Goal: Task Accomplishment & Management: Manage account settings

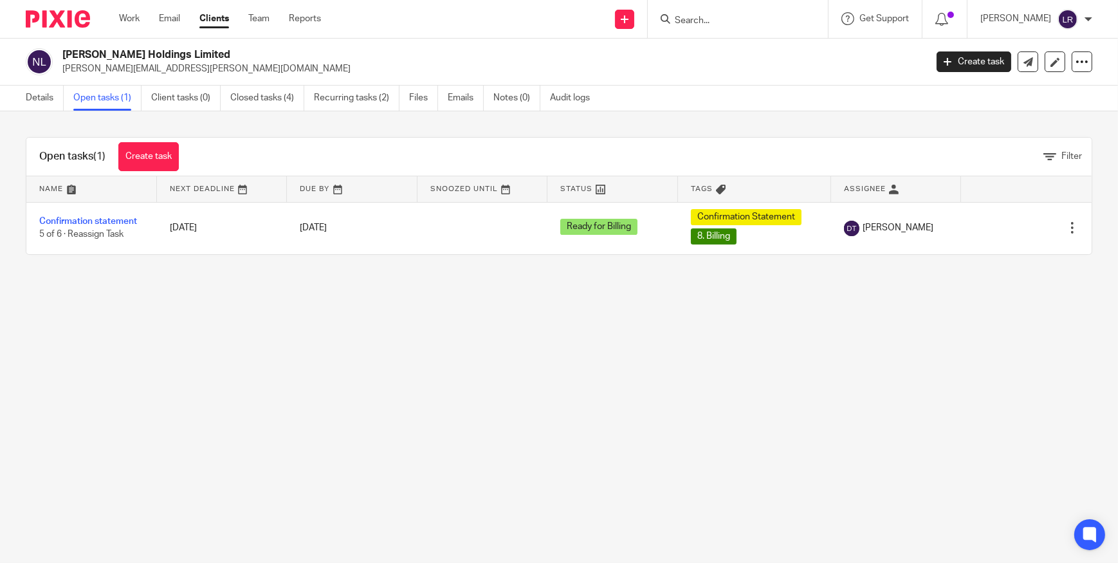
click at [746, 19] on input "Search" at bounding box center [731, 21] width 116 height 12
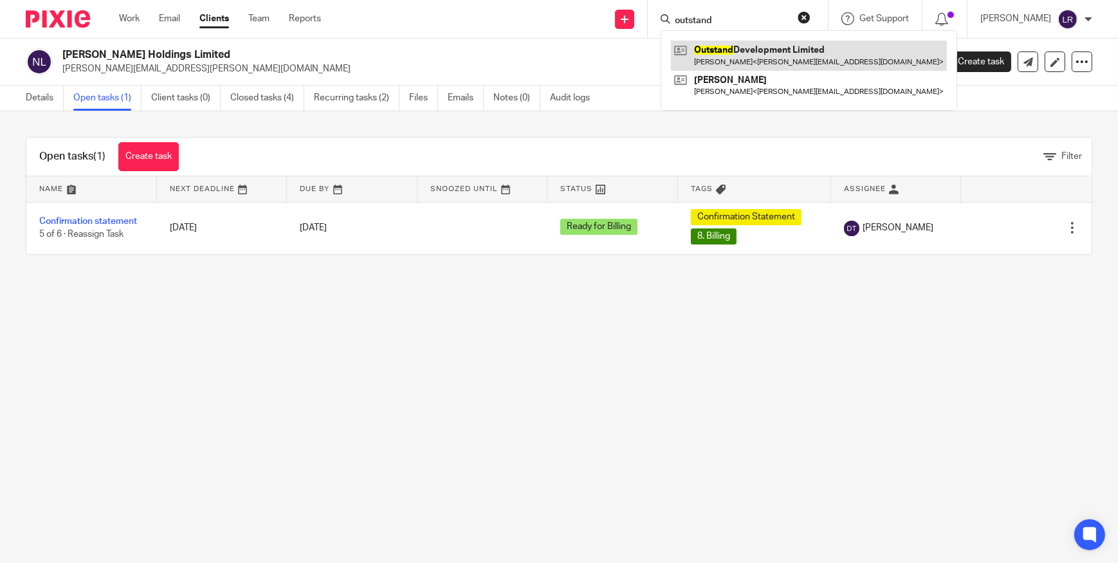
type input "outstand"
click at [757, 57] on link at bounding box center [809, 56] width 276 height 30
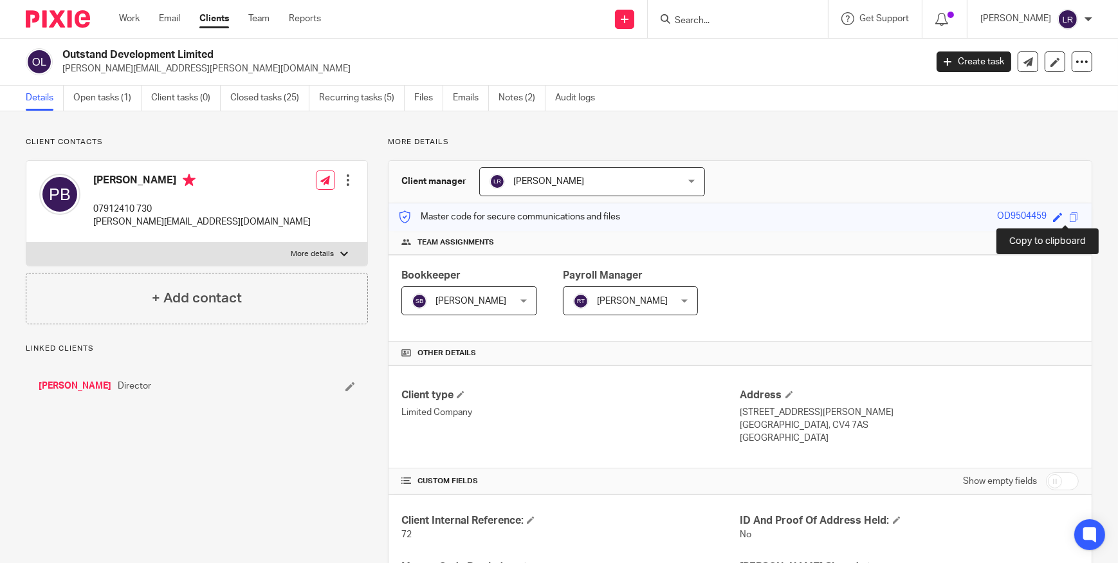
click at [1069, 217] on span at bounding box center [1074, 217] width 10 height 10
click at [106, 104] on link "Open tasks (1)" at bounding box center [107, 98] width 68 height 25
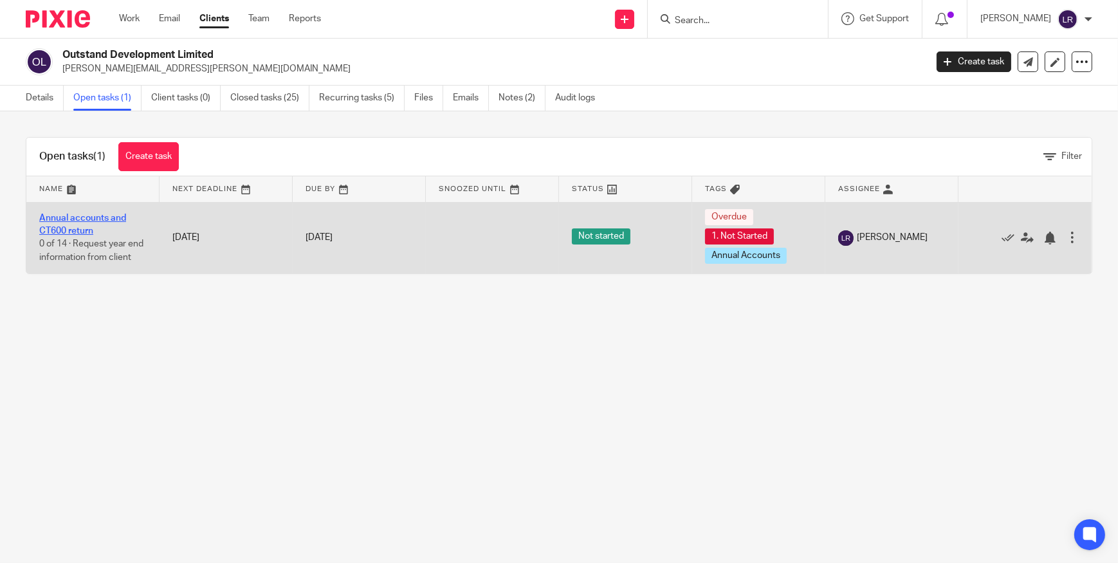
click at [83, 220] on link "Annual accounts and CT600 return" at bounding box center [82, 224] width 87 height 22
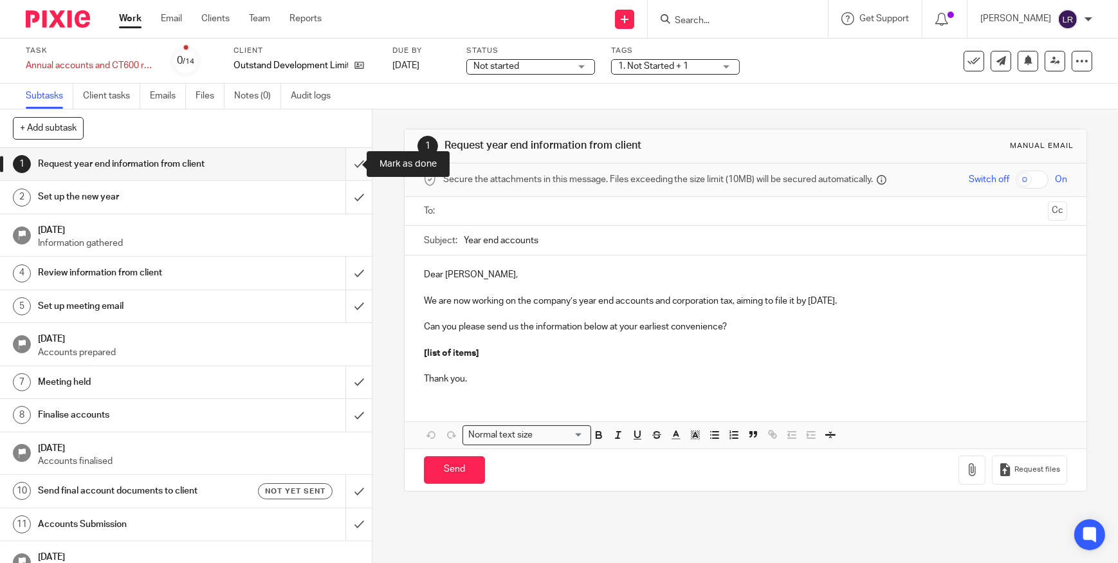
click at [345, 160] on input "submit" at bounding box center [186, 164] width 372 height 32
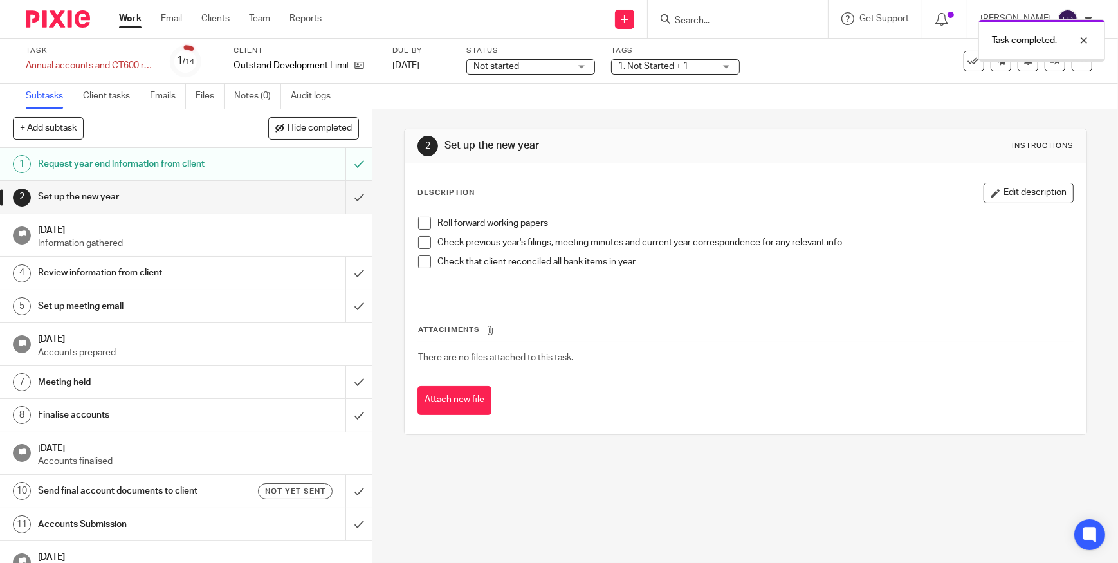
click at [515, 68] on span "Not started" at bounding box center [496, 66] width 46 height 9
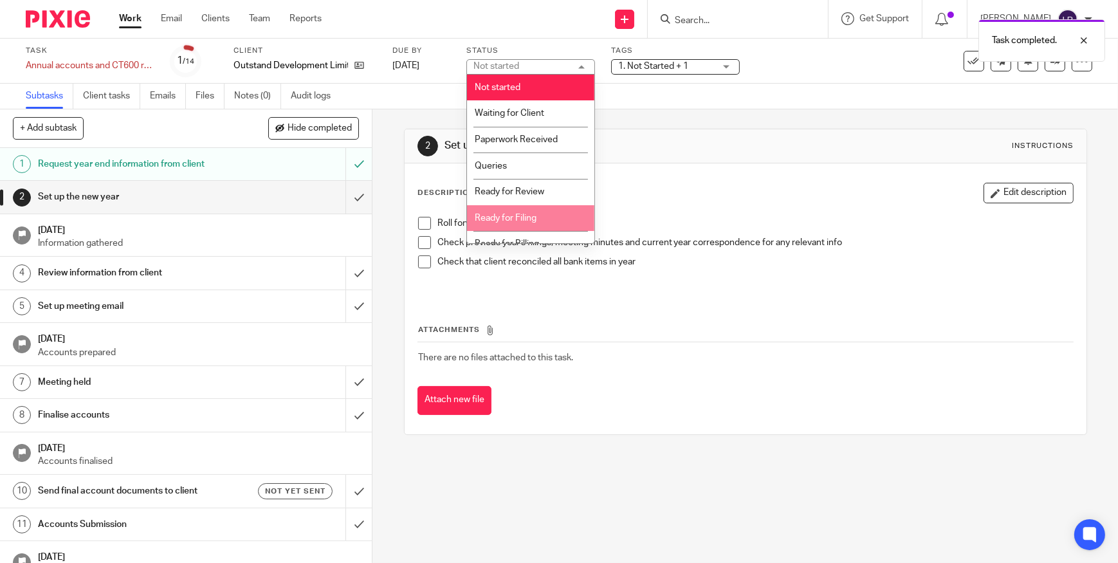
click at [542, 215] on li "Ready for Filing" at bounding box center [530, 218] width 127 height 26
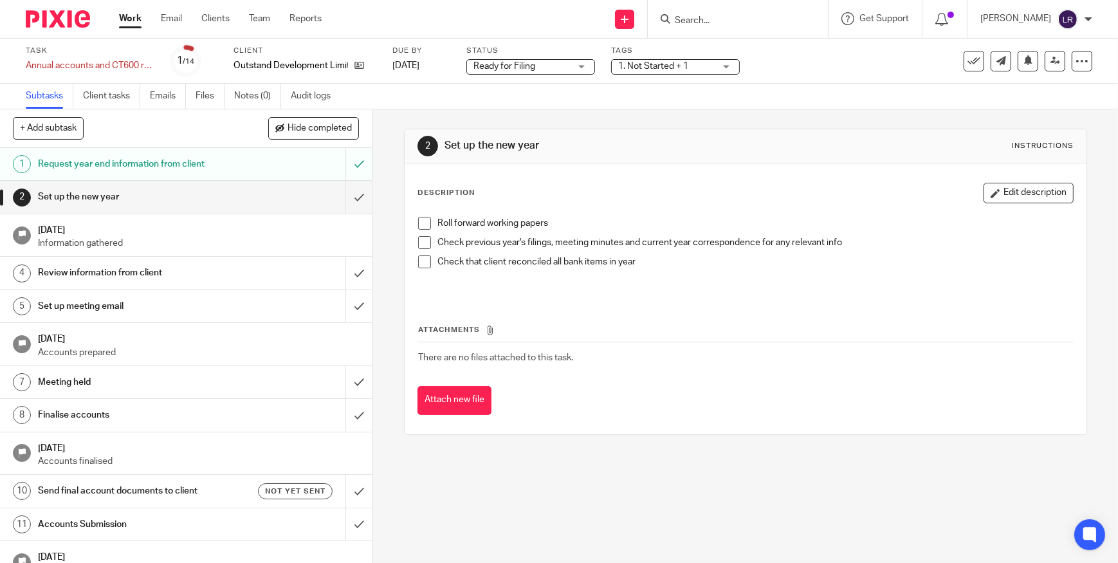
click at [641, 68] on span "1. Not Started + 1" at bounding box center [653, 66] width 70 height 9
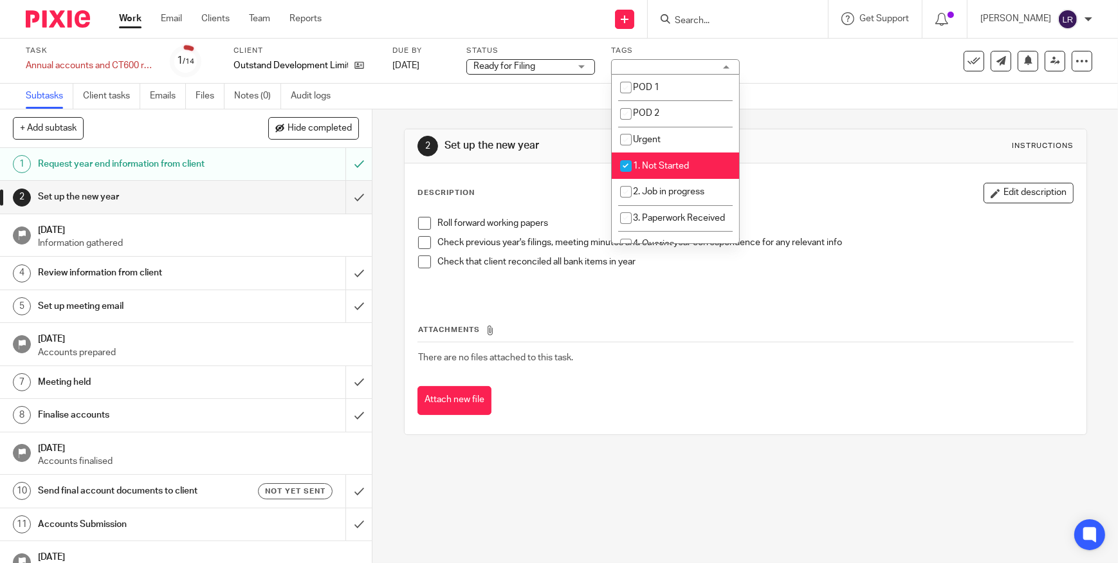
click at [666, 167] on span "1. Not Started" at bounding box center [661, 165] width 56 height 9
checkbox input "false"
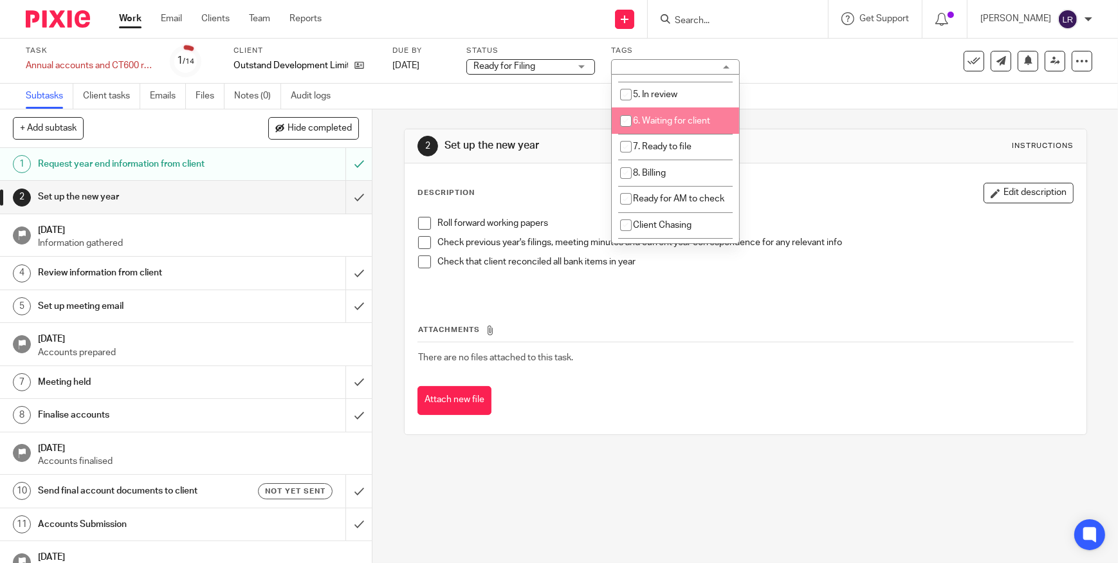
scroll to position [175, 0]
click at [676, 126] on span "6. Waiting for client" at bounding box center [671, 121] width 77 height 9
checkbox input "true"
click at [686, 152] on span "7. Ready to file" at bounding box center [662, 147] width 59 height 9
checkbox input "true"
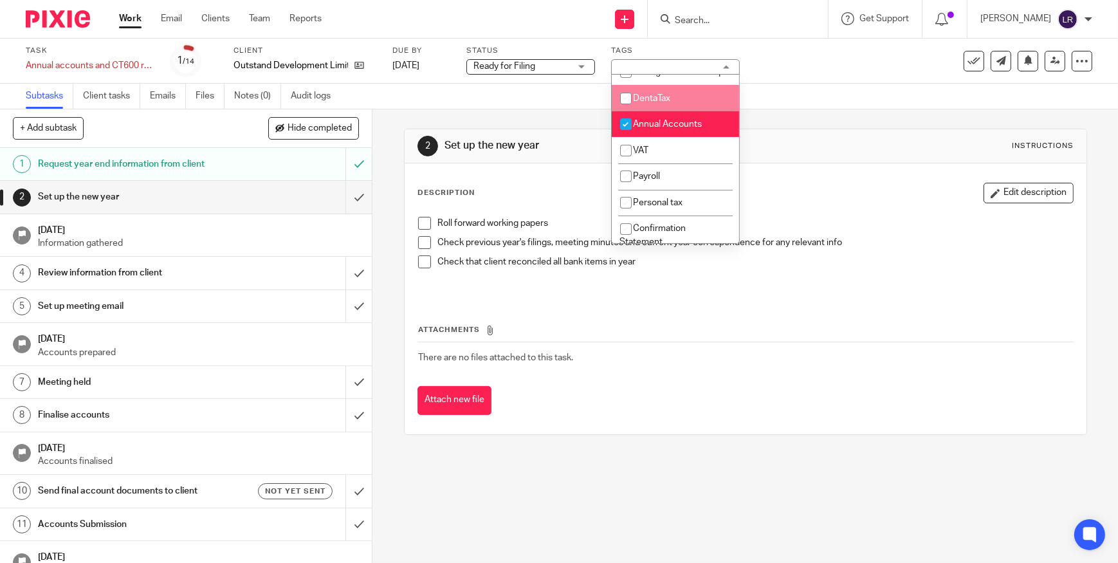
scroll to position [409, 0]
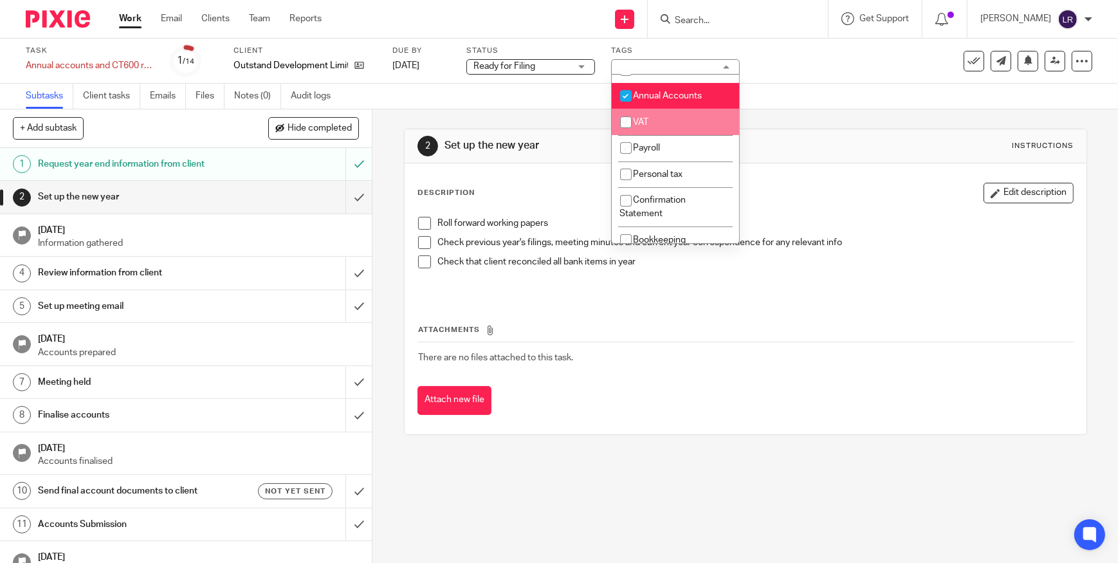
click at [788, 103] on div "Subtasks Client tasks Emails Files Notes (0) Audit logs" at bounding box center [559, 97] width 1118 height 26
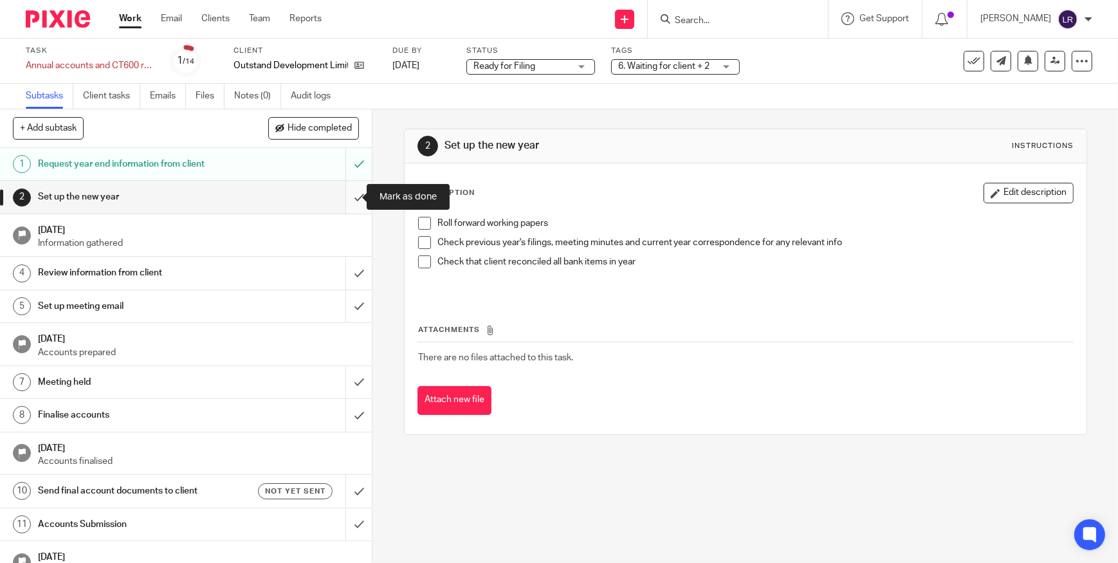
click at [347, 199] on input "submit" at bounding box center [186, 197] width 372 height 32
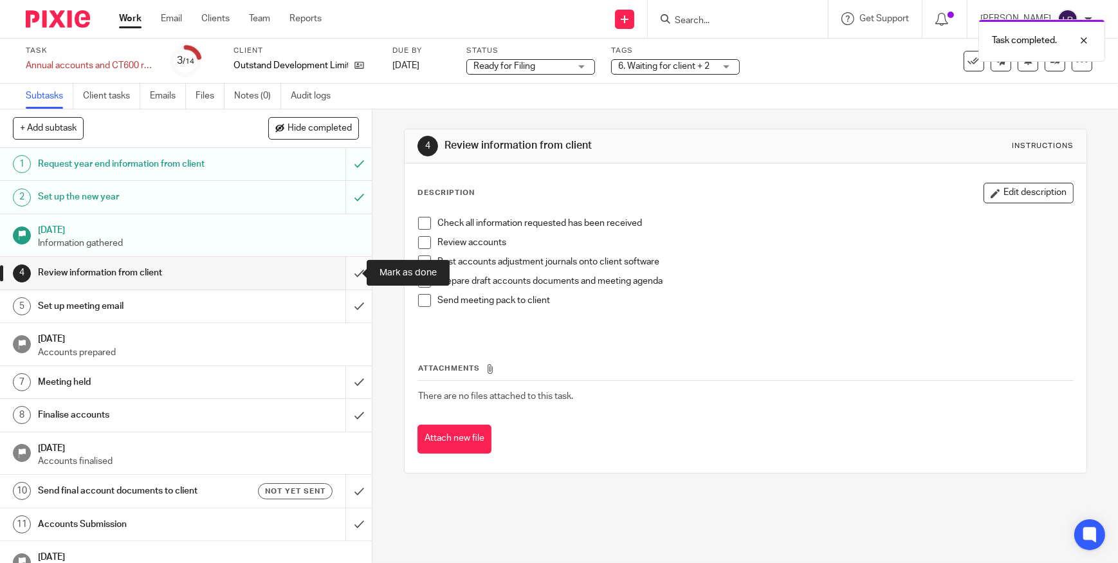
click at [347, 275] on input "submit" at bounding box center [186, 273] width 372 height 32
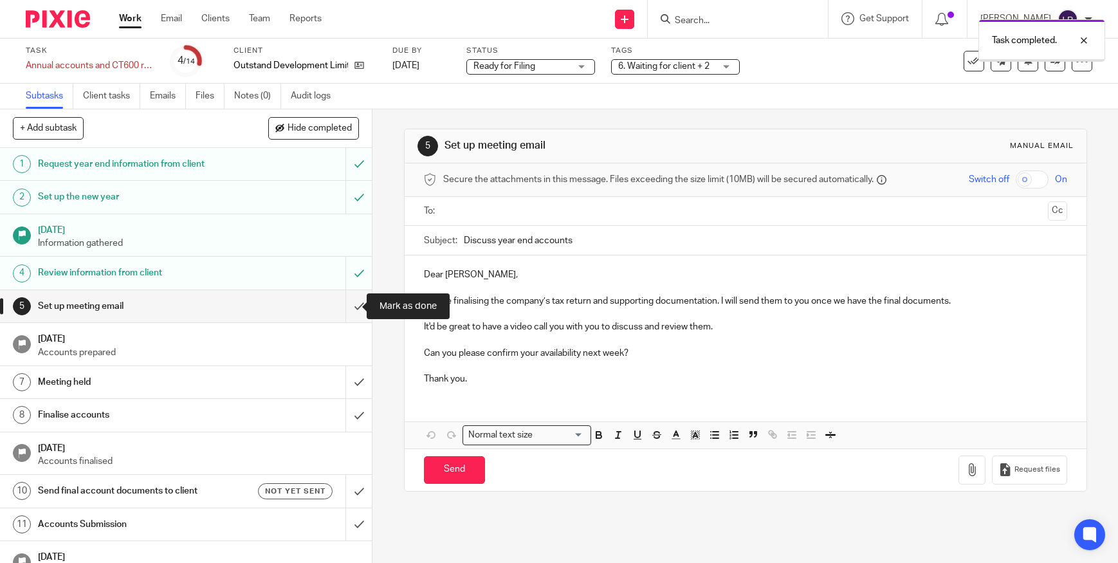
click at [346, 303] on input "submit" at bounding box center [186, 306] width 372 height 32
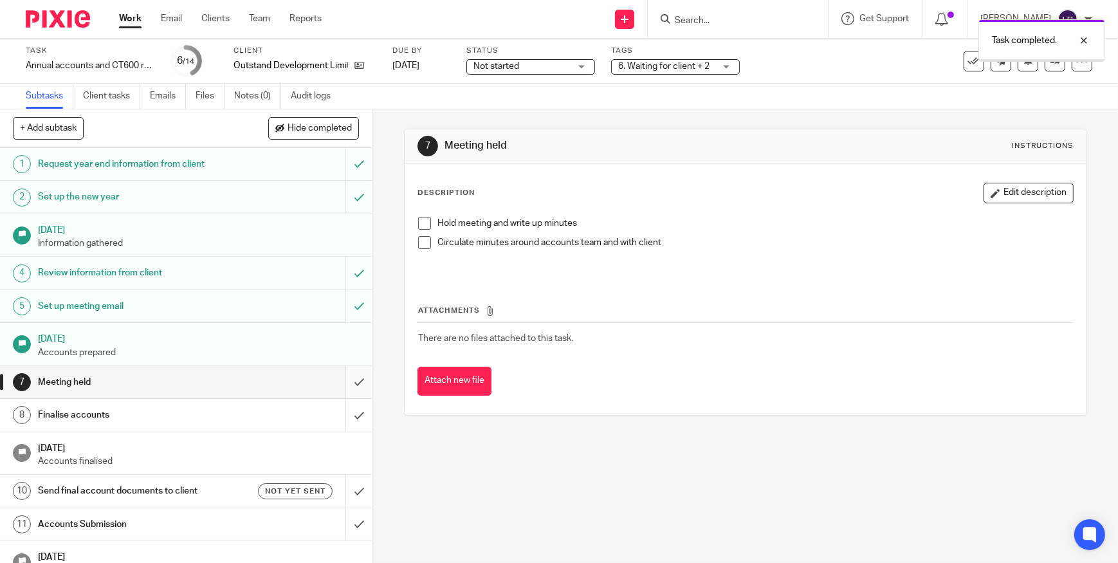
click at [346, 379] on input "submit" at bounding box center [186, 382] width 372 height 32
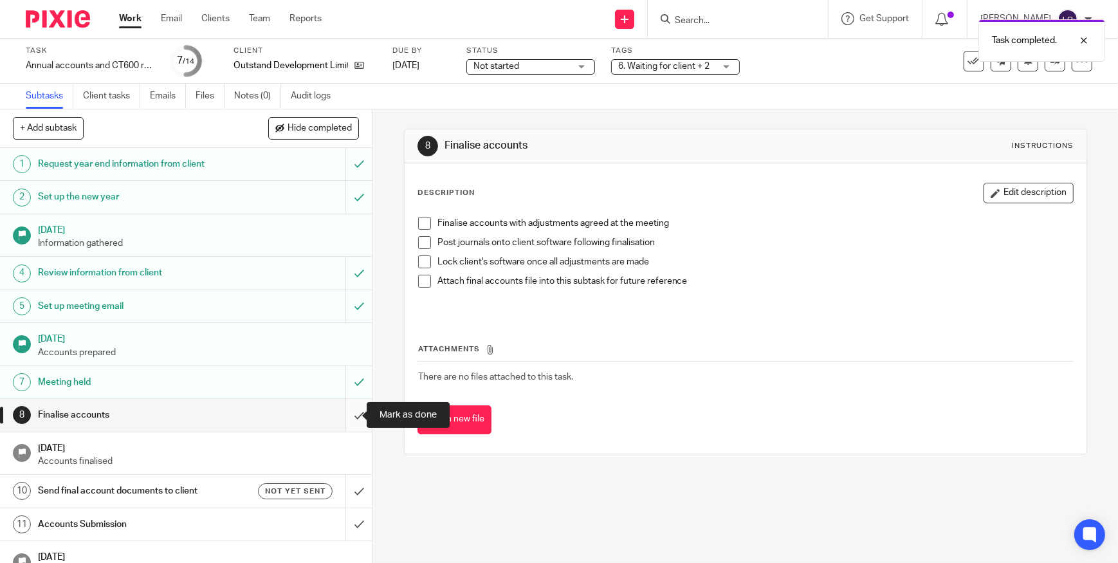
click at [350, 412] on input "submit" at bounding box center [186, 415] width 372 height 32
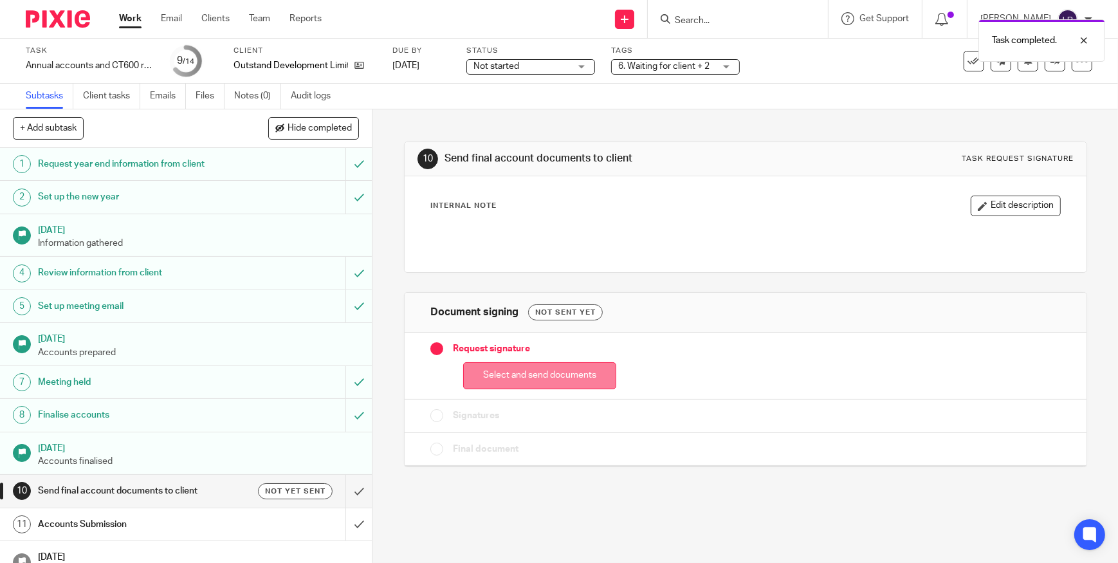
click at [514, 378] on button "Select and send documents" at bounding box center [539, 376] width 153 height 28
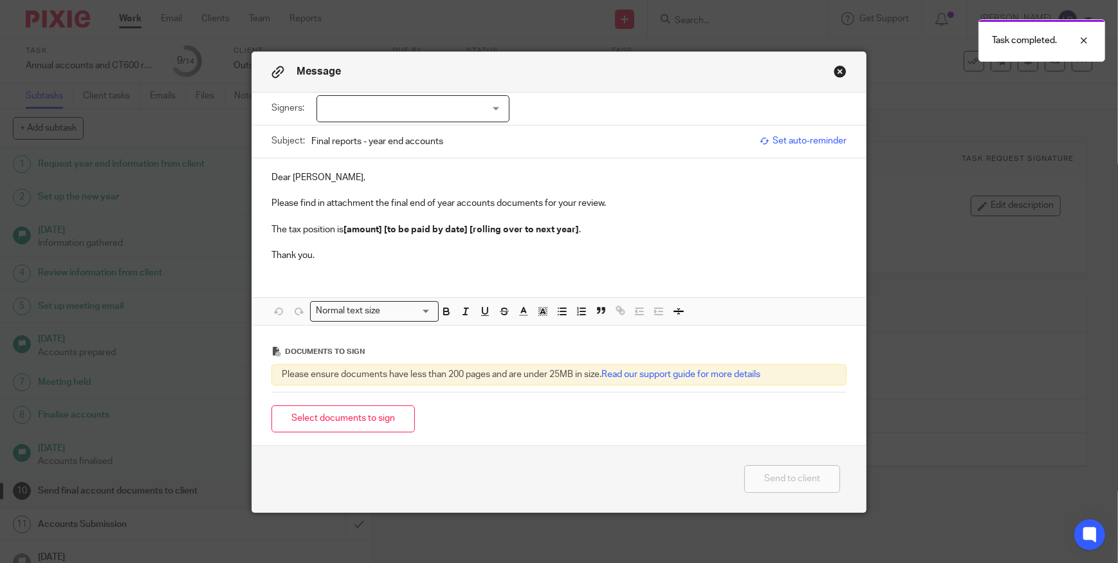
click at [373, 105] on div at bounding box center [412, 108] width 193 height 27
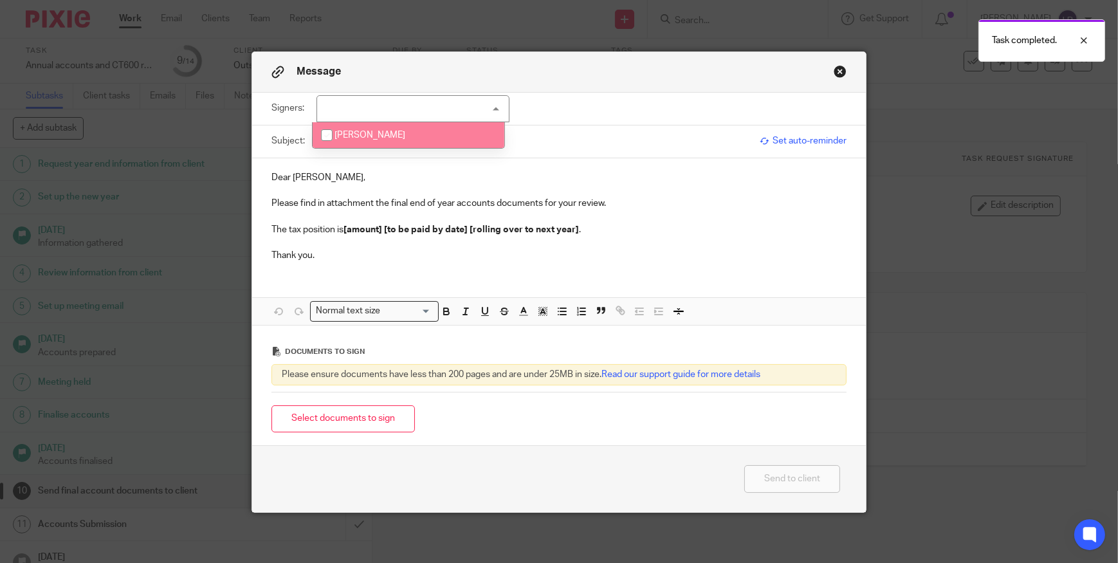
click at [507, 255] on p "Thank you." at bounding box center [558, 255] width 575 height 13
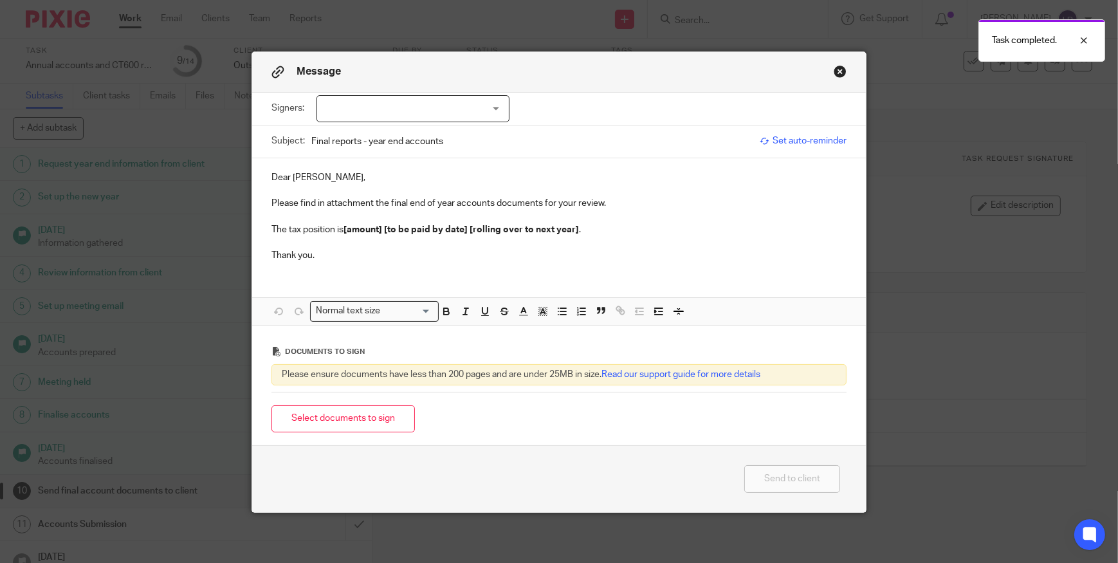
click at [833, 70] on button "Close modal" at bounding box center [839, 71] width 13 height 13
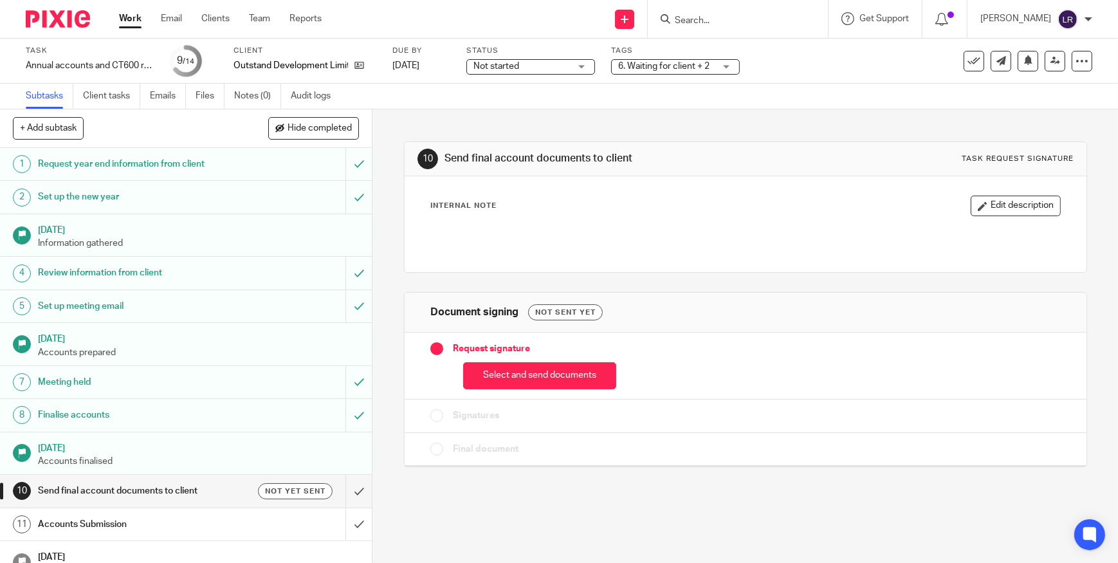
drag, startPoint x: 559, startPoint y: 379, endPoint x: 527, endPoint y: 456, distance: 83.3
click at [559, 379] on button "Select and send documents" at bounding box center [539, 376] width 153 height 28
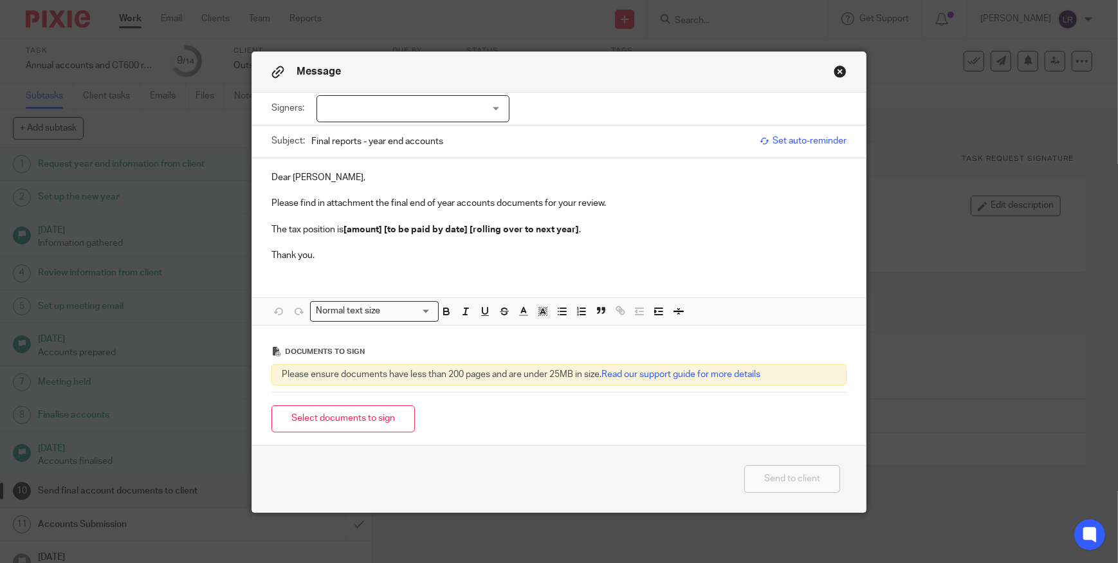
click at [370, 109] on div at bounding box center [412, 108] width 193 height 27
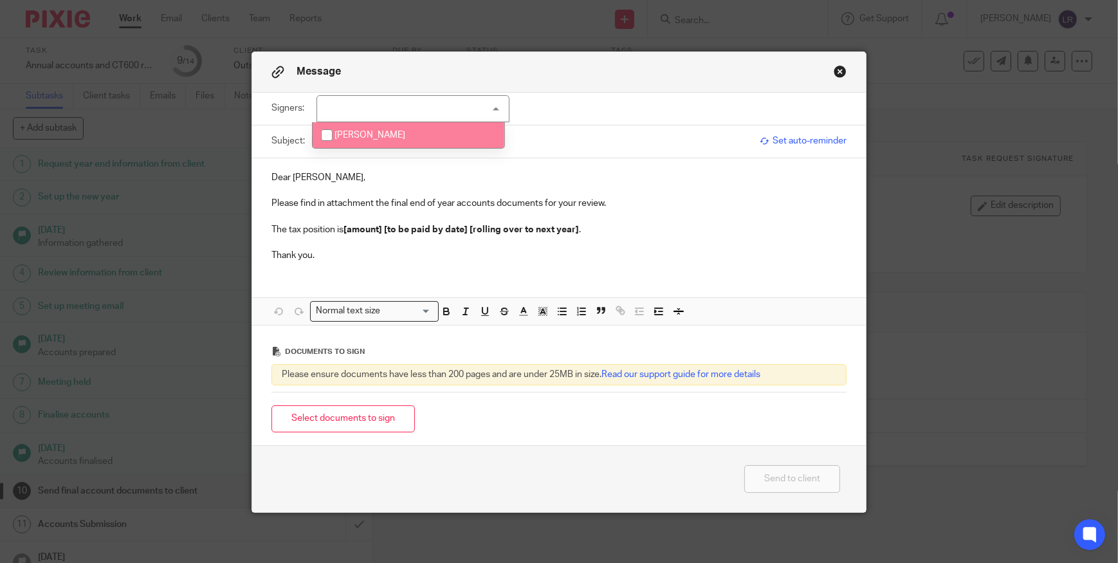
click at [369, 136] on span "[PERSON_NAME]" at bounding box center [369, 135] width 71 height 9
checkbox input "true"
click at [348, 189] on p at bounding box center [558, 190] width 575 height 13
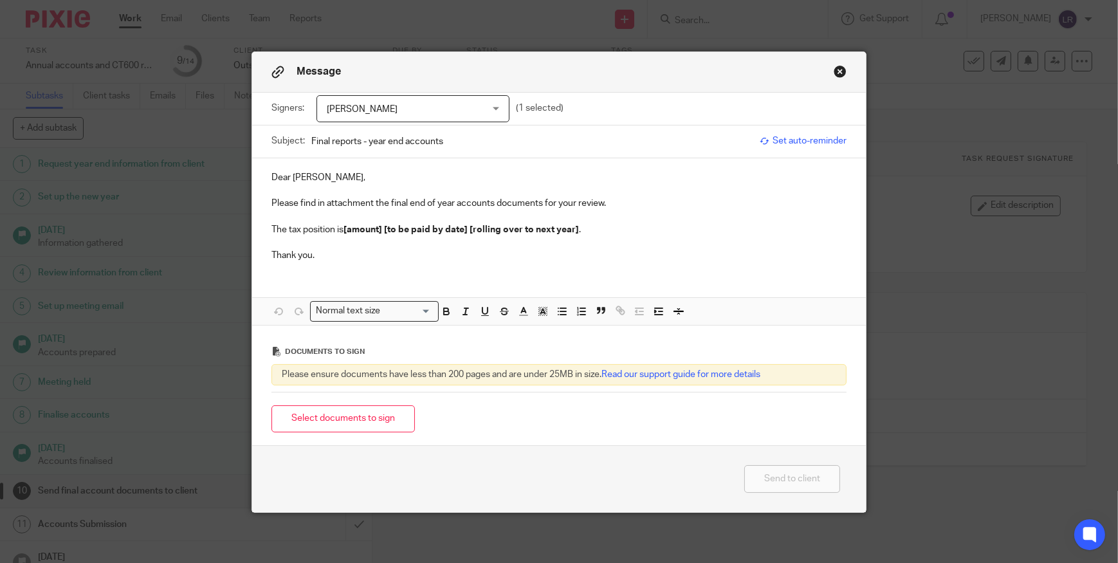
click at [363, 139] on input "Final reports - year end accounts" at bounding box center [532, 141] width 442 height 29
type input "Final reports - 2025 year end accounts"
click at [632, 201] on p "Please find in attachment the final end of year accounts documents for your rev…" at bounding box center [558, 203] width 575 height 13
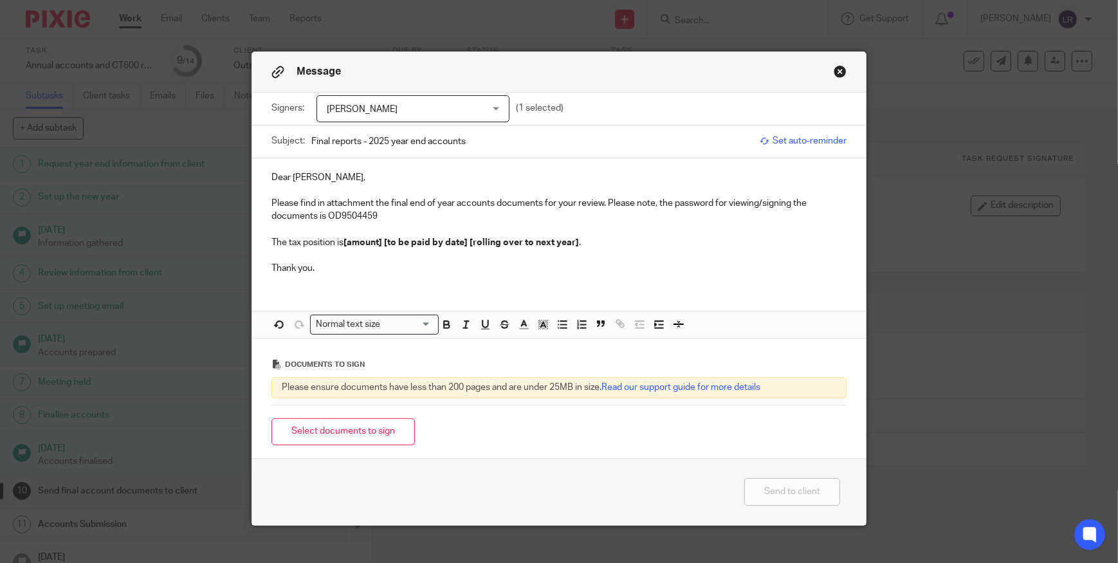
click at [351, 217] on p "Please find in attachment the final end of year accounts documents for your rev…" at bounding box center [558, 210] width 575 height 26
click at [446, 326] on icon "button" at bounding box center [446, 324] width 12 height 12
click at [446, 244] on strong "[amount] [to be paid by date] [rolling over to next year]" at bounding box center [460, 242] width 235 height 9
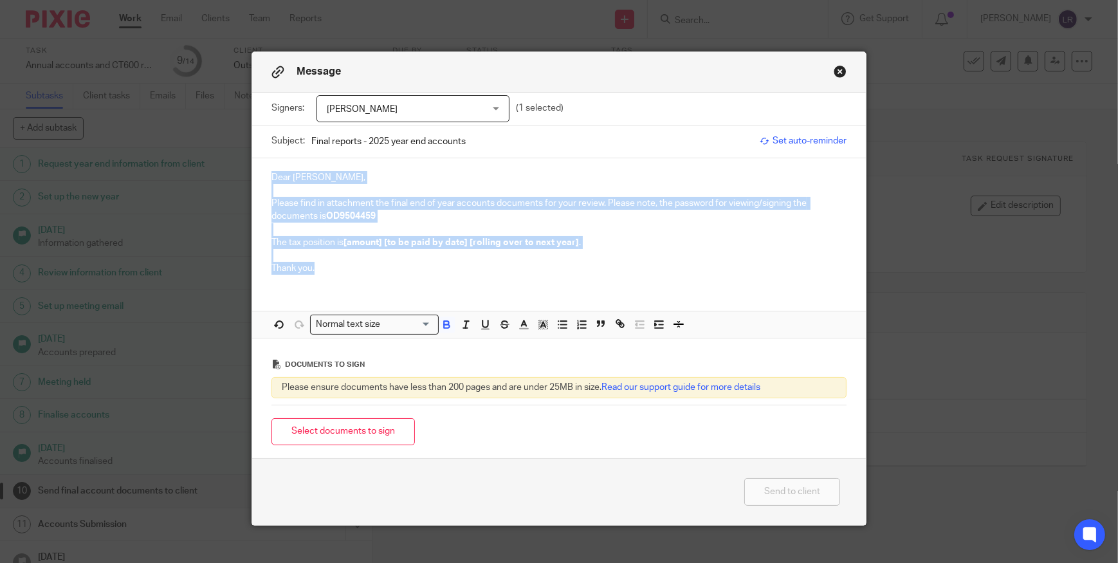
drag, startPoint x: 269, startPoint y: 176, endPoint x: 351, endPoint y: 280, distance: 133.3
click at [351, 280] on div "Dear Paula, Please find in attachment the final end of year accounts documents …" at bounding box center [558, 221] width 613 height 127
copy div "Dear Paula, Please find in attachment the final end of year accounts documents …"
click at [836, 71] on button "Close modal" at bounding box center [839, 71] width 13 height 13
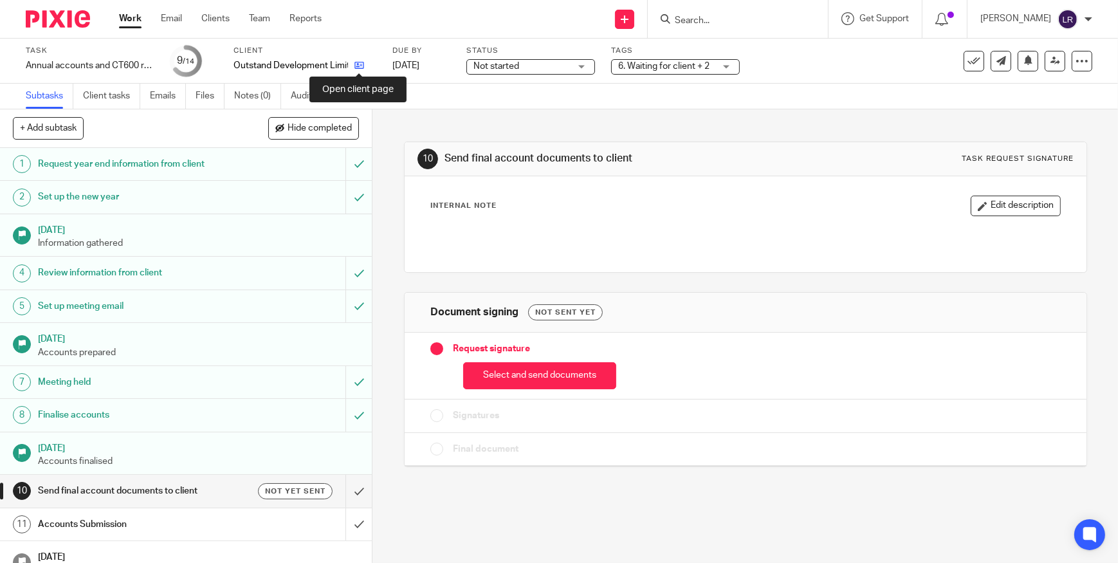
click at [359, 64] on icon at bounding box center [359, 65] width 10 height 10
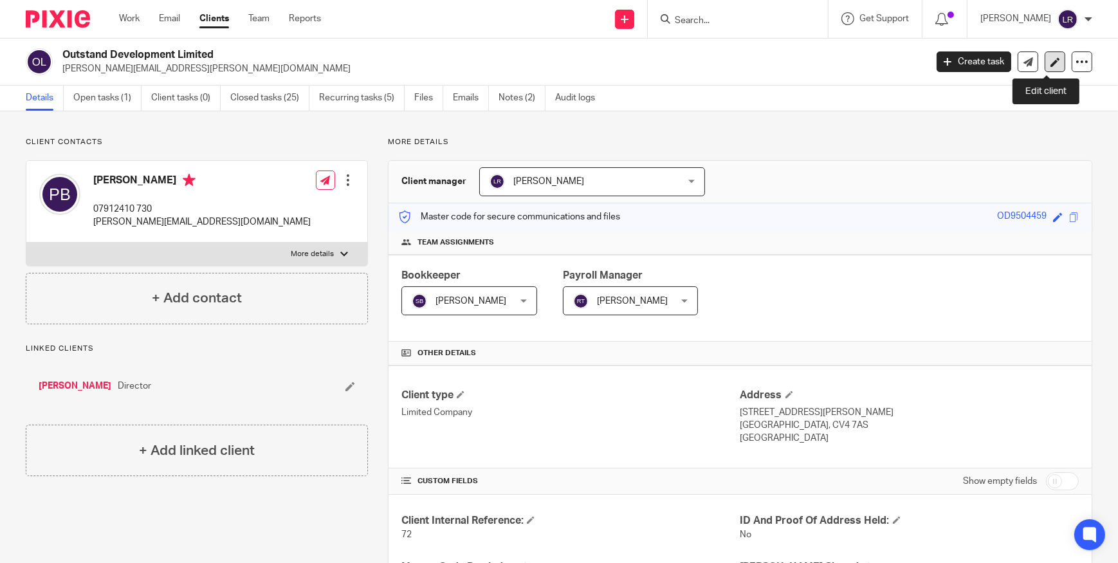
click at [1050, 61] on icon at bounding box center [1055, 62] width 10 height 10
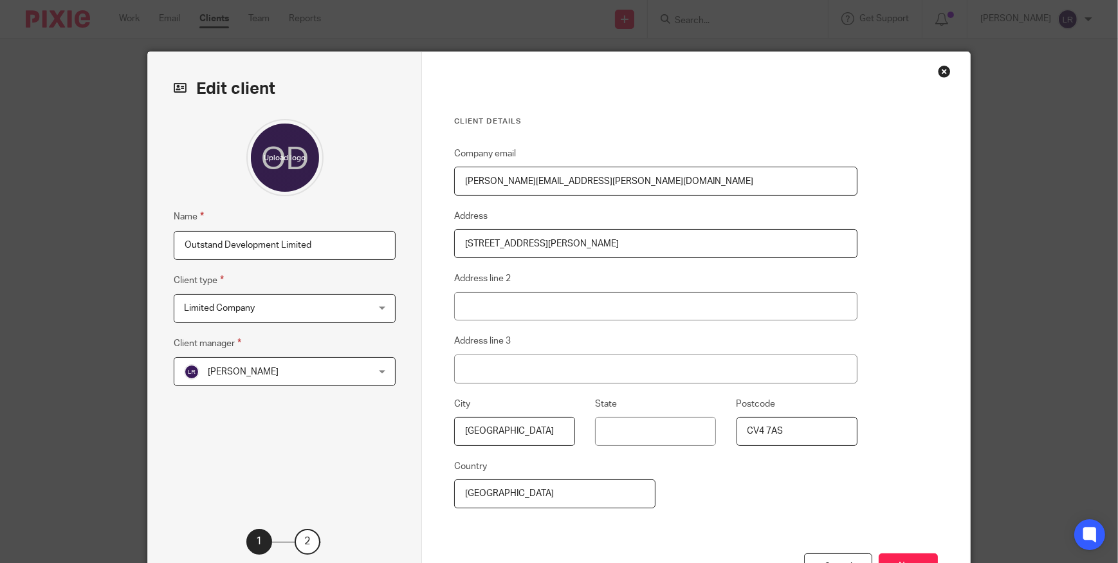
drag, startPoint x: 666, startPoint y: 186, endPoint x: 264, endPoint y: 159, distance: 402.8
click at [264, 159] on div "Edit client Name Outstand Development Limited Client type Limited Company Limit…" at bounding box center [559, 332] width 822 height 560
paste input "to paula@paulabroadbent.com"
drag, startPoint x: 473, startPoint y: 177, endPoint x: 413, endPoint y: 179, distance: 59.8
click at [413, 179] on div "Edit client Name Outstand Development Limited Client type Limited Company Limit…" at bounding box center [559, 332] width 822 height 560
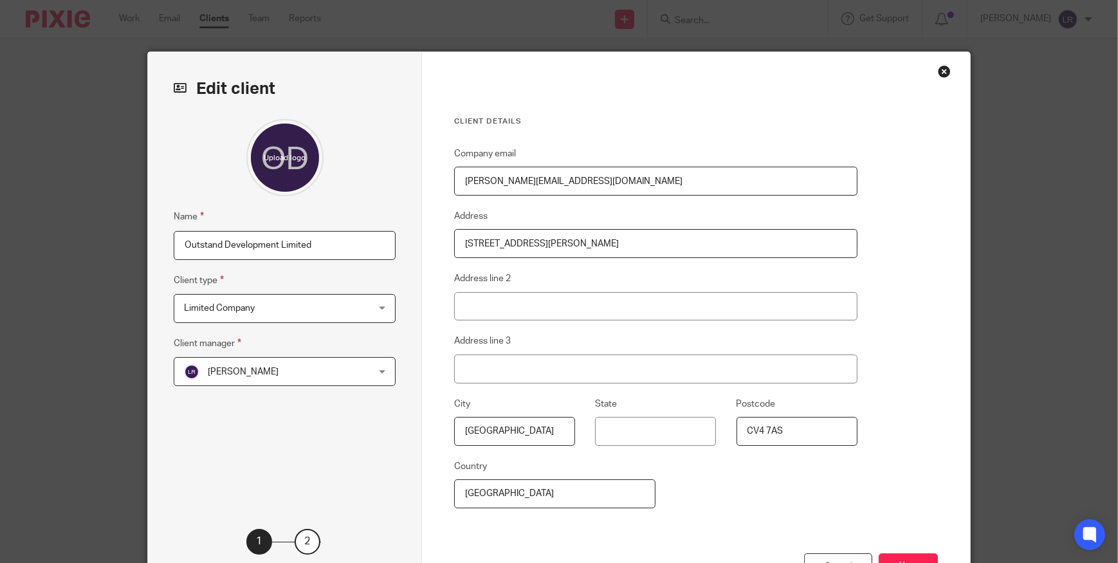
click at [613, 185] on input "[PERSON_NAME][EMAIL_ADDRESS][DOMAIN_NAME]" at bounding box center [655, 181] width 403 height 29
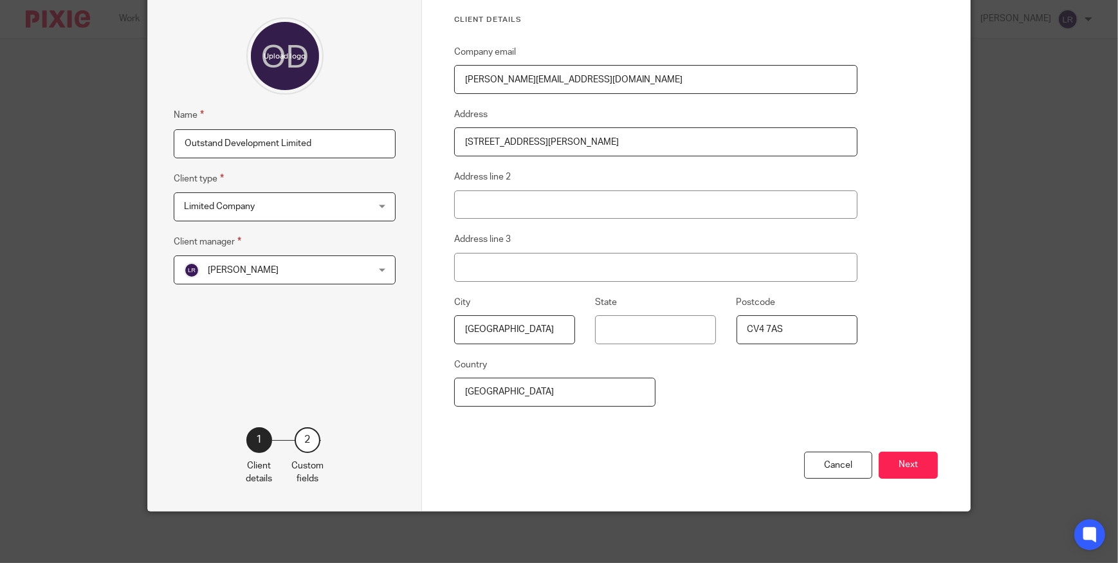
type input "[PERSON_NAME][EMAIL_ADDRESS][DOMAIN_NAME]"
click at [909, 464] on button "Next" at bounding box center [907, 465] width 59 height 28
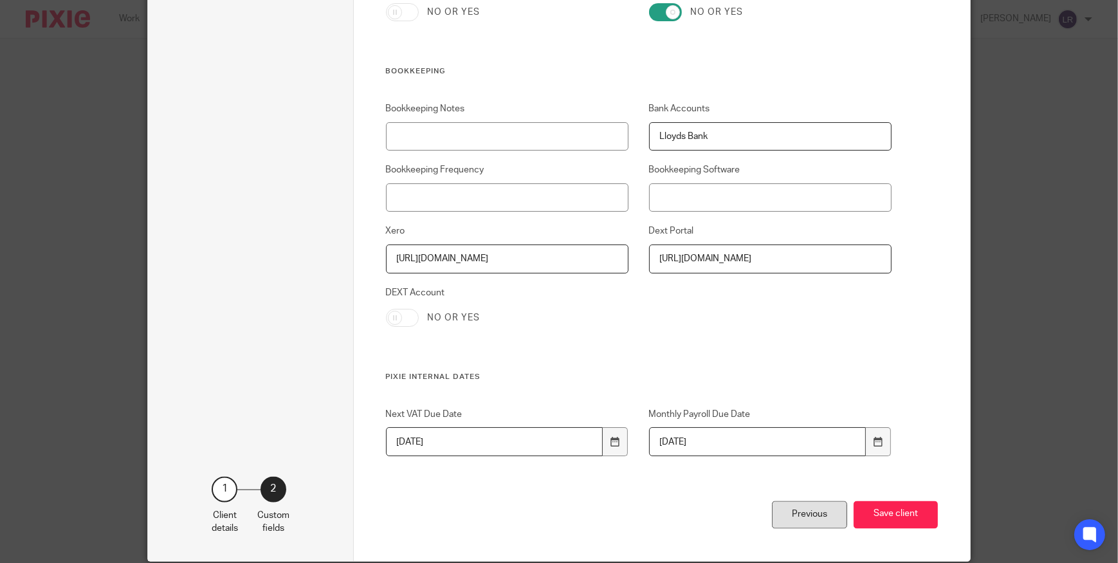
scroll to position [2681, 0]
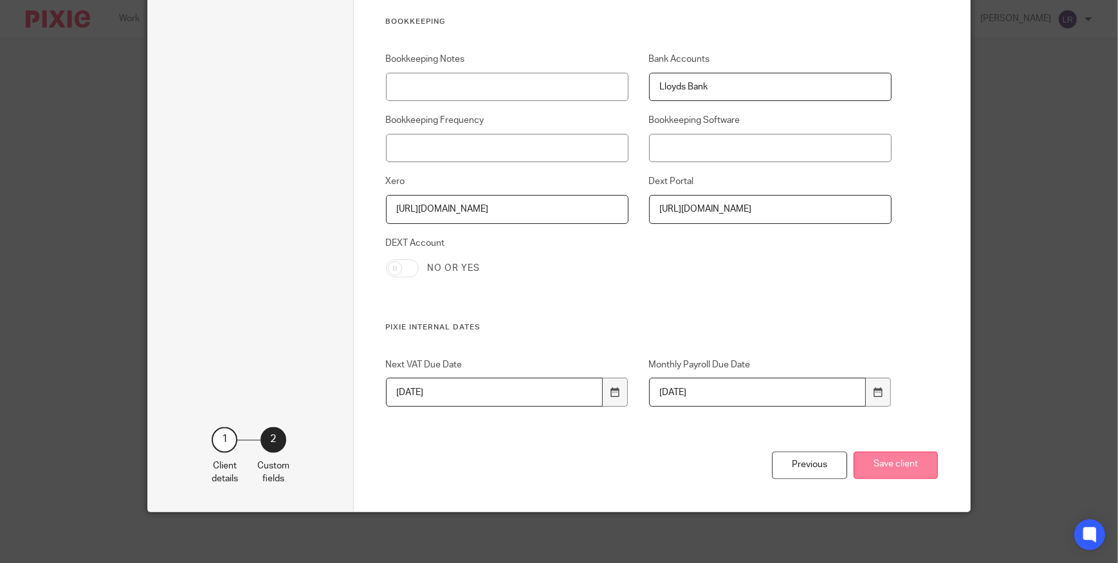
click at [900, 466] on button "Save client" at bounding box center [895, 465] width 84 height 28
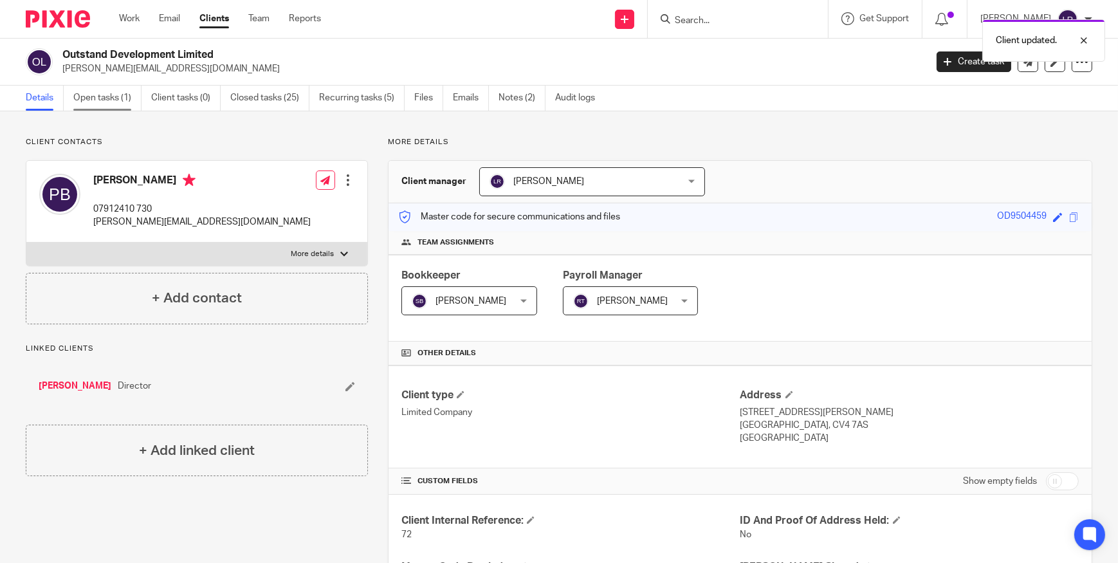
click at [102, 91] on link "Open tasks (1)" at bounding box center [107, 98] width 68 height 25
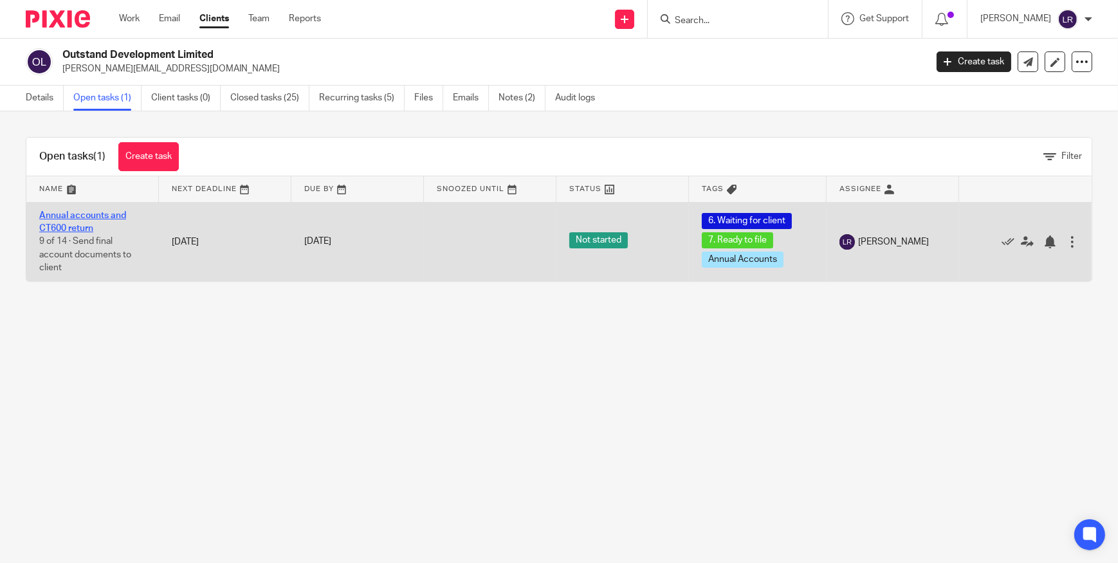
click at [81, 216] on link "Annual accounts and CT600 return" at bounding box center [82, 222] width 87 height 22
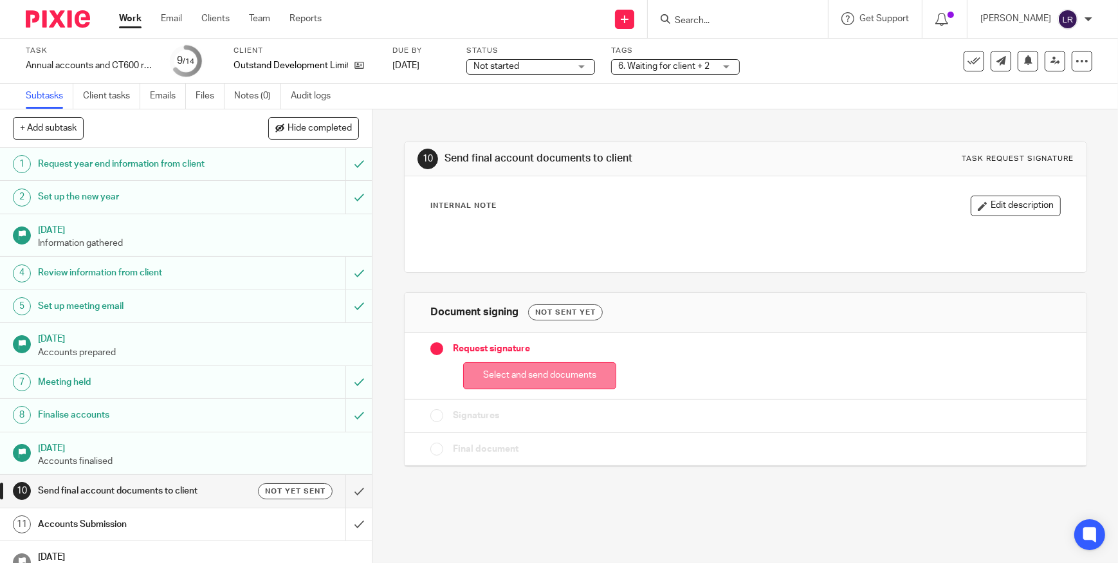
click at [541, 377] on button "Select and send documents" at bounding box center [539, 376] width 153 height 28
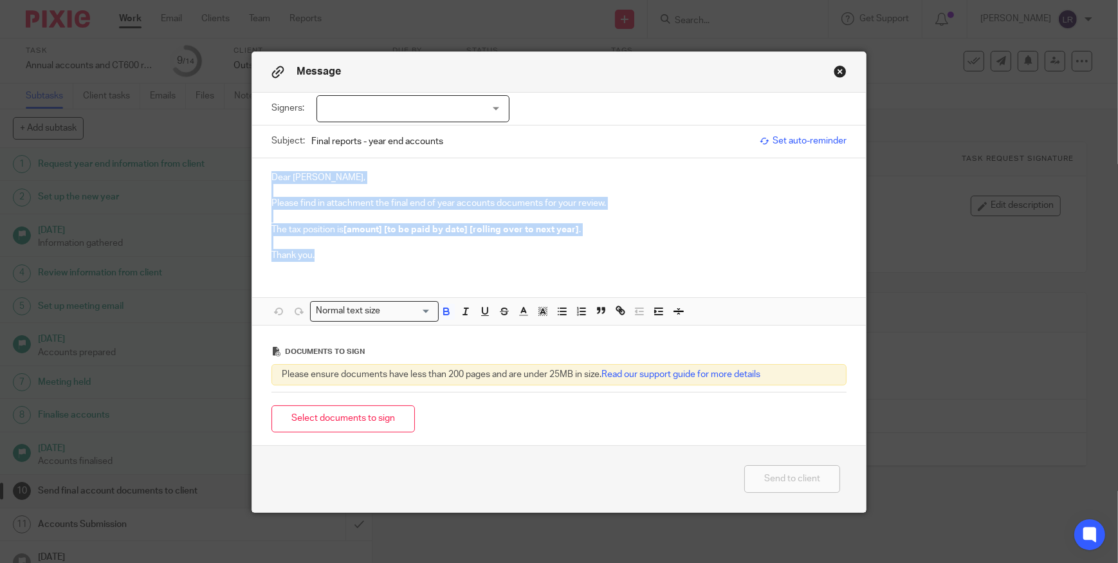
drag, startPoint x: 353, startPoint y: 262, endPoint x: 125, endPoint y: 109, distance: 273.9
click at [125, 109] on div "Message Signers: Paula Broadbent (0 selected) Subject: Final reports - year end…" at bounding box center [559, 281] width 1118 height 563
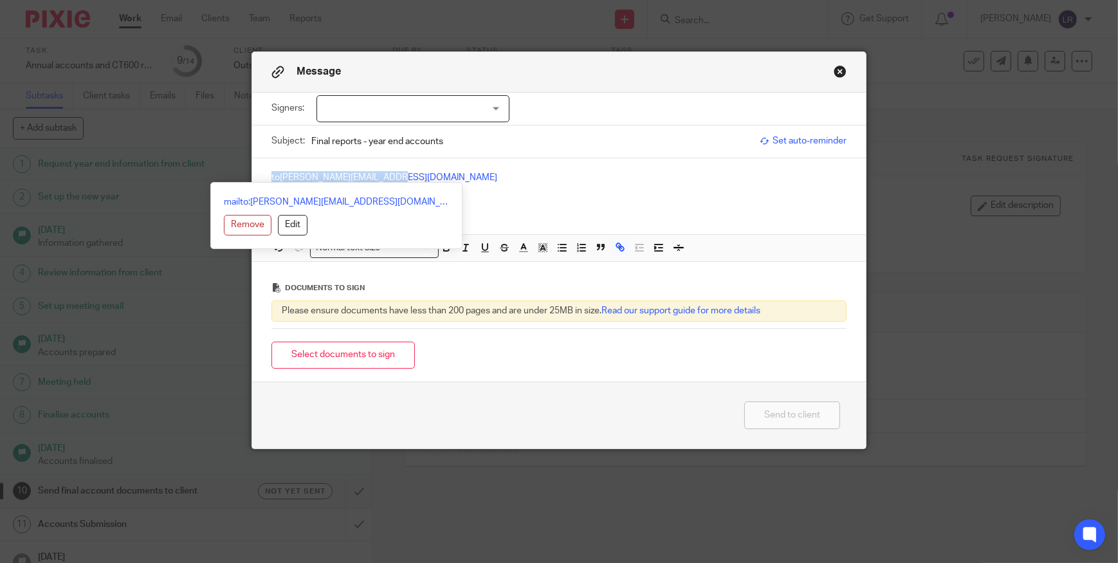
drag, startPoint x: 452, startPoint y: 192, endPoint x: 192, endPoint y: 174, distance: 261.0
click at [192, 174] on div "Message Signers: Paula Broadbent (0 selected) Subject: Final reports - year end…" at bounding box center [559, 281] width 1118 height 563
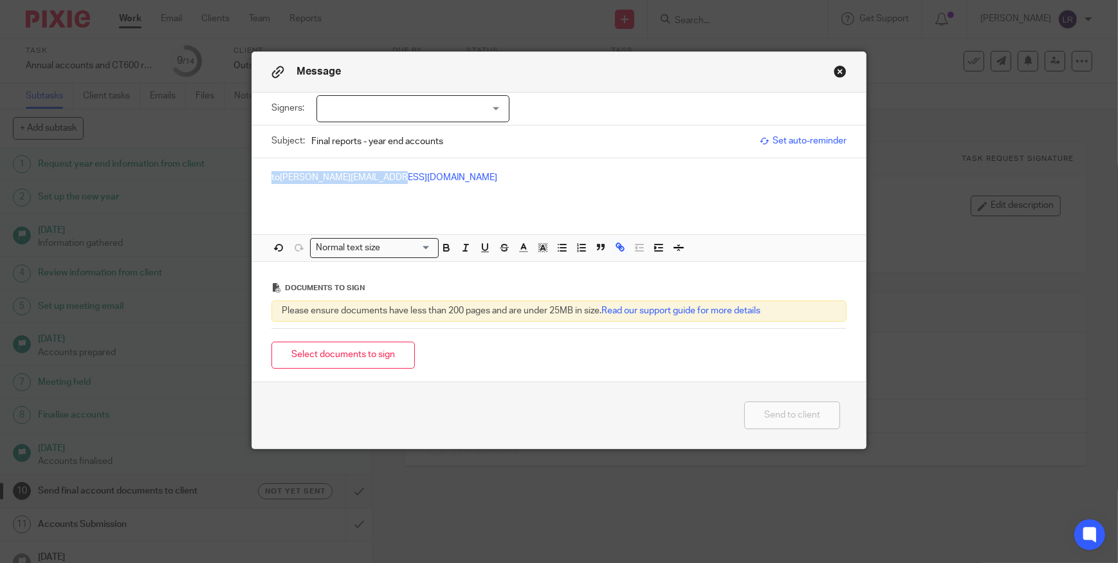
click at [833, 68] on button "Close modal" at bounding box center [839, 71] width 13 height 13
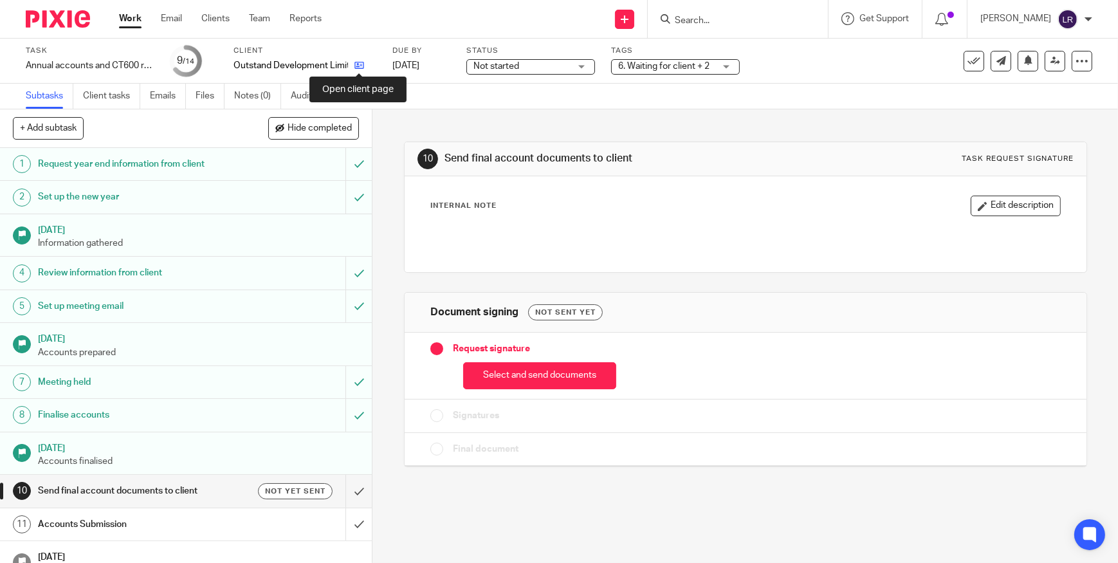
click at [358, 68] on icon at bounding box center [359, 65] width 10 height 10
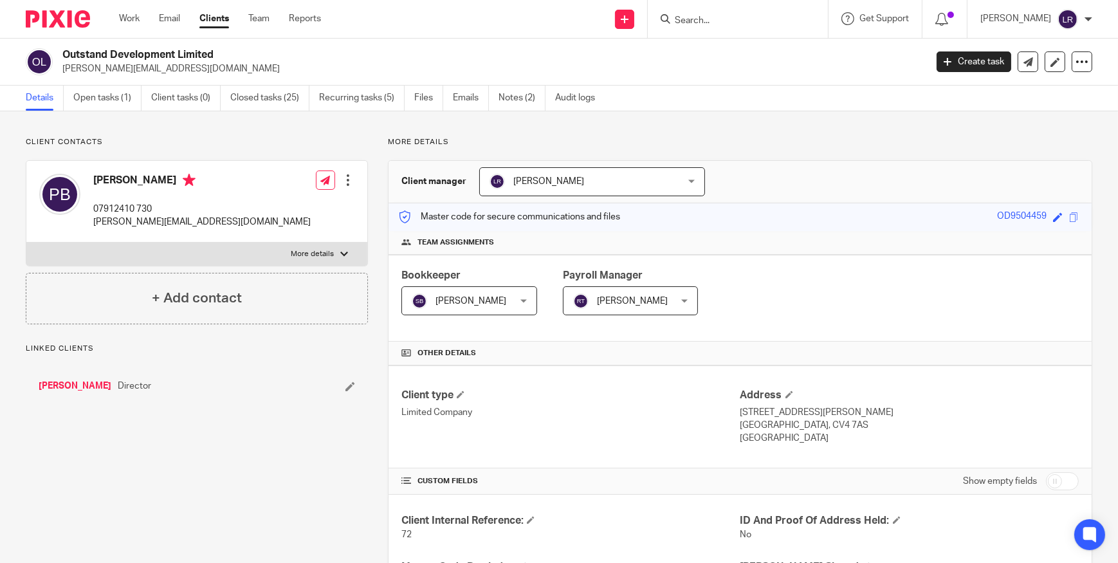
click at [1069, 215] on span at bounding box center [1074, 217] width 10 height 10
click at [107, 98] on link "Open tasks (1)" at bounding box center [107, 98] width 68 height 25
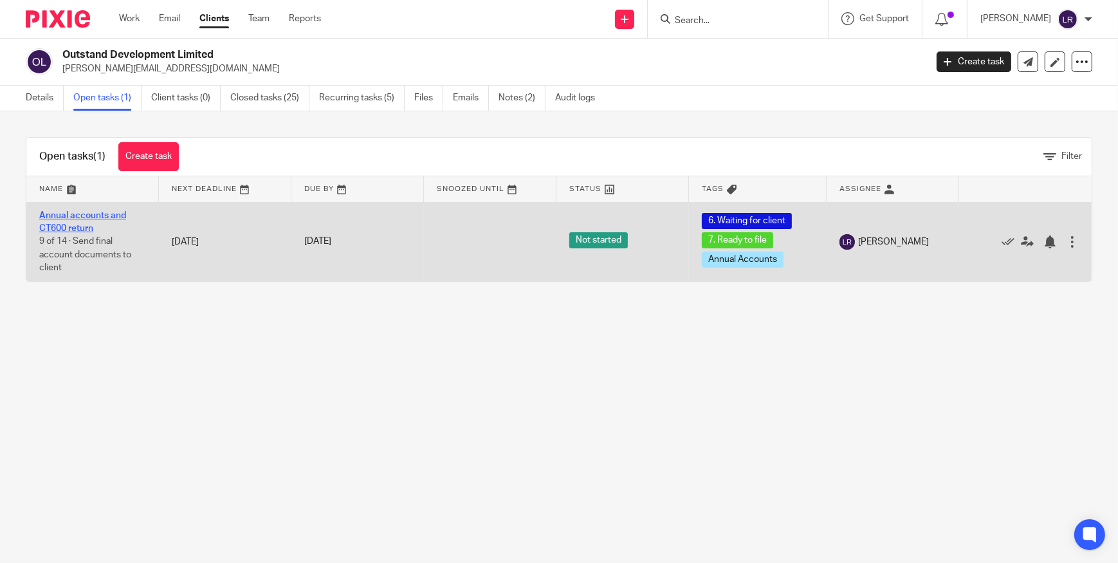
click at [66, 226] on link "Annual accounts and CT600 return" at bounding box center [82, 222] width 87 height 22
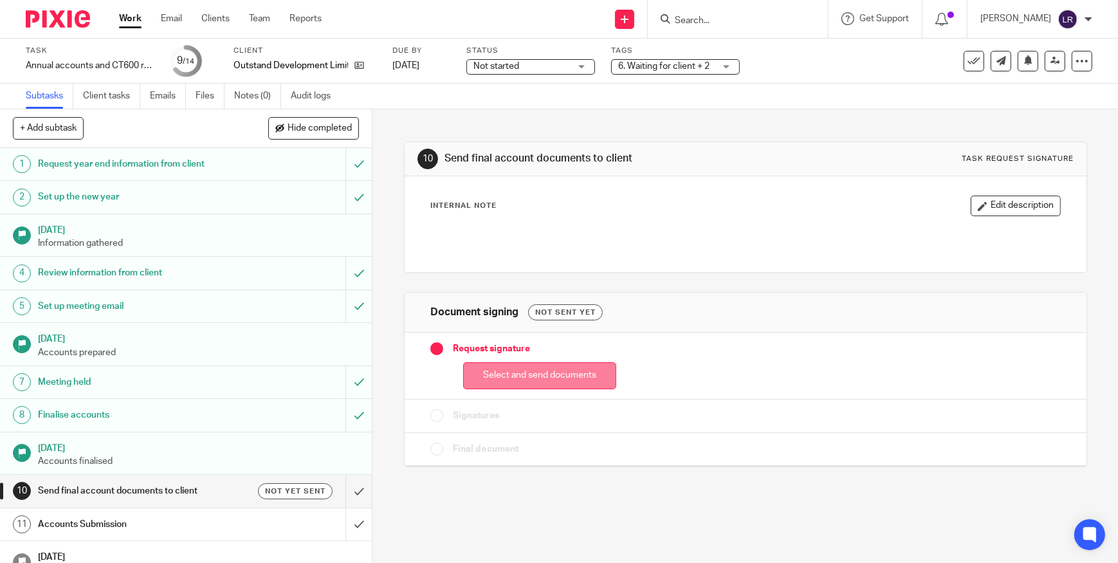
click at [495, 380] on button "Select and send documents" at bounding box center [539, 376] width 153 height 28
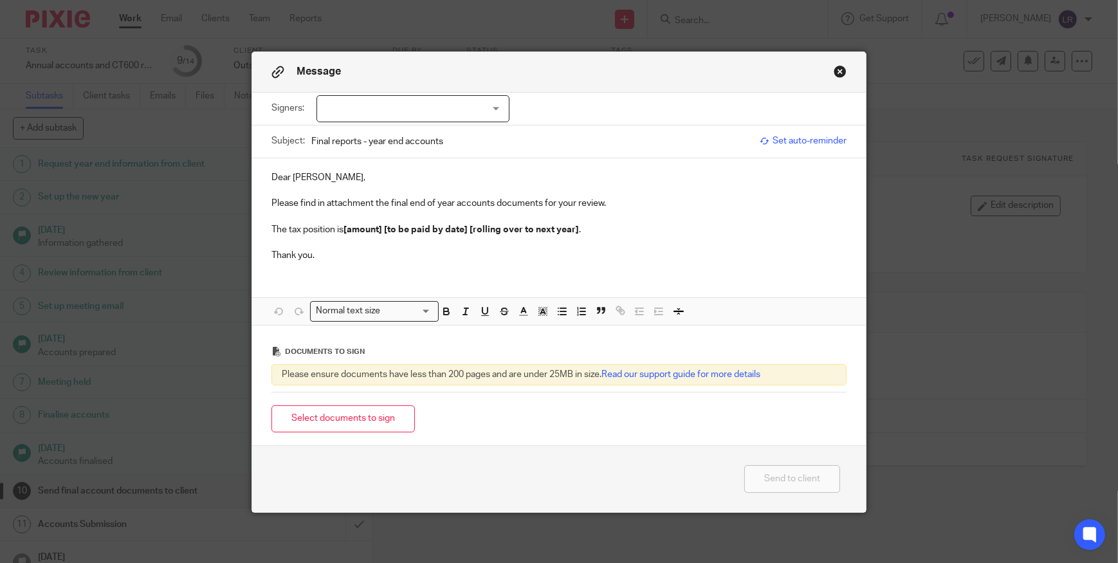
click at [397, 105] on div at bounding box center [412, 108] width 193 height 27
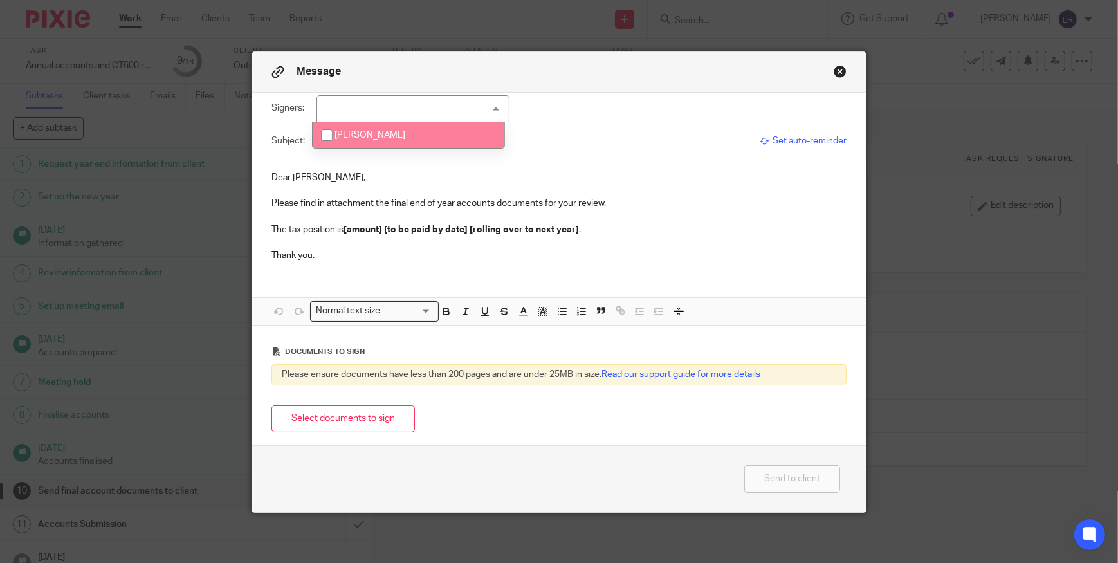
click at [384, 135] on span "Paula Broadbent" at bounding box center [369, 135] width 71 height 9
checkbox input "true"
click at [370, 223] on p "The tax position is [amount] [to be paid by date] [rolling over to next year] ." at bounding box center [558, 229] width 575 height 13
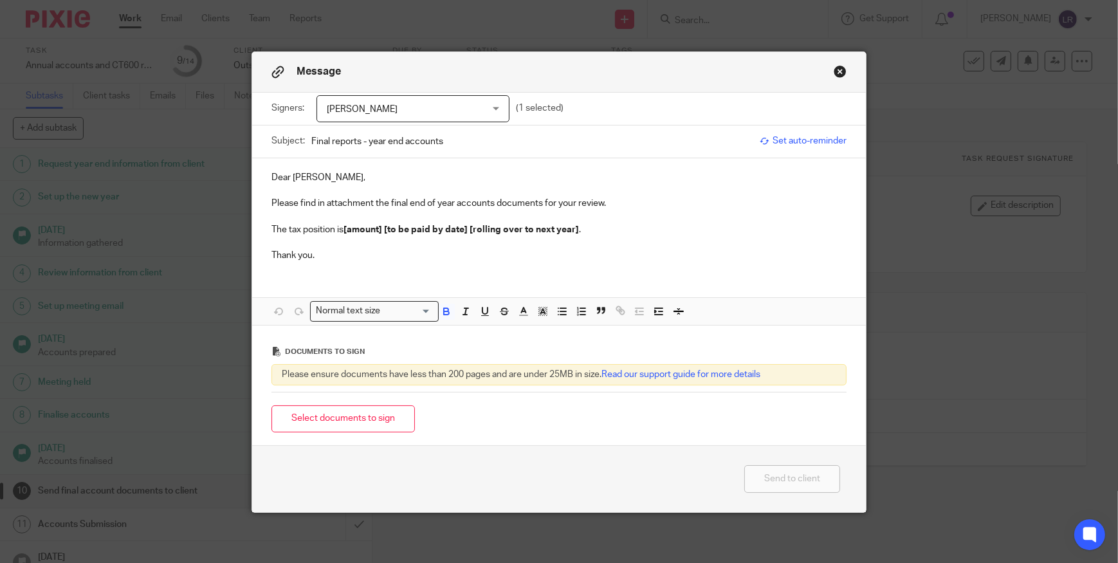
drag, startPoint x: 365, startPoint y: 139, endPoint x: 385, endPoint y: 149, distance: 21.6
click at [368, 140] on input "Final reports - year end accounts" at bounding box center [532, 141] width 442 height 29
click at [482, 134] on input "Final reports - 2025 year end accounts" at bounding box center [532, 141] width 442 height 29
type input "Final reports - 2025 year end accounts & corporation tax"
click at [638, 205] on p "Please find in attachment the final end of year accounts documents for your rev…" at bounding box center [558, 203] width 575 height 13
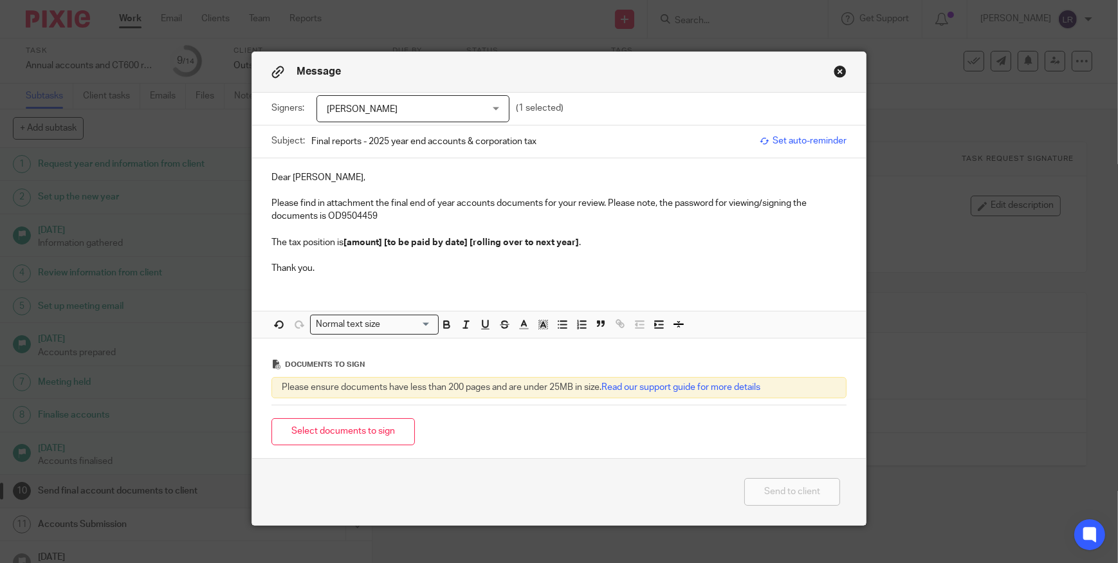
click at [354, 213] on p "Please find in attachment the final end of year accounts documents for your rev…" at bounding box center [558, 210] width 575 height 26
click at [446, 327] on icon "button" at bounding box center [446, 324] width 12 height 12
click at [347, 245] on strong "[amount] [to be paid by date] [rolling over to next year]" at bounding box center [460, 242] width 235 height 9
drag, startPoint x: 581, startPoint y: 243, endPoint x: 342, endPoint y: 243, distance: 238.5
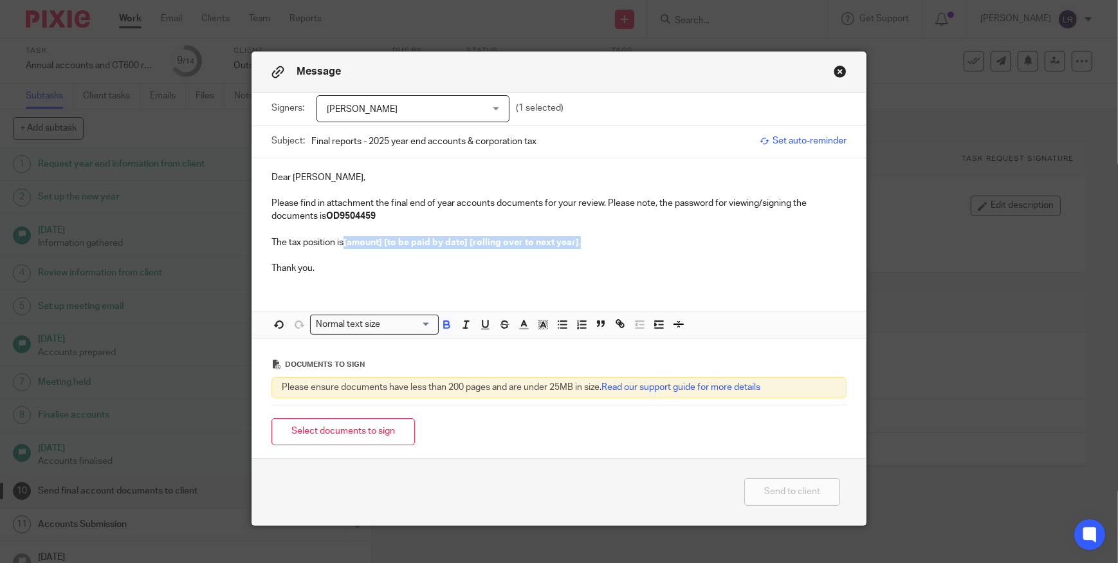
click at [342, 243] on p "The tax position is [amount] [to be paid by date] [rolling over to next year] ." at bounding box center [558, 242] width 575 height 13
click at [357, 248] on p "The tax position is [amount] [to be paid by date] [rolling over to next year] ." at bounding box center [558, 242] width 575 height 13
drag, startPoint x: 345, startPoint y: 242, endPoint x: 619, endPoint y: 262, distance: 273.9
click at [619, 262] on div "Dear Paula, Please find in attachment the final end of year accounts documents …" at bounding box center [558, 221] width 613 height 127
click at [584, 253] on p at bounding box center [558, 255] width 575 height 13
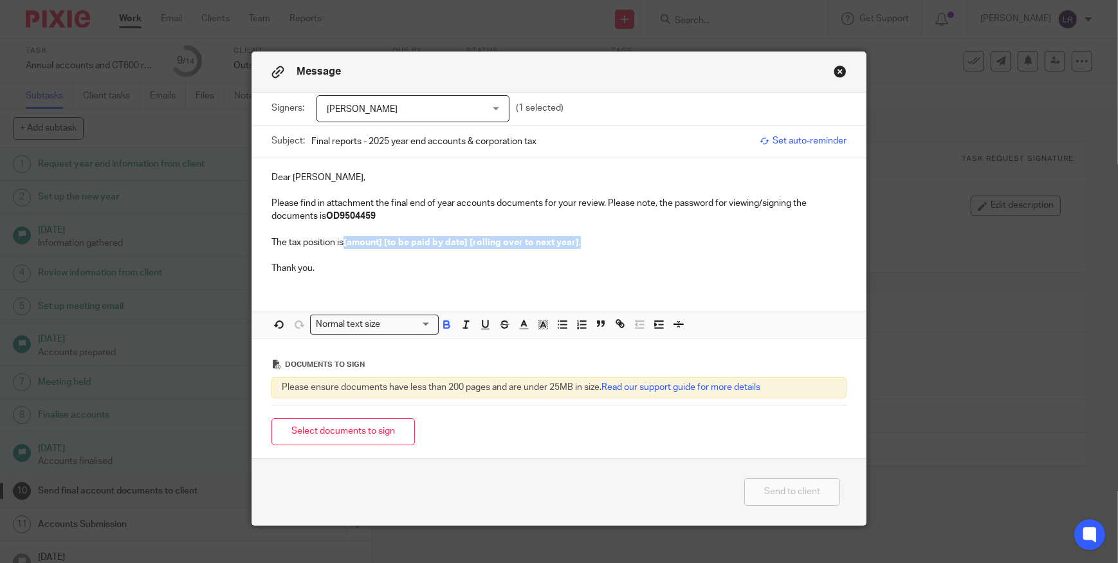
drag, startPoint x: 497, startPoint y: 240, endPoint x: 342, endPoint y: 242, distance: 155.0
click at [342, 242] on p "The tax position is [amount] [to be paid by date] [rolling over to next year] ." at bounding box center [558, 242] width 575 height 13
click at [398, 240] on p "The tax position is £9,312.09" at bounding box center [558, 242] width 575 height 13
drag, startPoint x: 469, startPoint y: 240, endPoint x: 491, endPoint y: 240, distance: 22.5
click at [491, 240] on p "The tax position is £9,312.09 to be paid to HMRC by" at bounding box center [558, 242] width 575 height 13
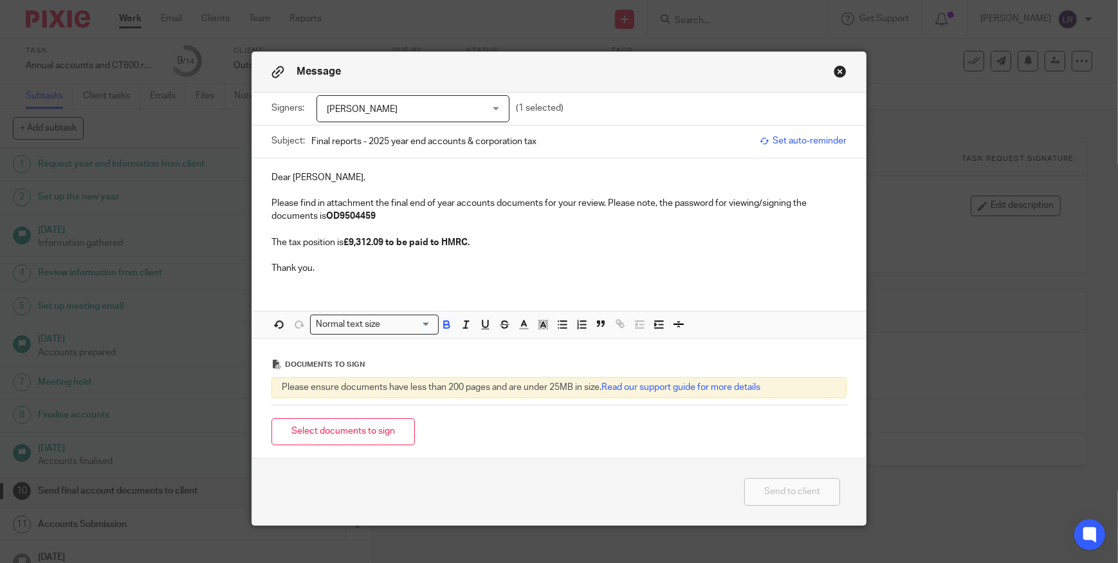
click at [318, 242] on p "The tax position is £9,312.09 to be paid to HMRC." at bounding box center [558, 242] width 575 height 13
click at [445, 325] on icon "button" at bounding box center [446, 325] width 5 height 3
click at [444, 325] on icon "button" at bounding box center [446, 325] width 5 height 3
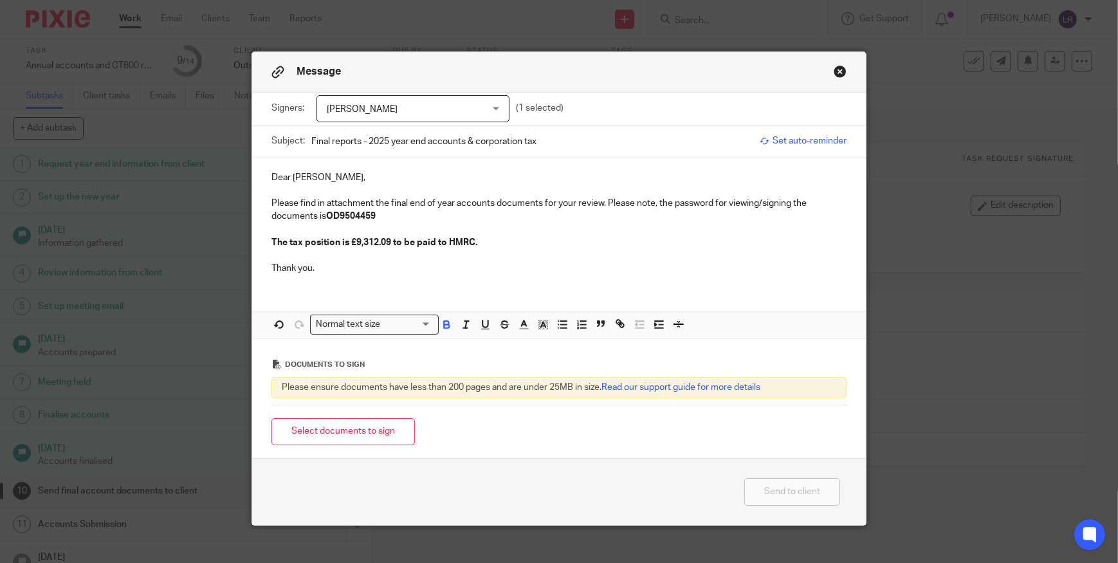
click at [341, 255] on p at bounding box center [558, 255] width 575 height 13
click at [284, 240] on strong "The tax position is £9,312.09 to be paid to HMRC." at bounding box center [374, 242] width 206 height 9
click at [291, 242] on strong "The total tax position is £9,312.09 to be paid to HMRC." at bounding box center [385, 242] width 228 height 9
click at [488, 242] on p "The tax position is £9,312.09 to be paid to HMRC." at bounding box center [558, 242] width 575 height 13
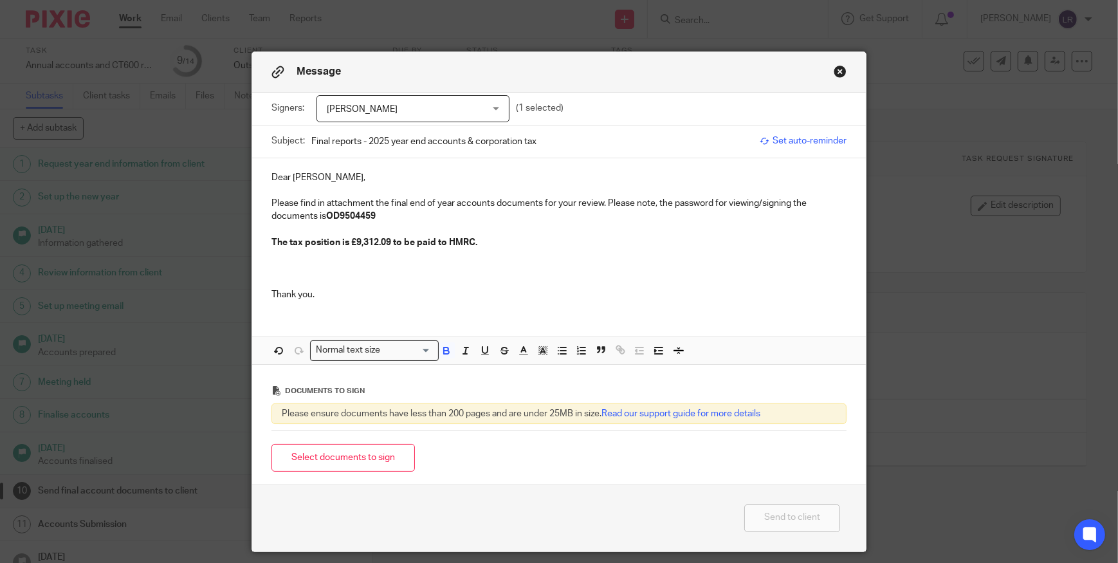
click at [514, 241] on p "The tax position is £9,312.09 to be paid to HMRC." at bounding box center [558, 242] width 575 height 13
drag, startPoint x: 503, startPoint y: 243, endPoint x: 390, endPoint y: 241, distance: 113.2
click at [390, 241] on p "The tax position is £9,312.09 to be paid to HMRC." at bounding box center [558, 242] width 575 height 13
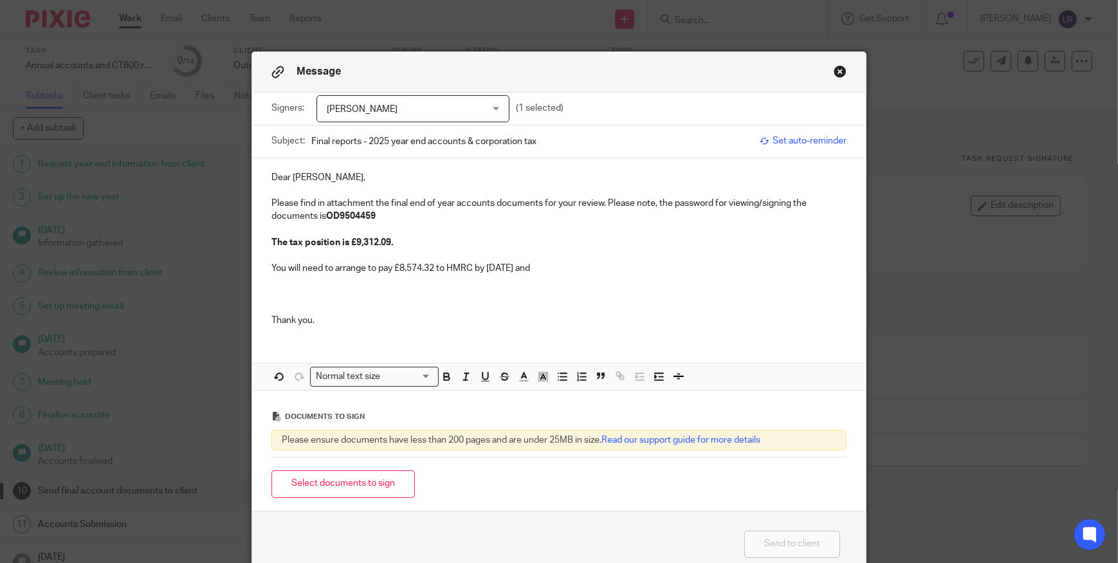
click at [584, 268] on p "You will need to arrange to pay £8,574.32 to HMRC by 1 January 2026 and" at bounding box center [558, 268] width 575 height 13
click at [581, 266] on p "You will need to arrange to pay £8,574.32 to HMRC by 1 January 2026 and £737.77…" at bounding box center [558, 268] width 575 height 13
click at [693, 269] on p "You will need to arrange to pay £8,574.32 to HMRC by 1 January 2026 and £737.77…" at bounding box center [558, 268] width 575 height 13
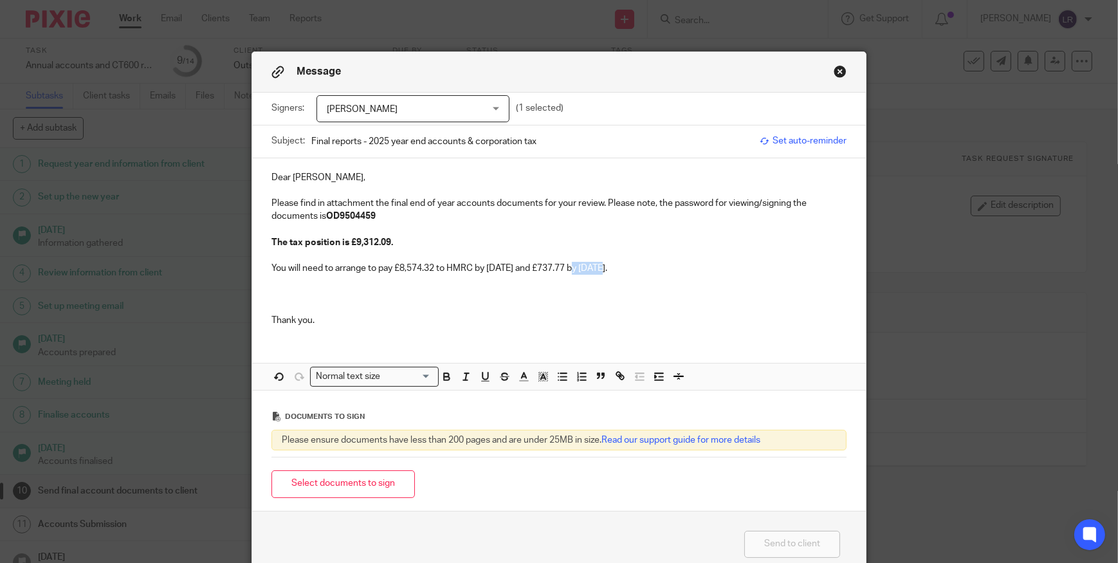
click at [702, 270] on p "You will need to arrange to pay £8,574.32 to HMRC by 1 January 2026 and £737.77…" at bounding box center [558, 268] width 575 height 13
click at [295, 295] on p at bounding box center [558, 294] width 575 height 13
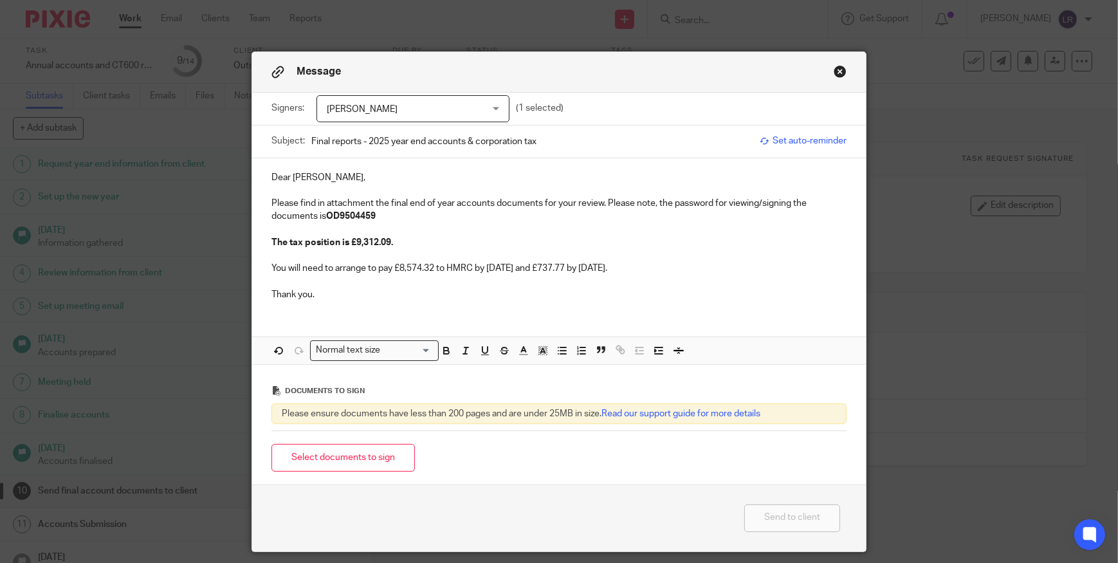
click at [692, 263] on p "You will need to arrange to pay £8,574.32 to HMRC by 1 January 2026 and £737.77…" at bounding box center [558, 268] width 575 height 13
click at [285, 240] on strong "The tax position is £9,312.09." at bounding box center [332, 242] width 122 height 9
click at [330, 275] on p "You will need to arrange to pay £8,574.32 to HMRC by 1 January 2026 and £737.77…" at bounding box center [558, 268] width 575 height 13
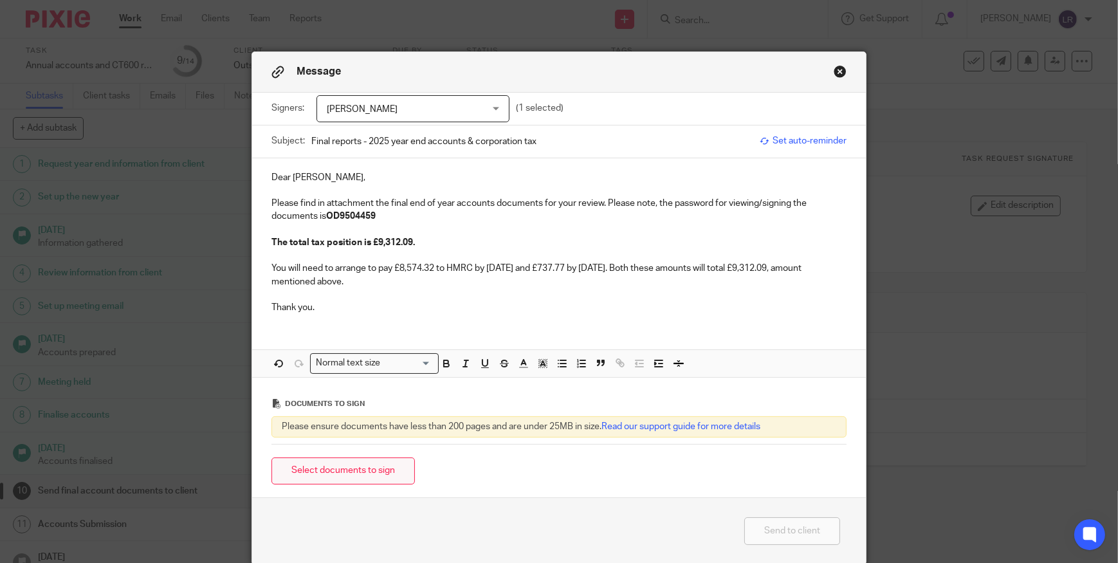
click at [365, 466] on button "Select documents to sign" at bounding box center [342, 471] width 143 height 28
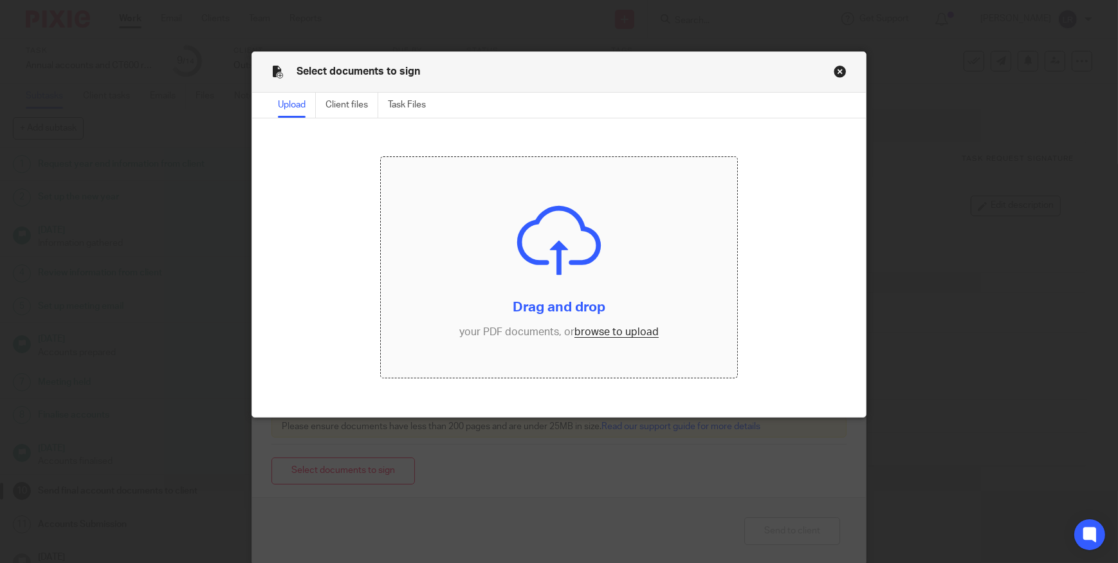
click at [524, 251] on input "file" at bounding box center [559, 267] width 356 height 221
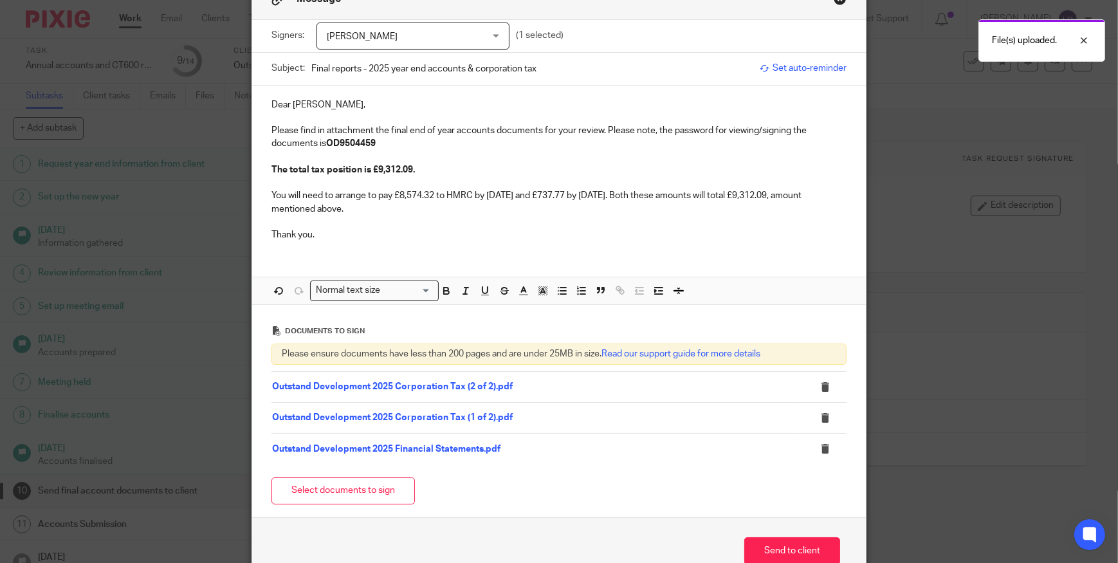
scroll to position [145, 0]
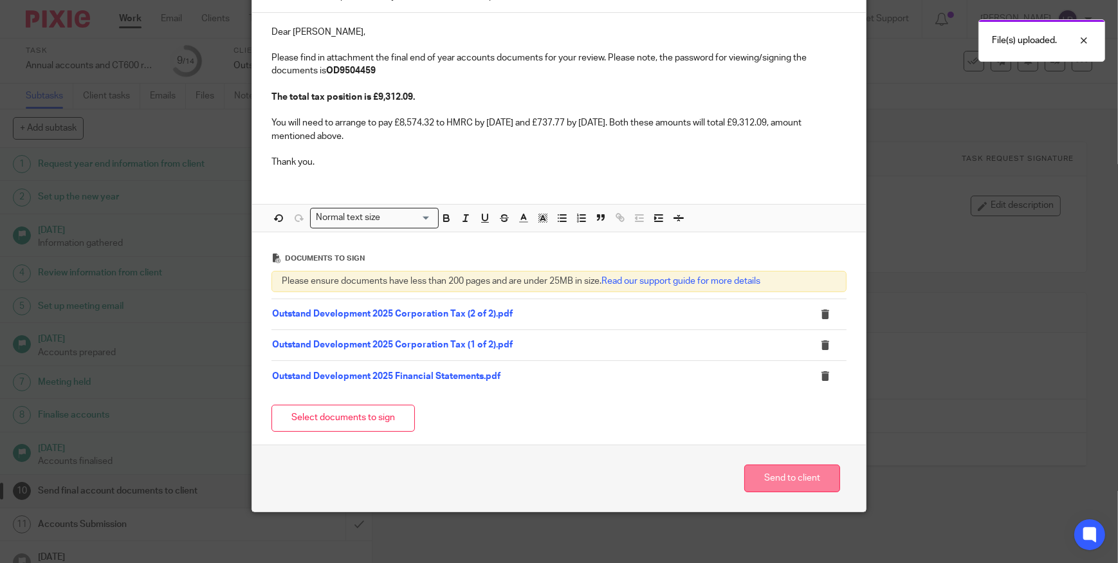
click at [783, 470] on button "Send to client" at bounding box center [792, 478] width 96 height 28
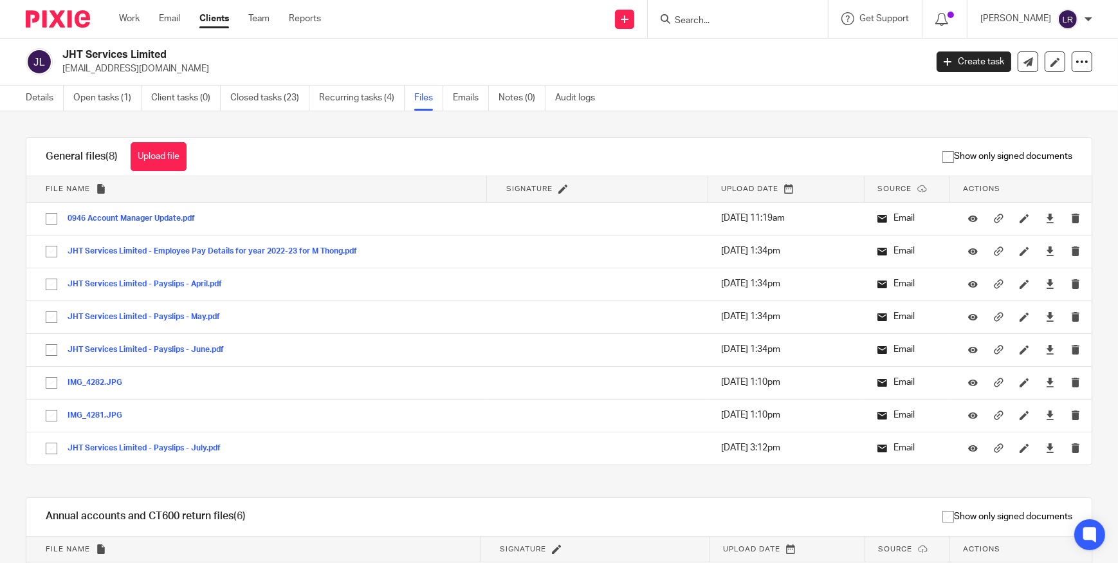
click at [60, 15] on img at bounding box center [58, 18] width 64 height 17
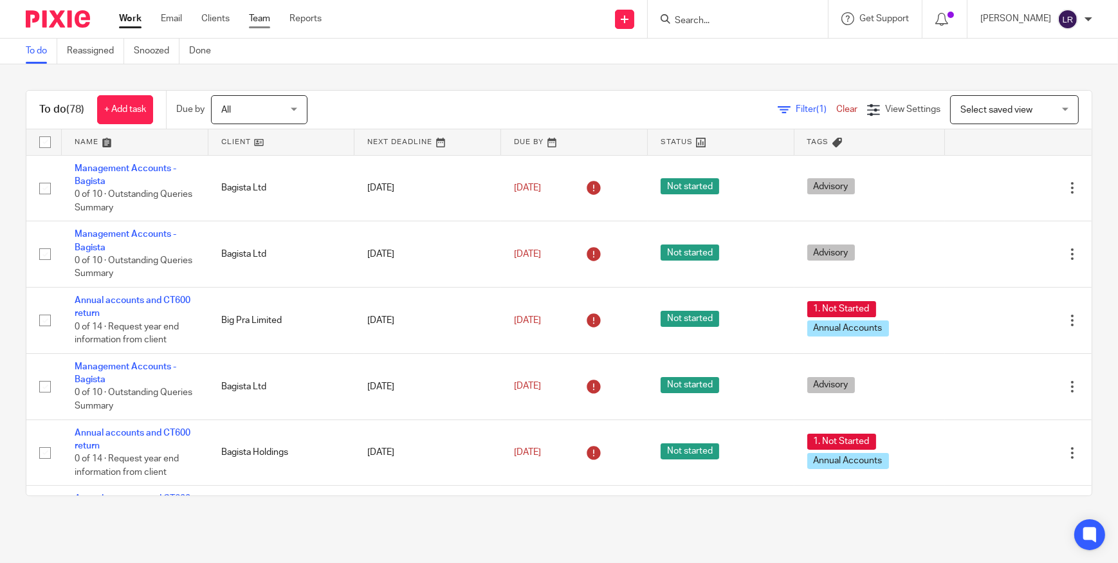
click at [269, 22] on link "Team" at bounding box center [259, 18] width 21 height 13
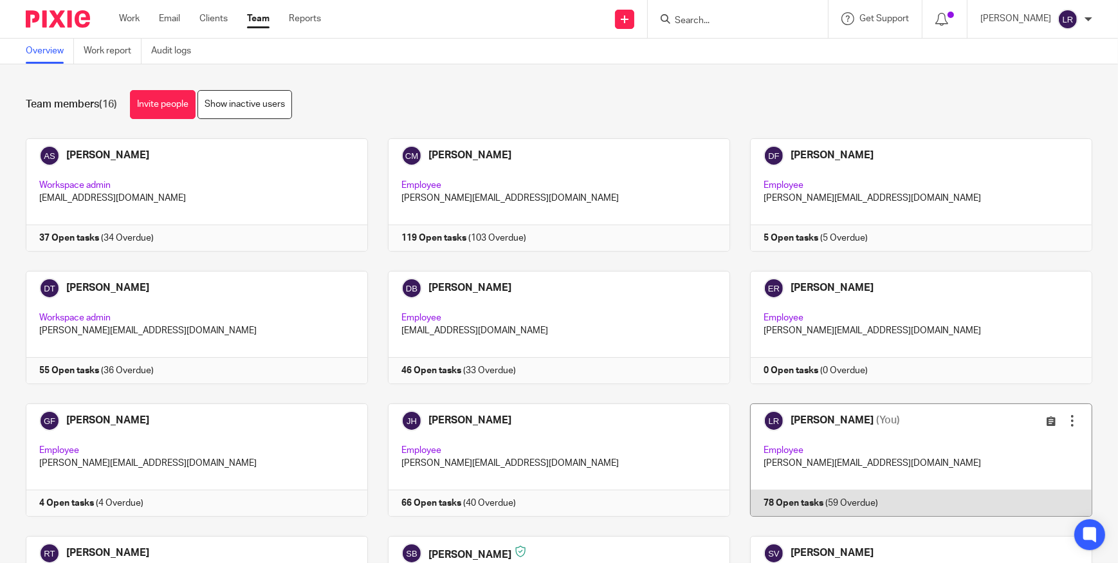
click at [835, 420] on link at bounding box center [911, 459] width 362 height 113
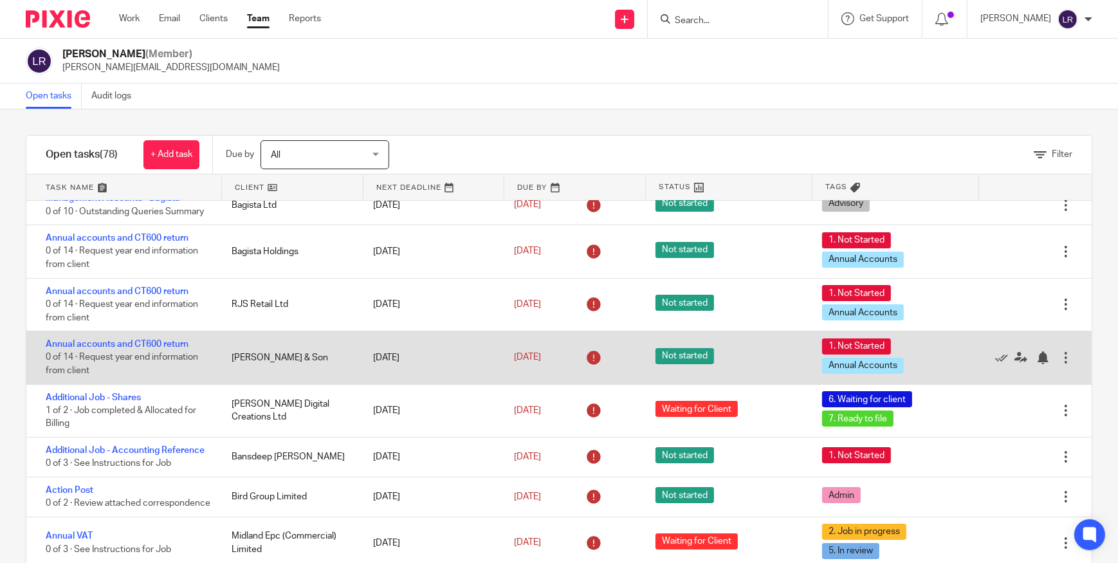
scroll to position [175, 0]
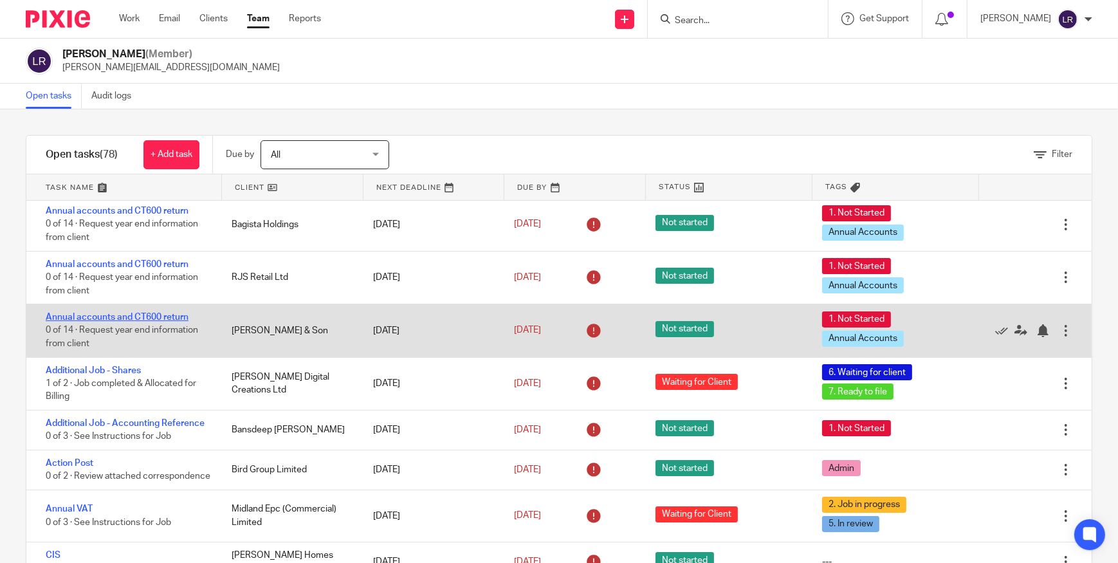
click at [157, 316] on link "Annual accounts and CT600 return" at bounding box center [117, 316] width 143 height 9
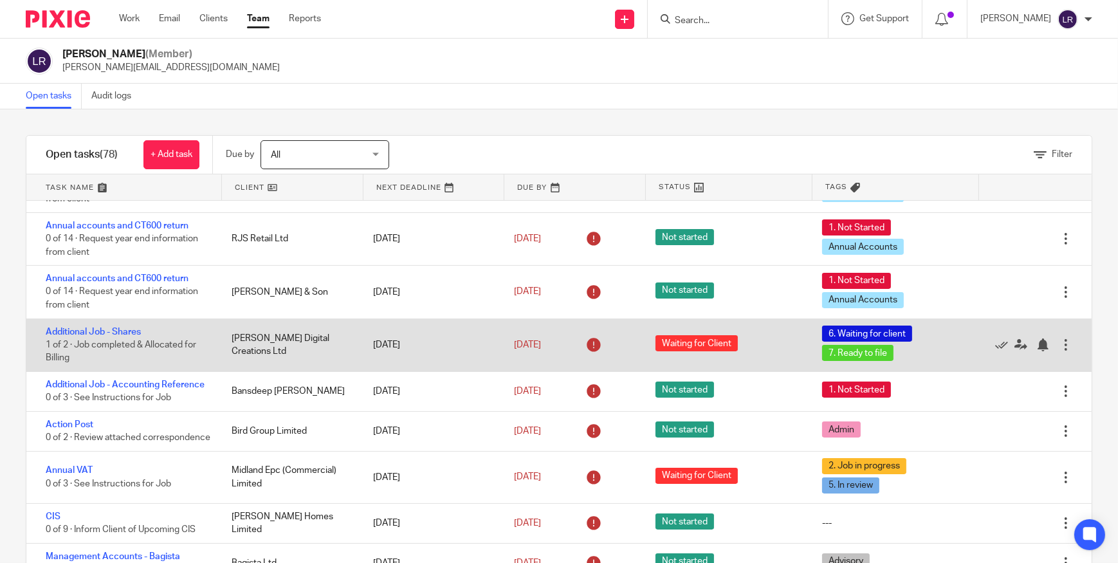
scroll to position [233, 0]
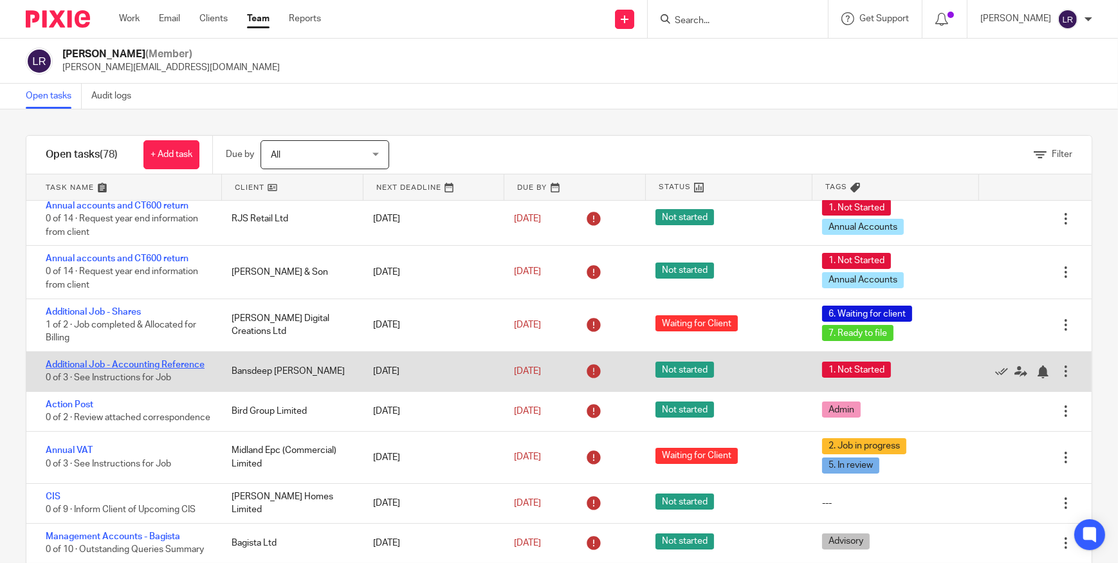
click at [118, 362] on link "Additional Job - Accounting Reference" at bounding box center [125, 364] width 159 height 9
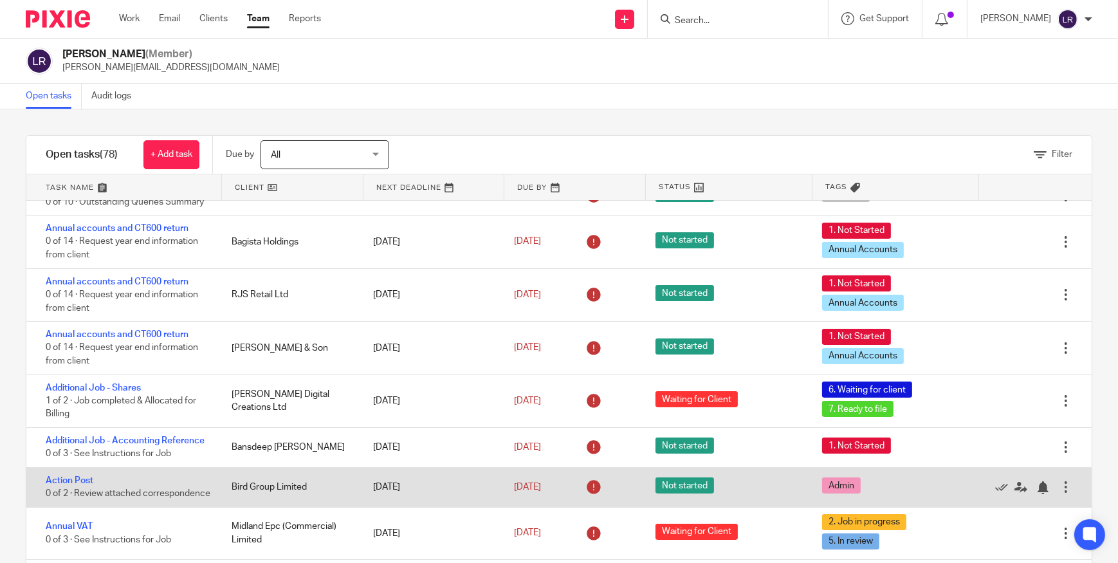
scroll to position [175, 0]
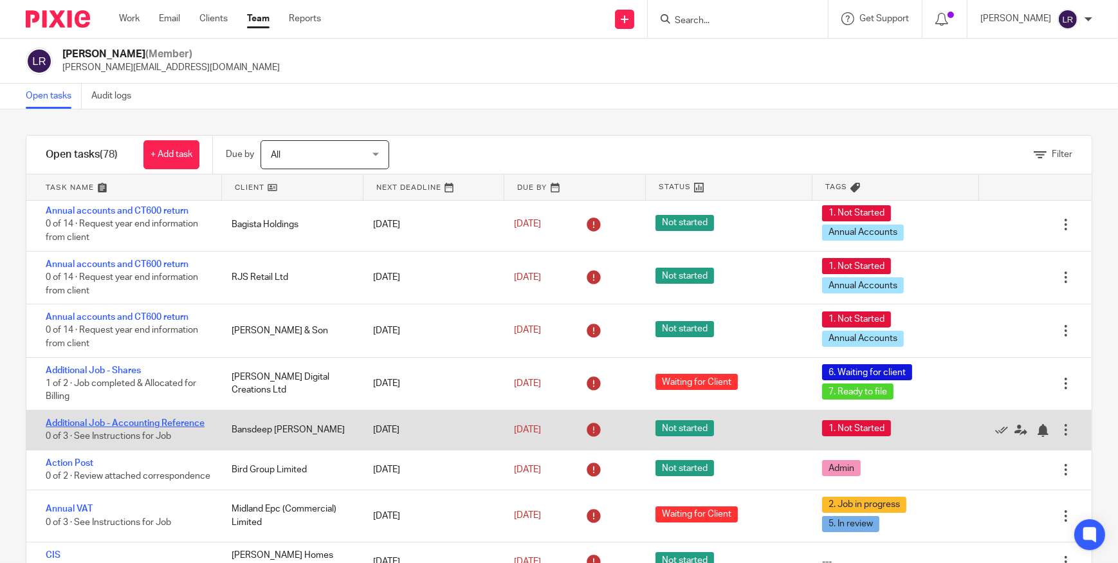
click at [158, 419] on link "Additional Job - Accounting Reference" at bounding box center [125, 423] width 159 height 9
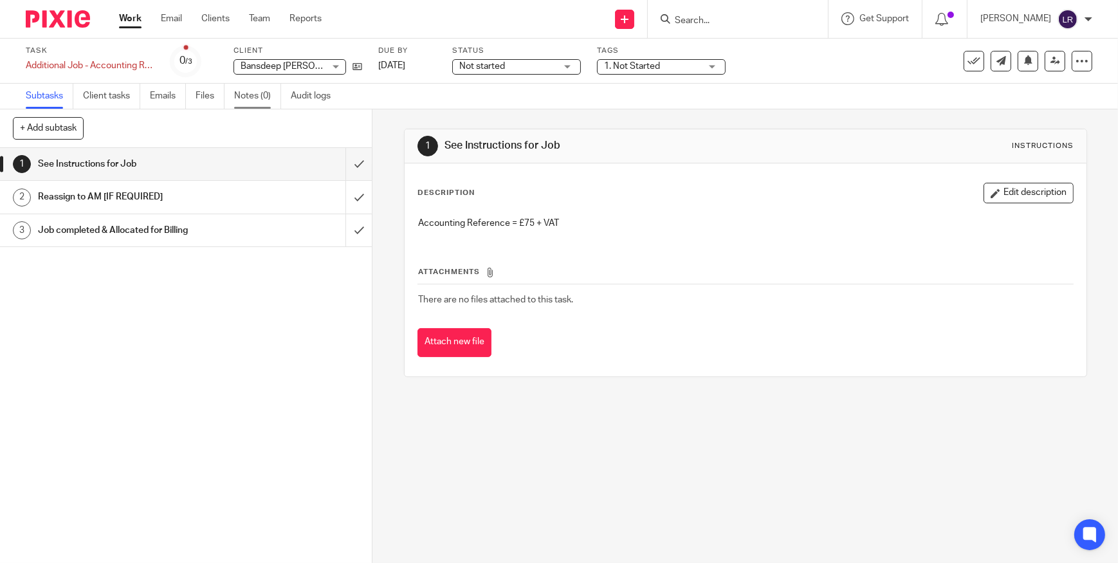
click at [257, 87] on link "Notes (0)" at bounding box center [257, 96] width 47 height 25
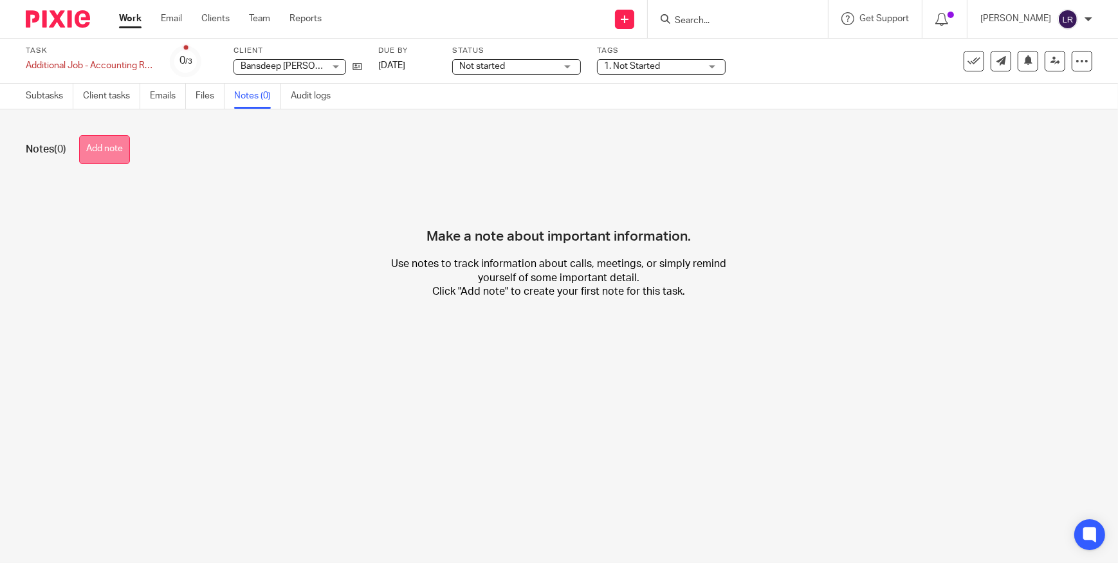
click at [110, 147] on button "Add note" at bounding box center [104, 149] width 51 height 29
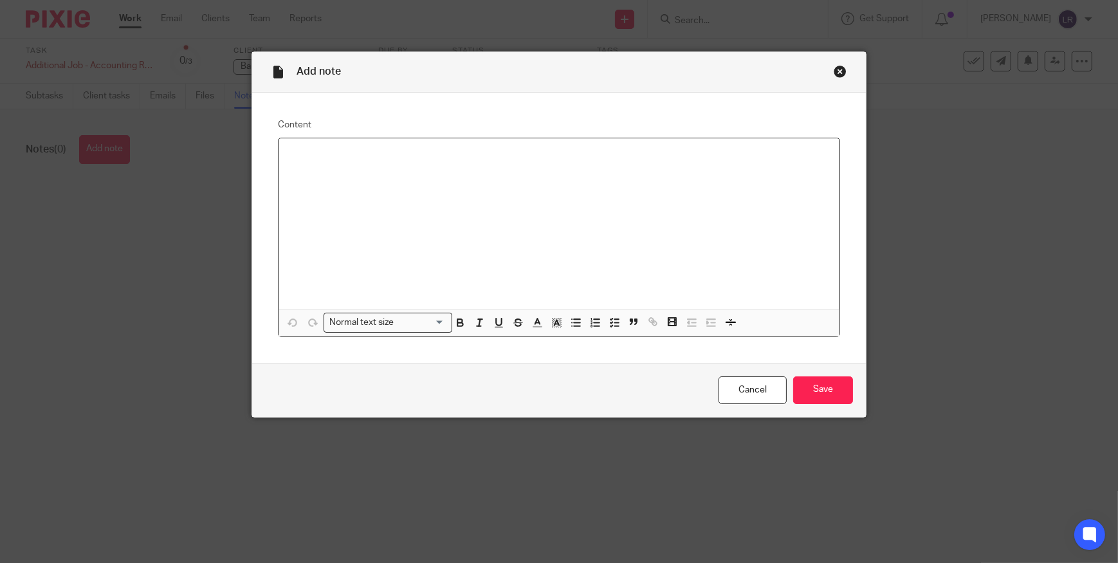
click at [364, 227] on div at bounding box center [558, 223] width 561 height 170
click at [812, 379] on input "Save" at bounding box center [823, 390] width 60 height 28
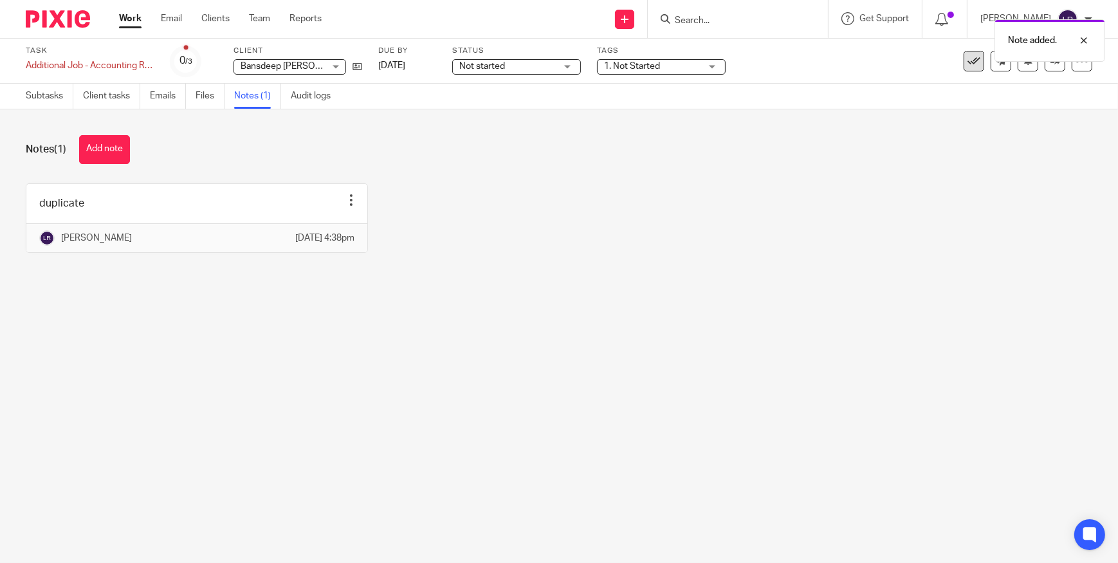
click at [967, 63] on icon at bounding box center [973, 61] width 13 height 13
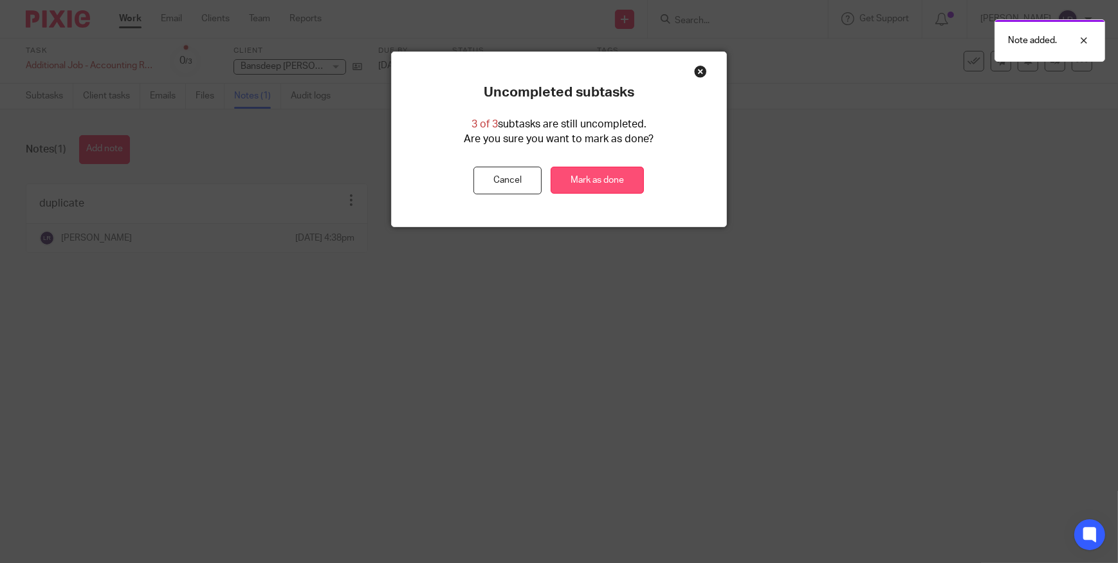
click at [601, 181] on link "Mark as done" at bounding box center [596, 181] width 93 height 28
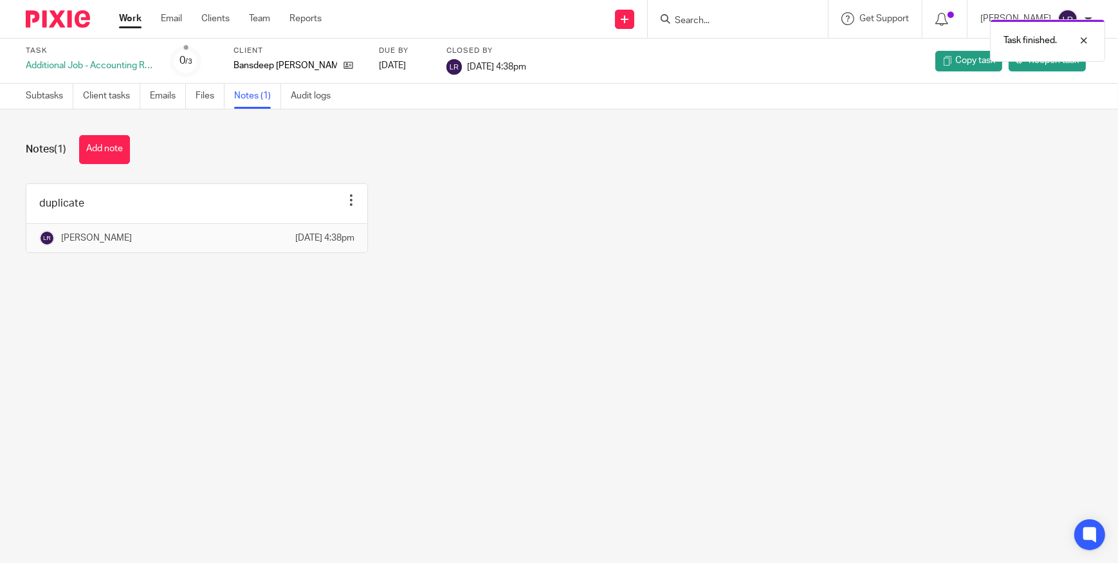
click at [62, 21] on img at bounding box center [58, 18] width 64 height 17
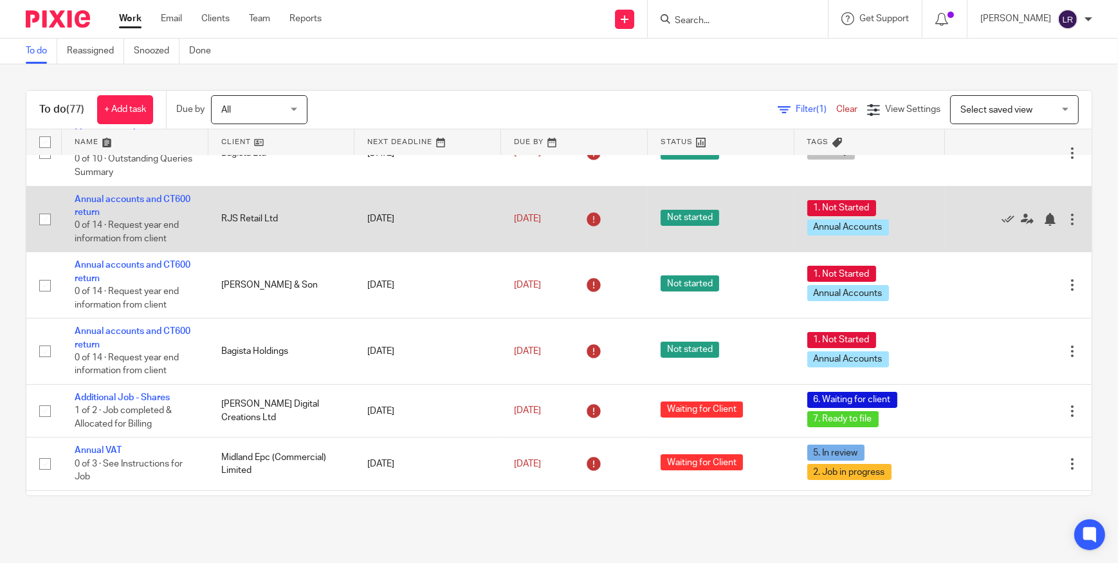
scroll to position [350, 0]
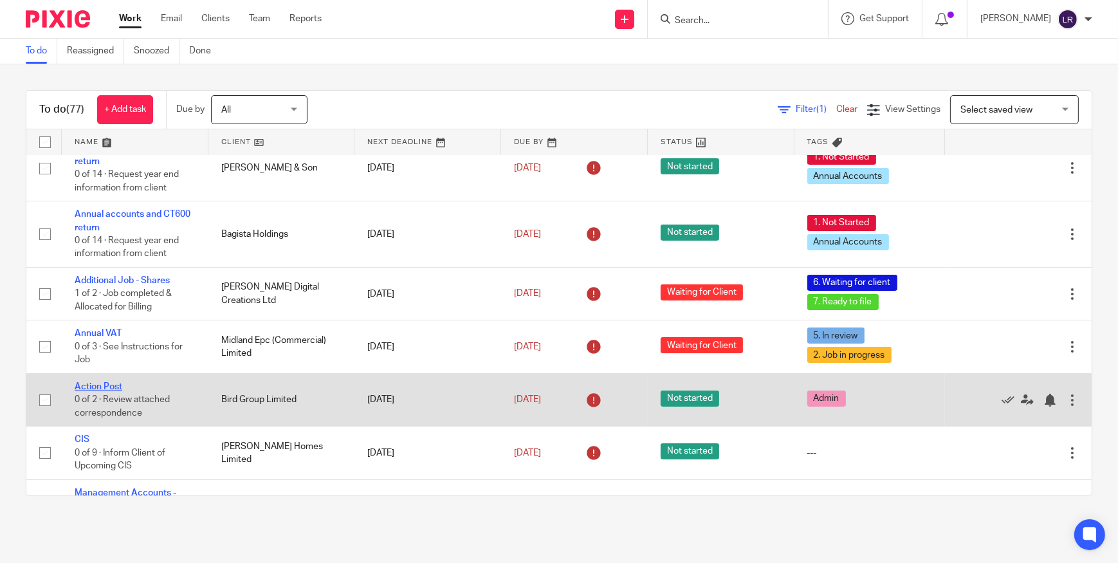
click at [120, 382] on link "Action Post" at bounding box center [99, 386] width 48 height 9
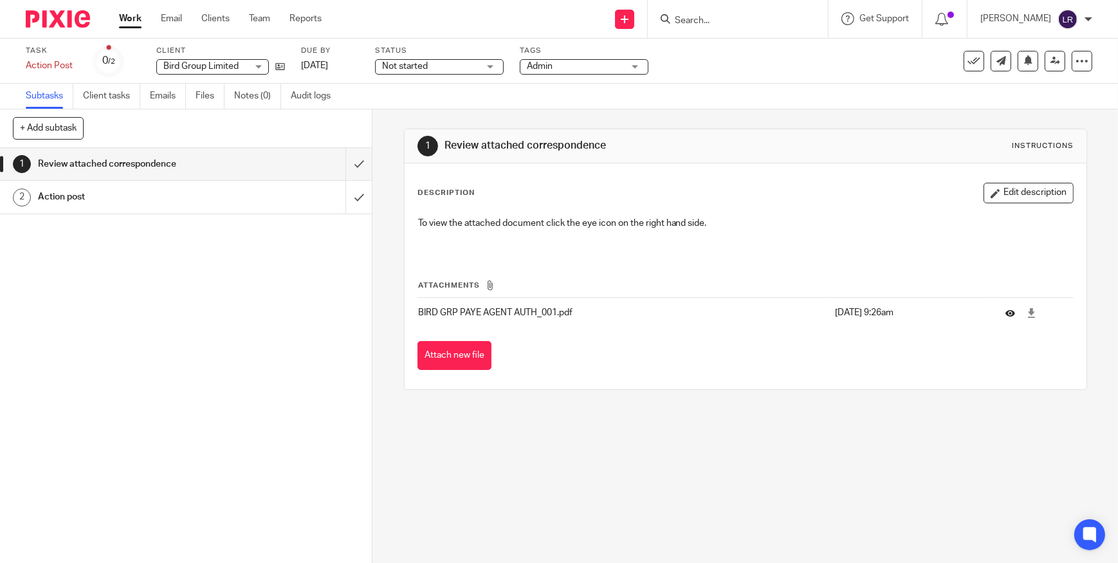
click at [1005, 312] on icon at bounding box center [1010, 313] width 10 height 10
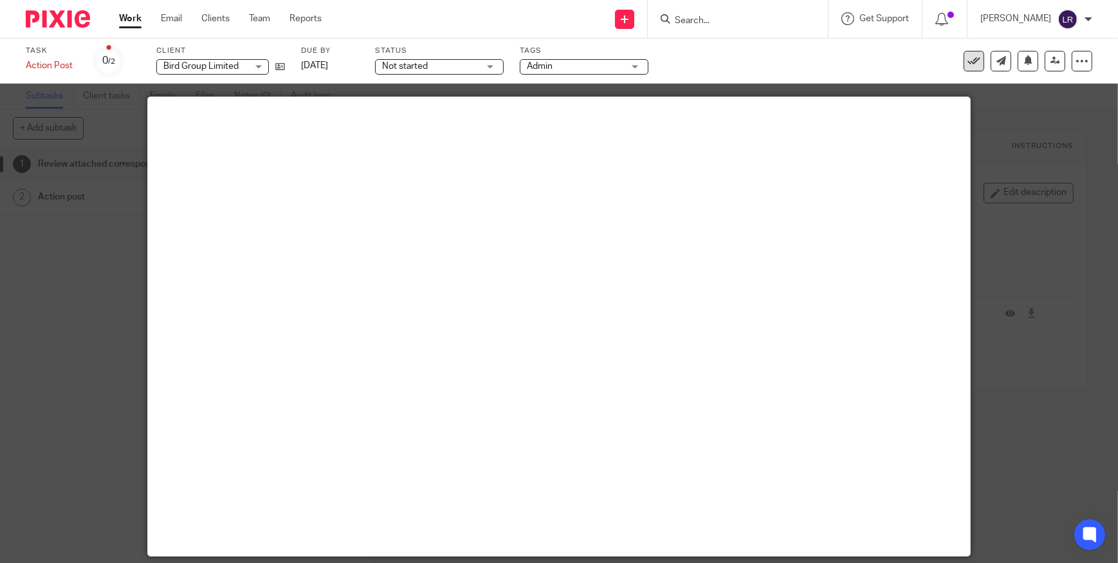
click at [967, 55] on icon at bounding box center [973, 61] width 13 height 13
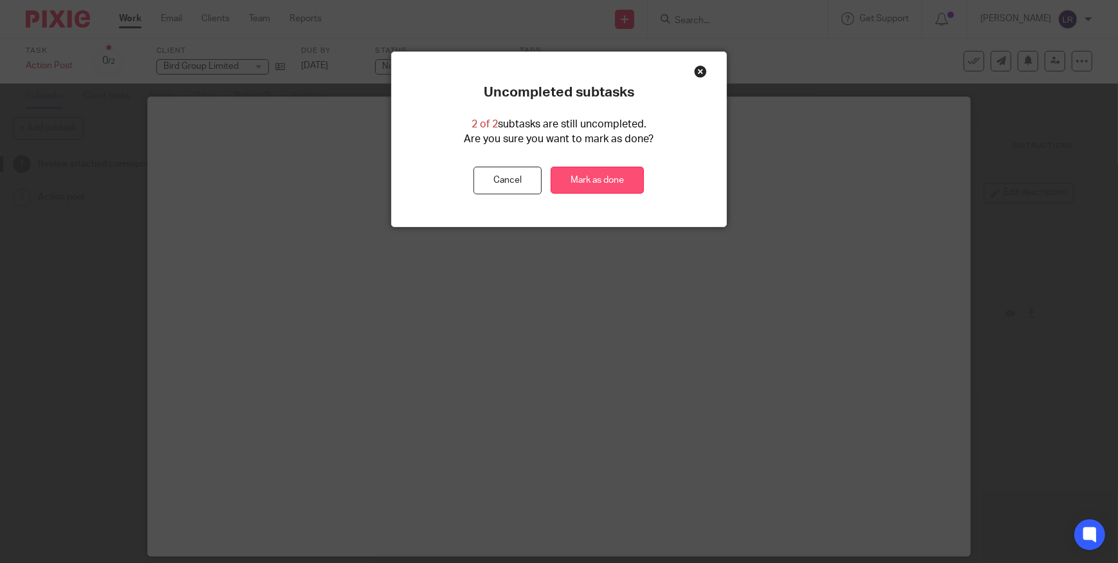
click at [598, 179] on link "Mark as done" at bounding box center [596, 181] width 93 height 28
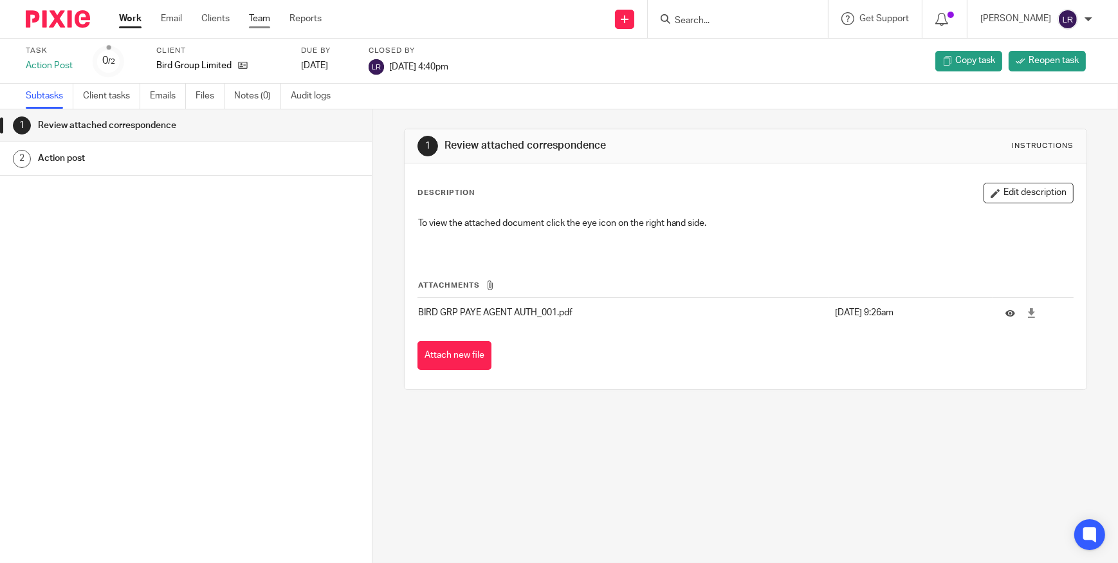
click at [257, 17] on link "Team" at bounding box center [259, 18] width 21 height 13
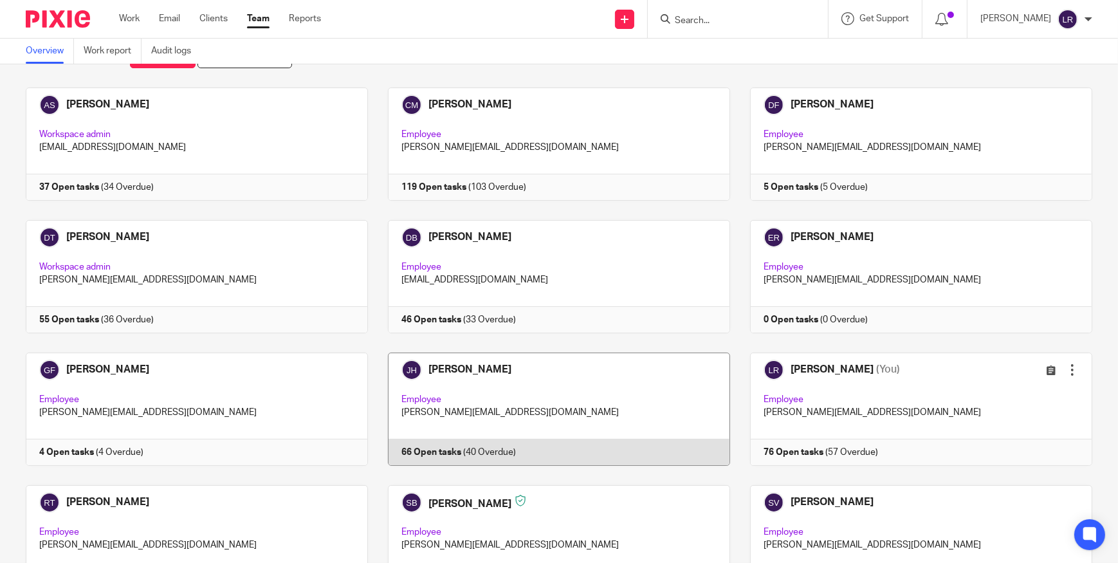
scroll to position [116, 0]
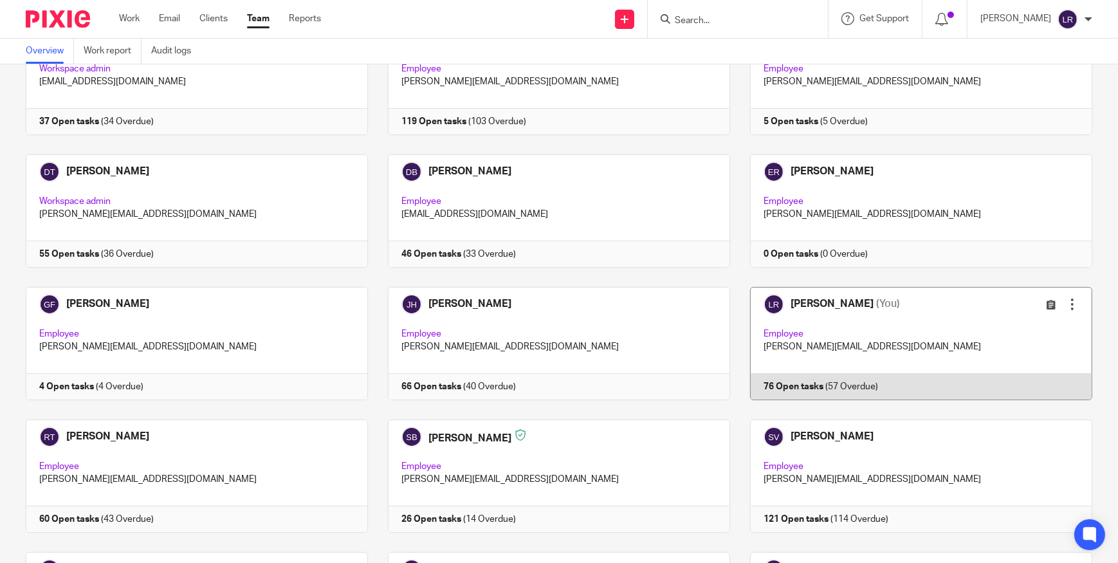
click at [826, 306] on link at bounding box center [911, 343] width 362 height 113
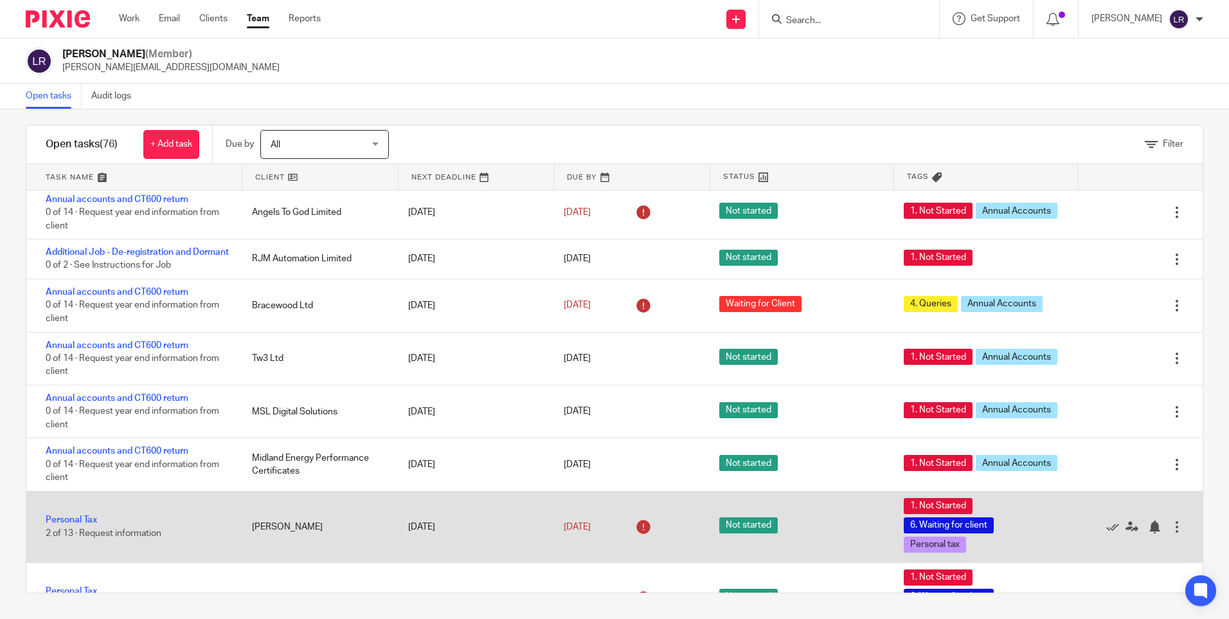
scroll to position [1451, 0]
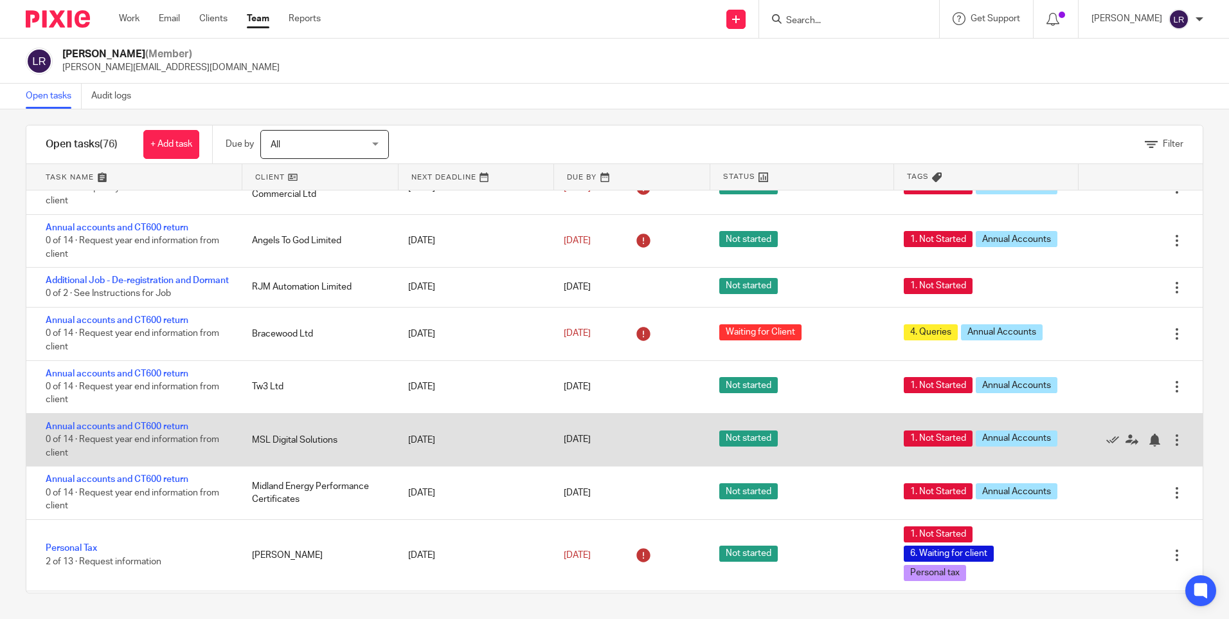
drag, startPoint x: 250, startPoint y: 454, endPoint x: 298, endPoint y: 452, distance: 48.3
click at [214, 452] on div "Annual accounts and CT600 return 0 of 14 · Request year end information from cl…" at bounding box center [614, 439] width 1177 height 53
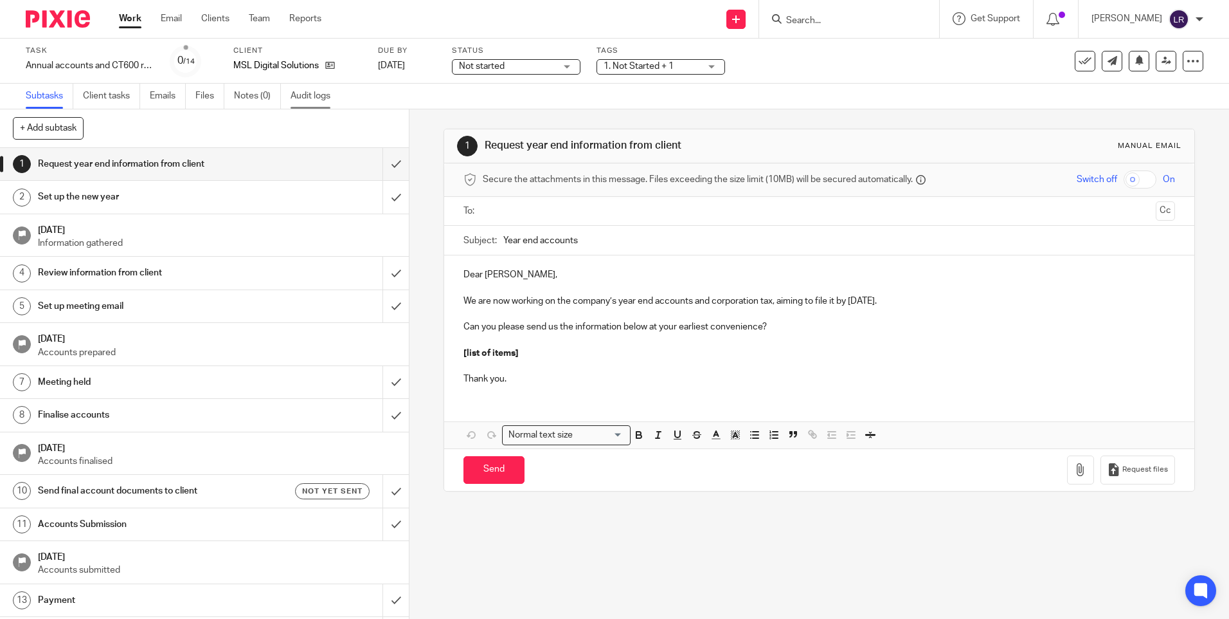
click at [314, 93] on link "Audit logs" at bounding box center [316, 96] width 50 height 25
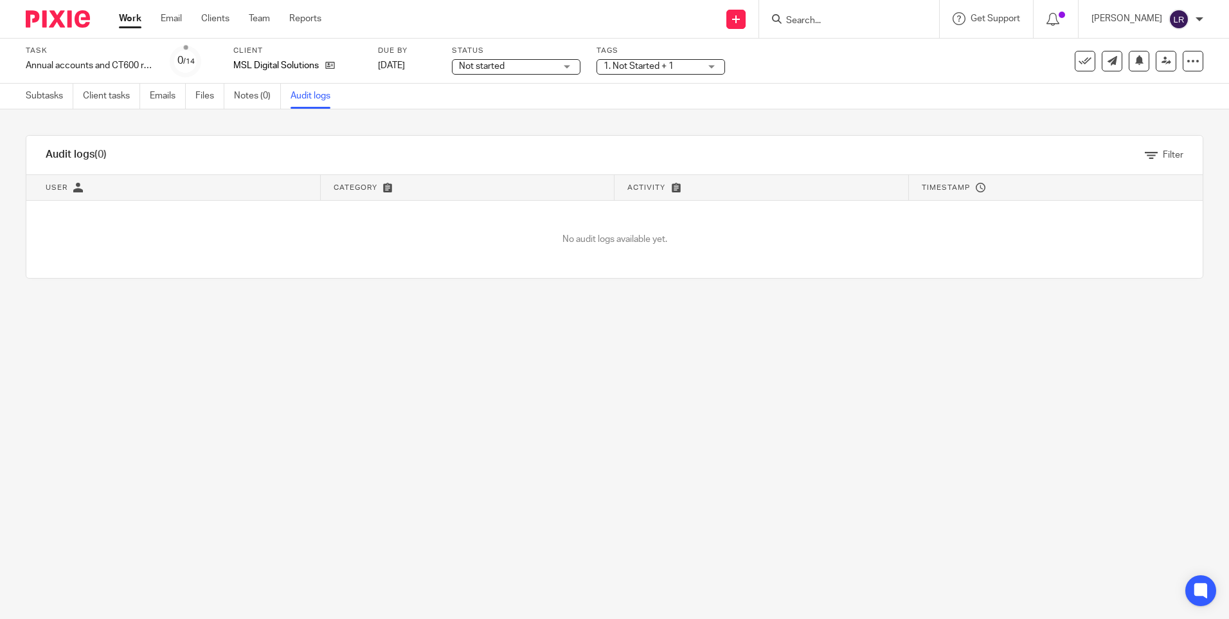
click at [340, 66] on div "MSL Digital Solutions" at bounding box center [297, 65] width 129 height 13
click at [332, 63] on icon at bounding box center [330, 65] width 10 height 10
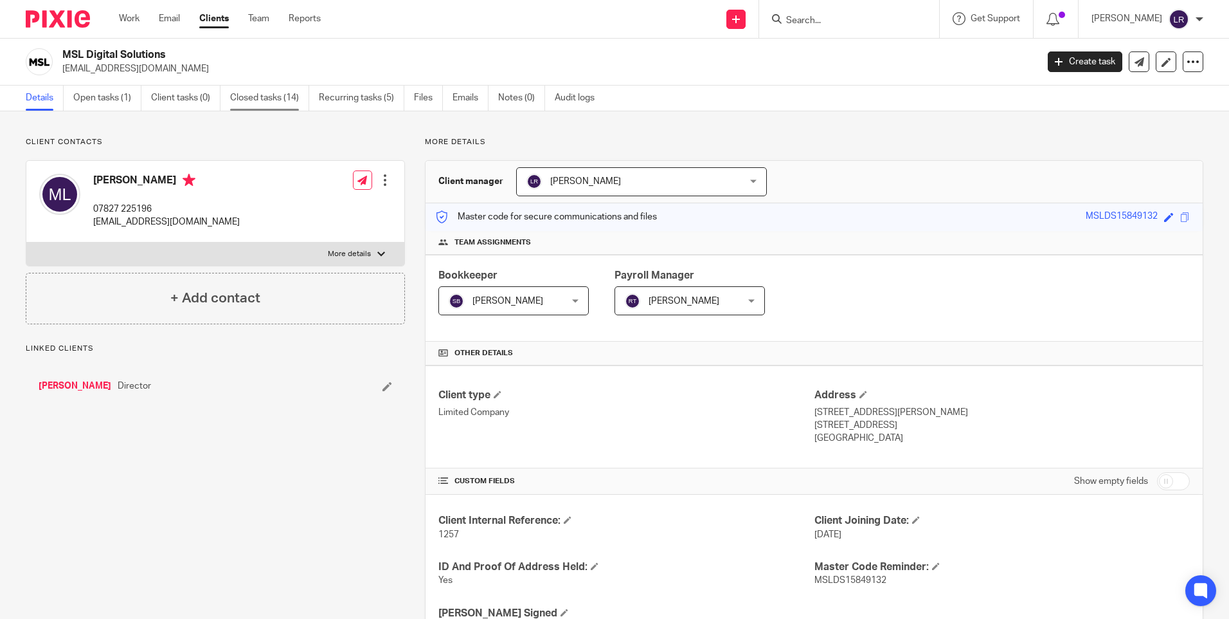
click at [260, 99] on link "Closed tasks (14)" at bounding box center [269, 98] width 79 height 25
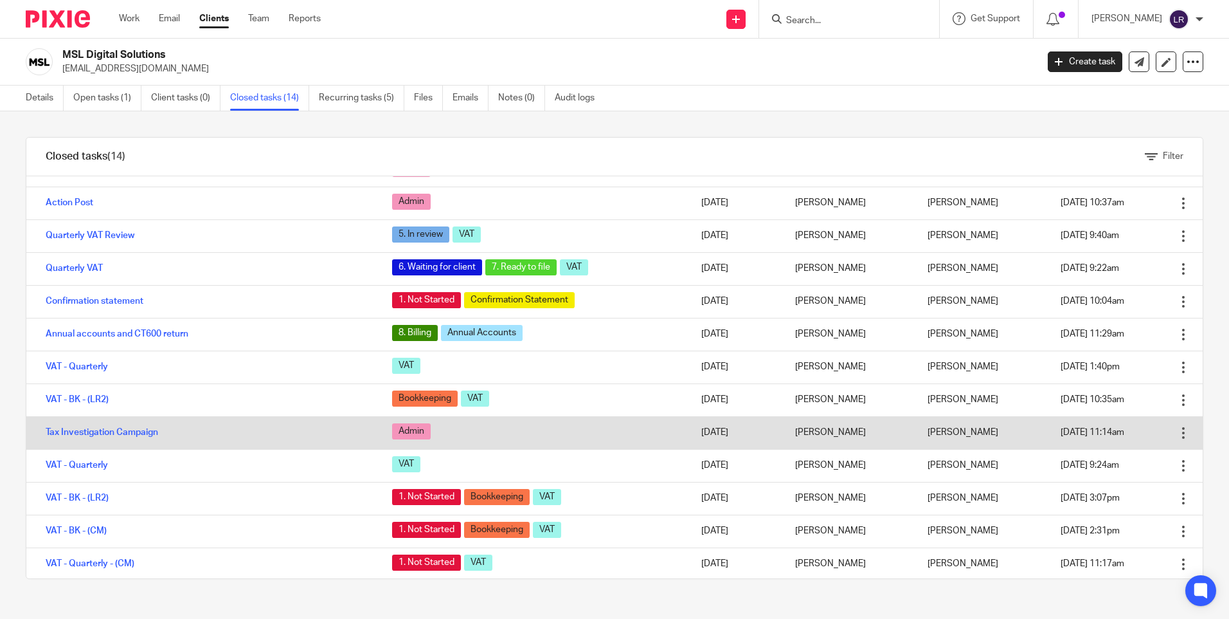
scroll to position [19, 0]
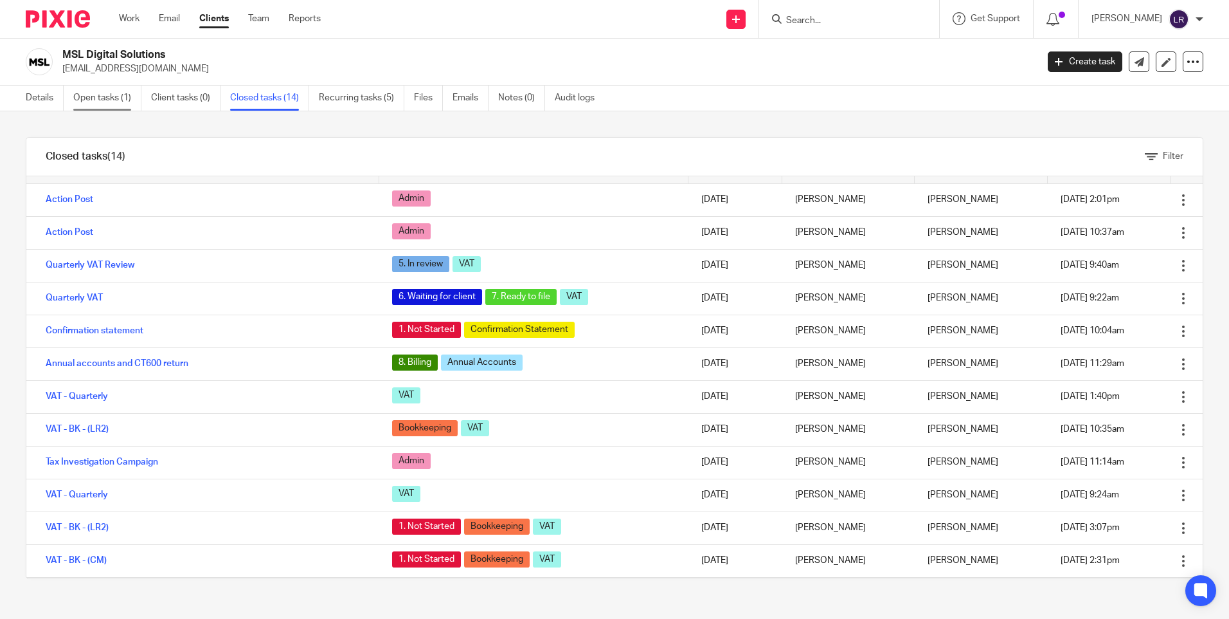
click at [93, 102] on link "Open tasks (1)" at bounding box center [107, 98] width 68 height 25
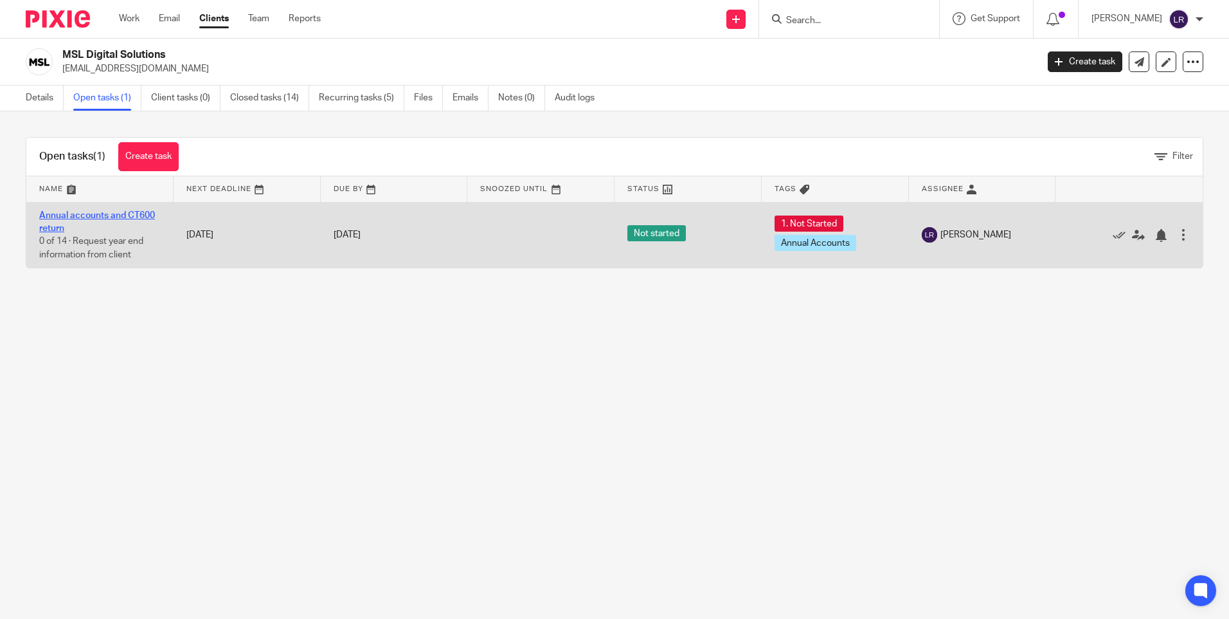
click at [132, 217] on link "Annual accounts and CT600 return" at bounding box center [97, 222] width 116 height 22
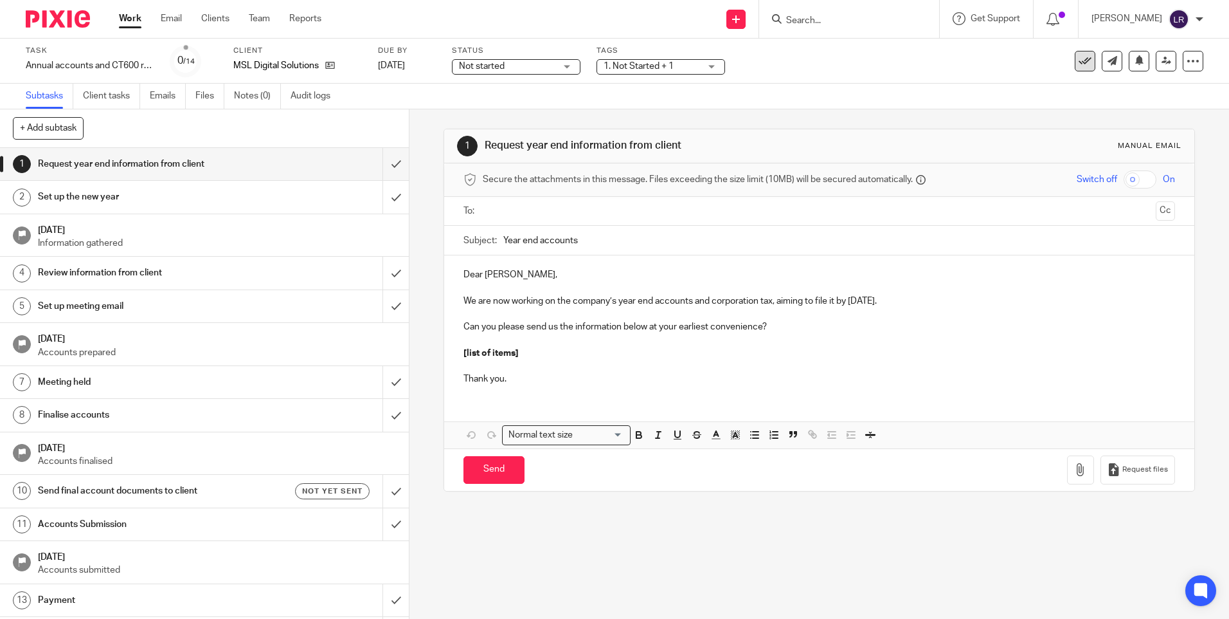
click at [1079, 58] on icon at bounding box center [1085, 61] width 13 height 13
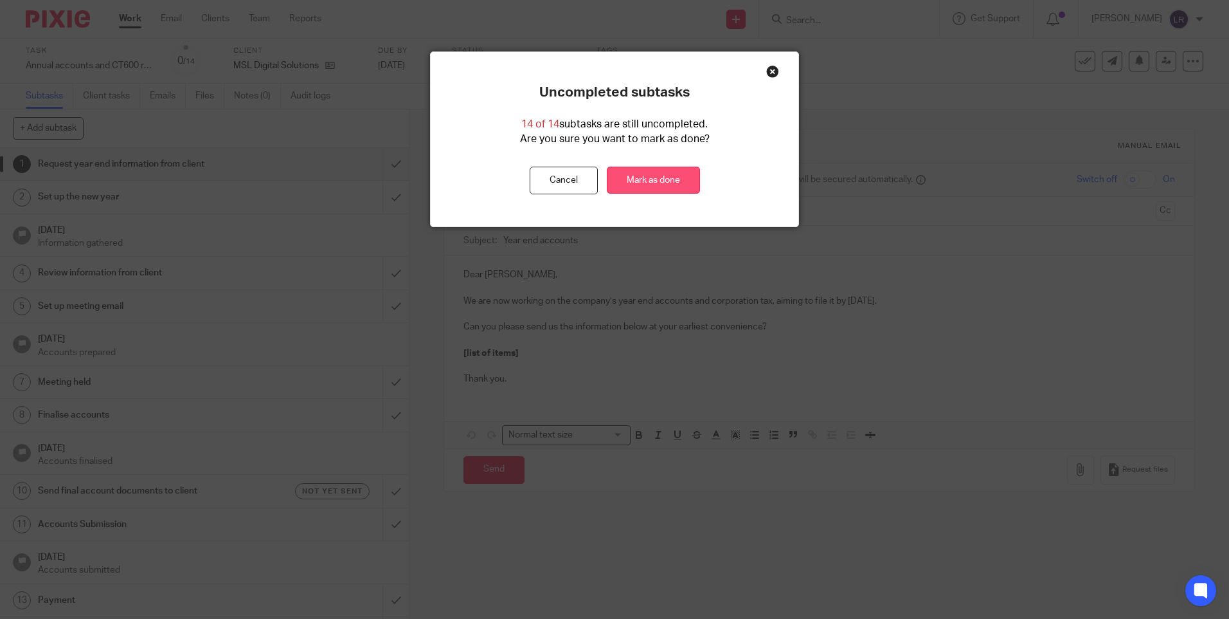
click at [648, 182] on link "Mark as done" at bounding box center [653, 181] width 93 height 28
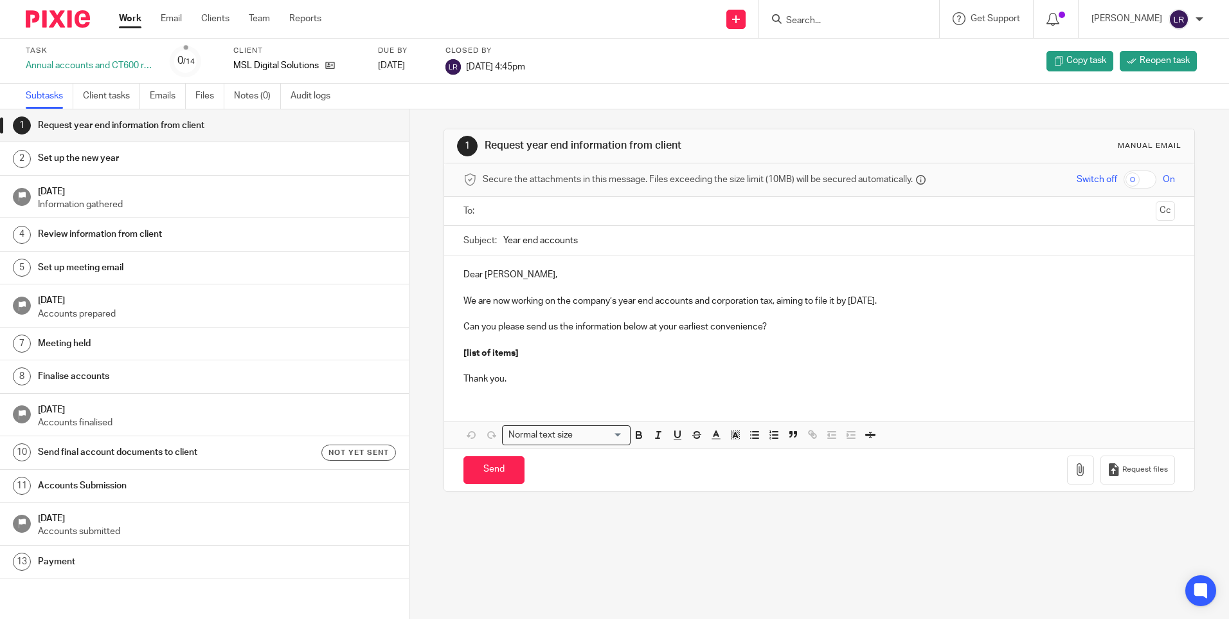
click at [813, 22] on input "Search" at bounding box center [843, 21] width 116 height 12
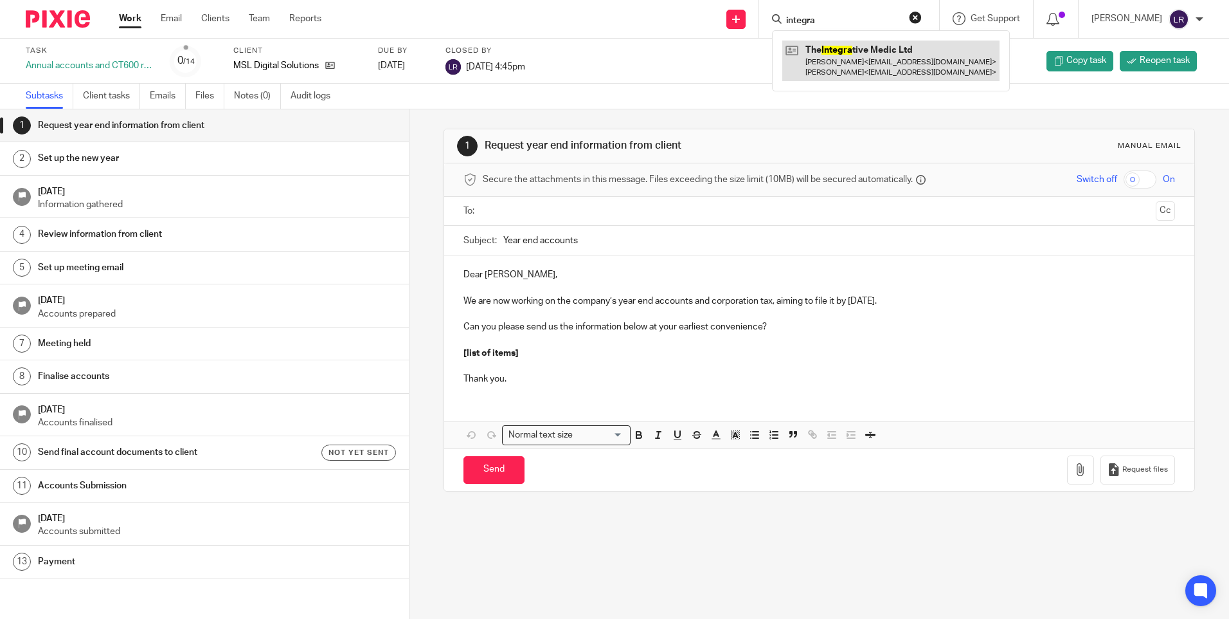
type input "integra"
click at [862, 69] on link at bounding box center [891, 61] width 217 height 40
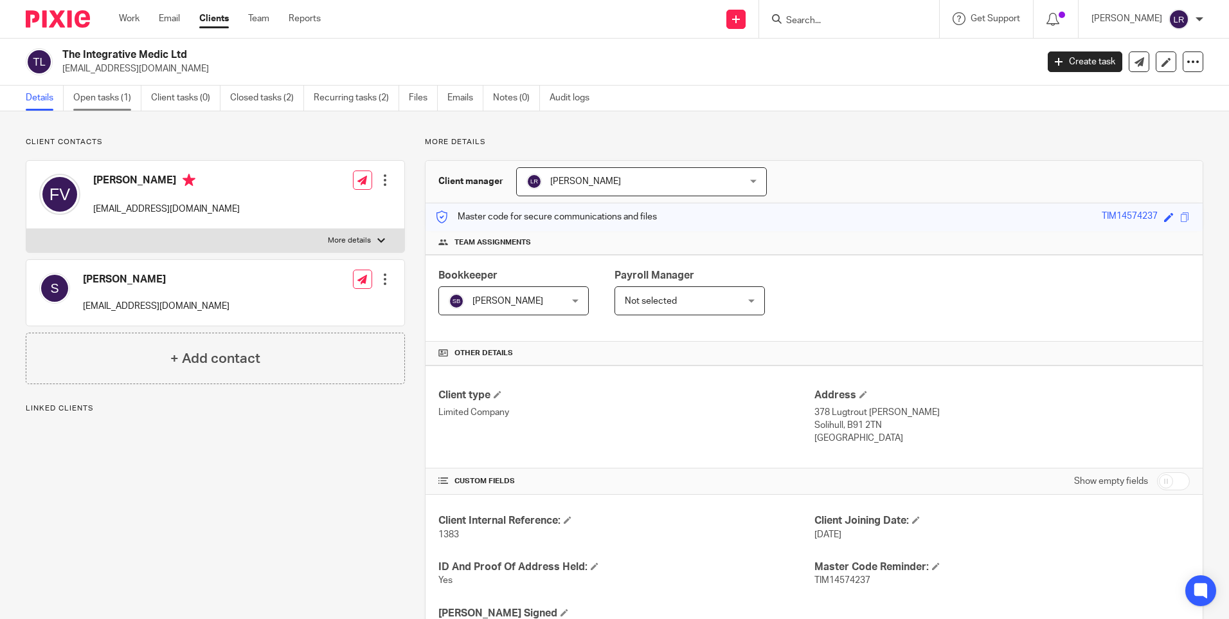
click at [92, 96] on link "Open tasks (1)" at bounding box center [107, 98] width 68 height 25
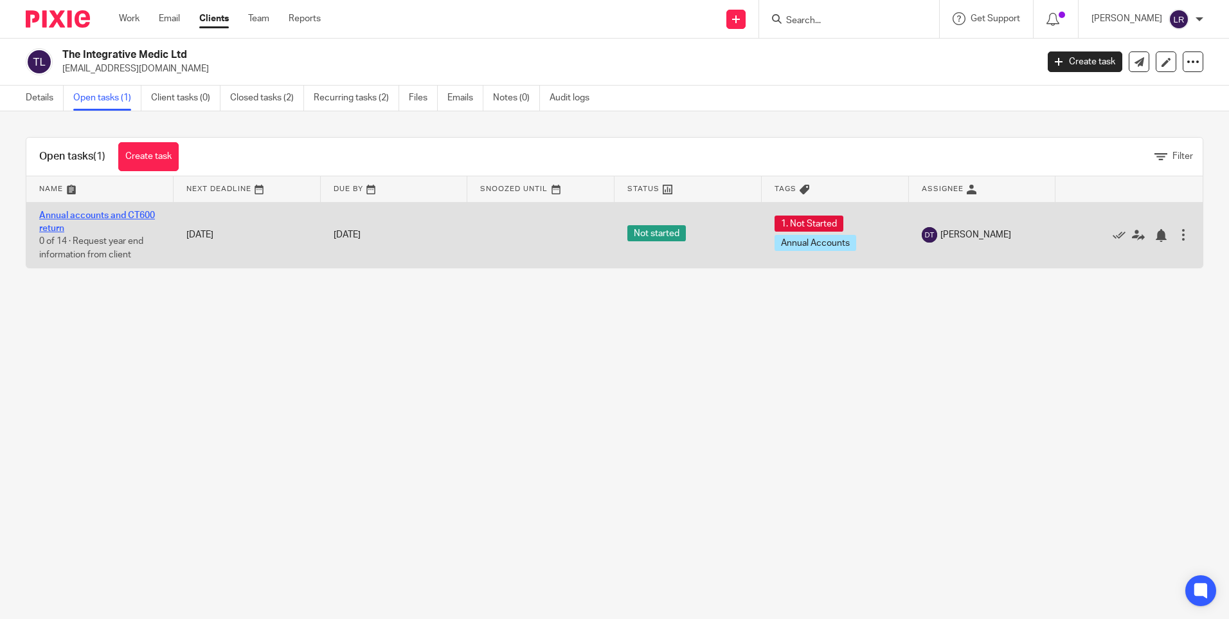
click at [84, 216] on link "Annual accounts and CT600 return" at bounding box center [97, 222] width 116 height 22
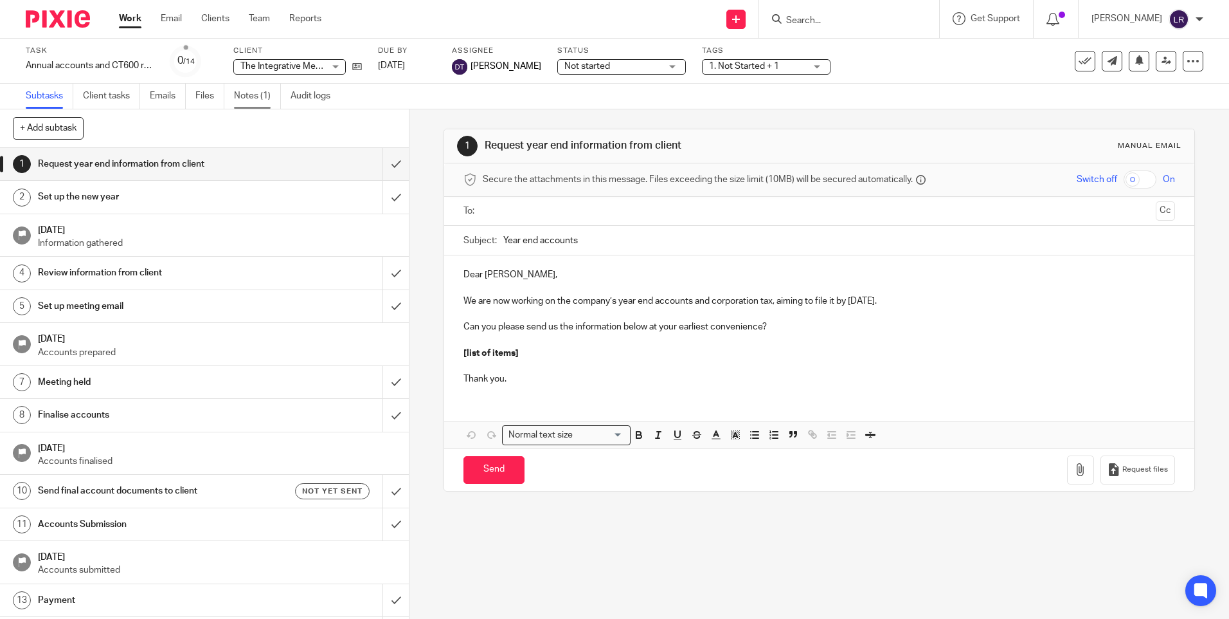
click at [236, 87] on link "Notes (1)" at bounding box center [257, 96] width 47 height 25
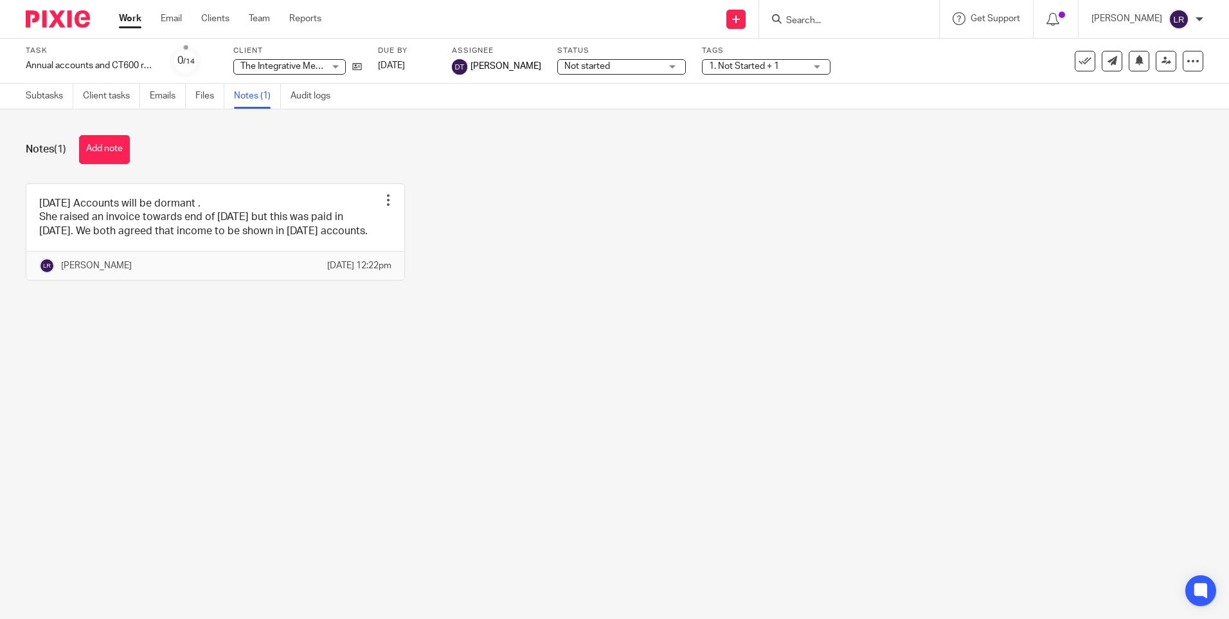
click at [1075, 67] on button at bounding box center [1085, 61] width 21 height 21
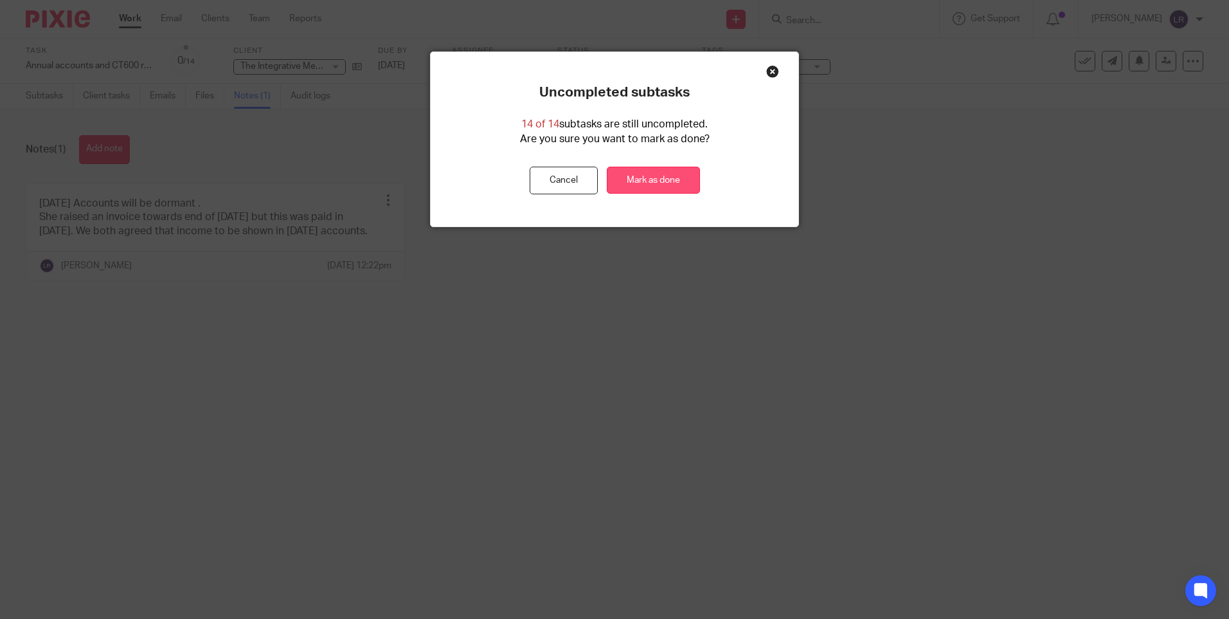
click at [683, 180] on link "Mark as done" at bounding box center [653, 181] width 93 height 28
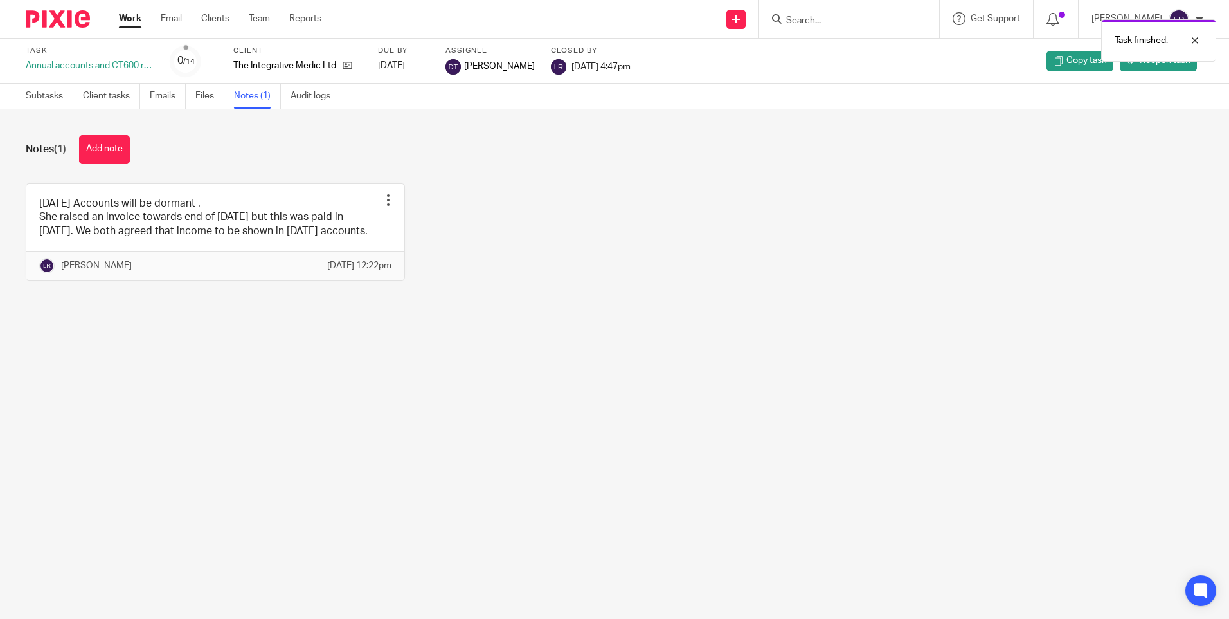
click at [64, 19] on img at bounding box center [58, 18] width 64 height 17
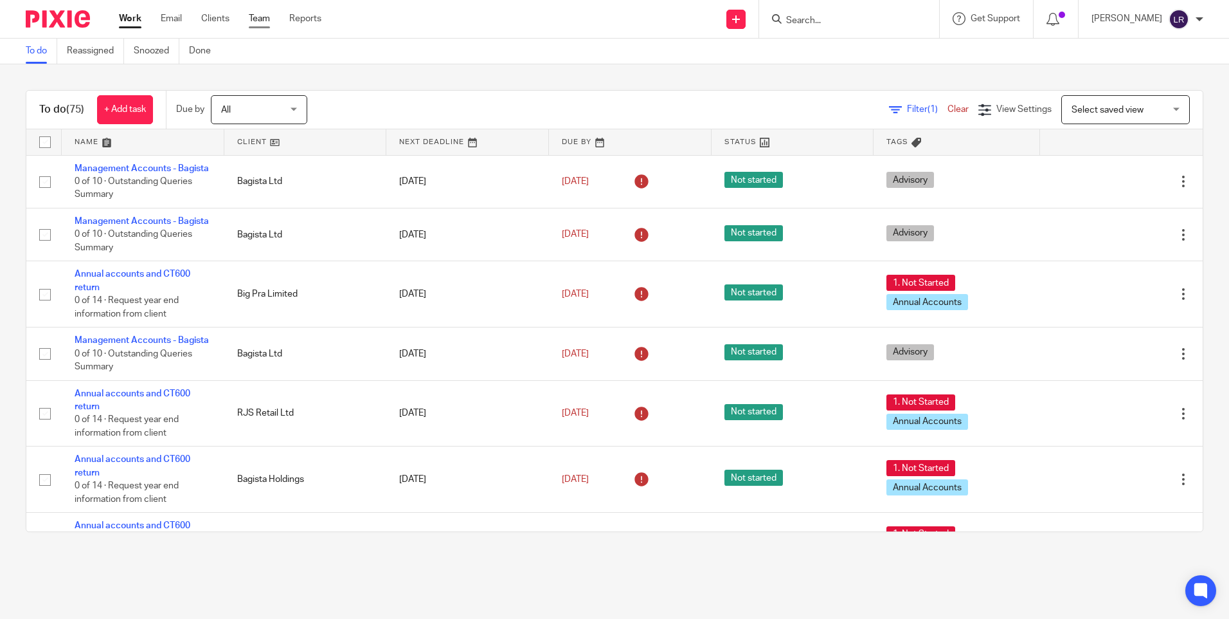
click at [254, 17] on link "Team" at bounding box center [259, 18] width 21 height 13
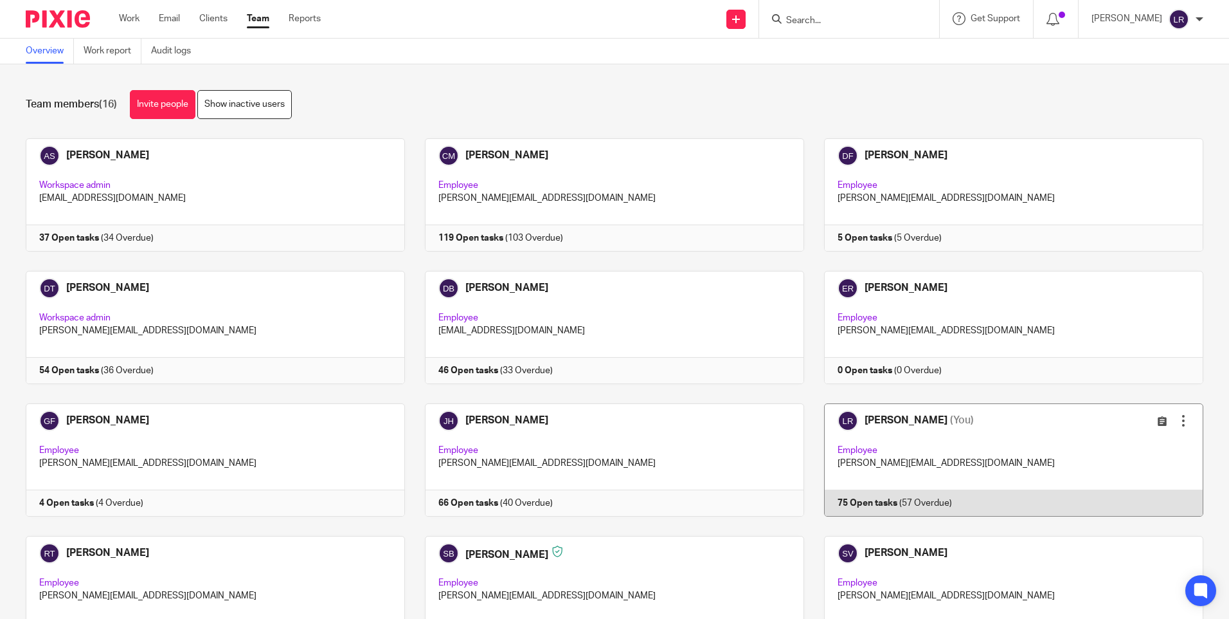
click at [866, 431] on link at bounding box center [1003, 459] width 399 height 113
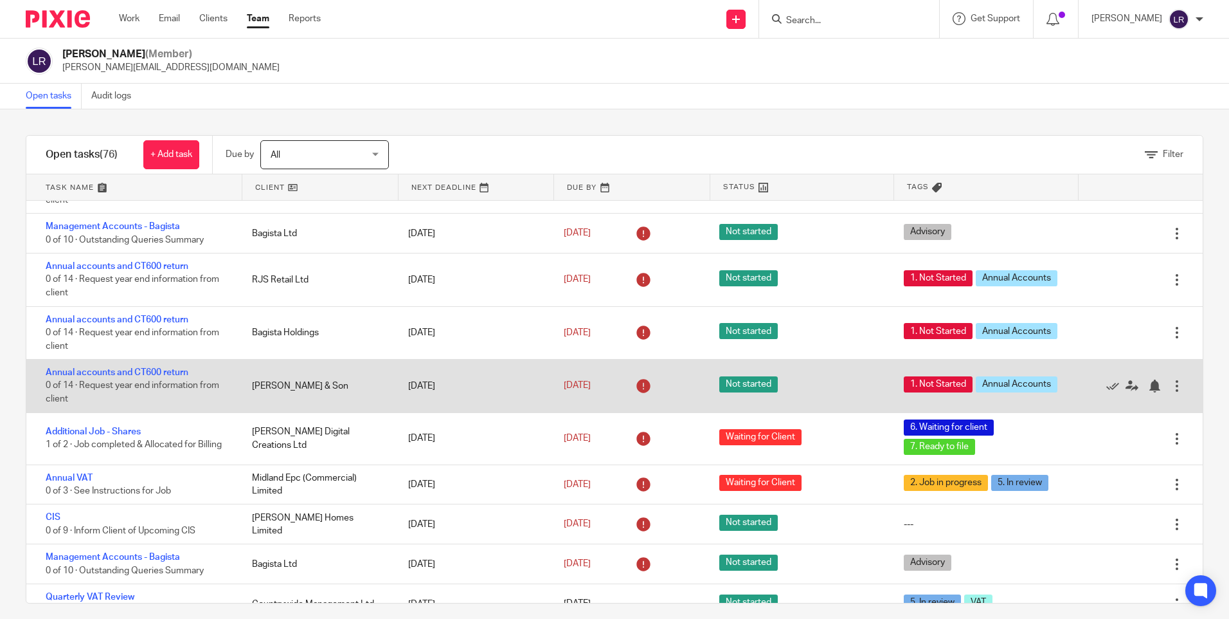
scroll to position [193, 0]
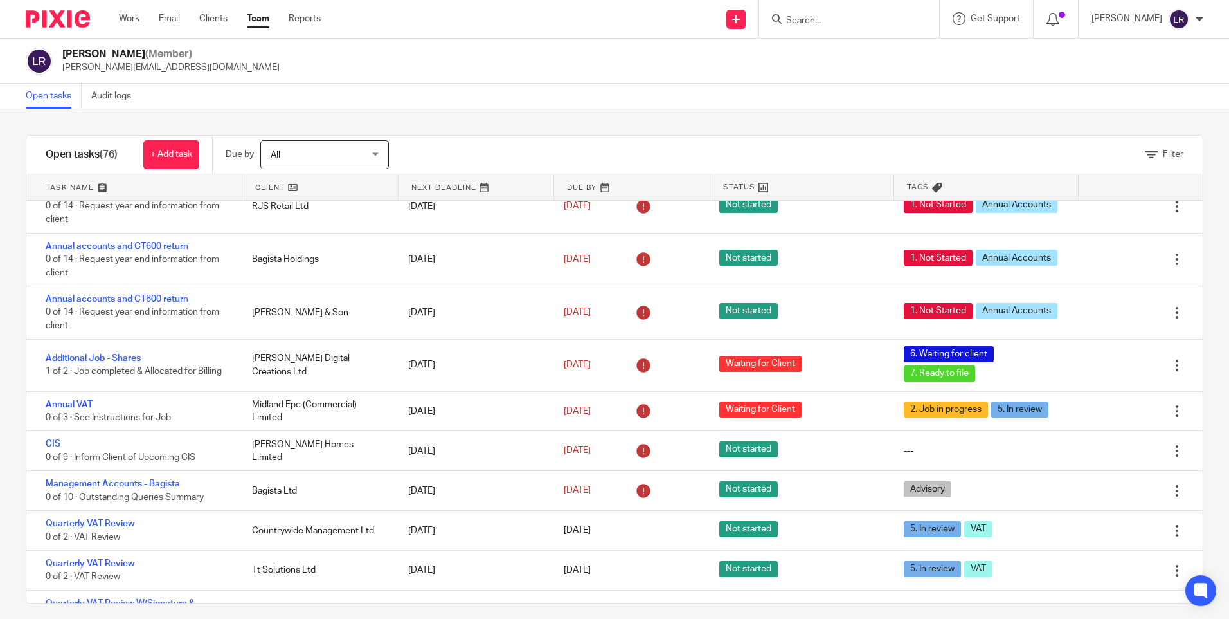
click at [383, 71] on div "Luke Racovita (Member) luke@sachdevs-ca.com" at bounding box center [615, 61] width 1178 height 27
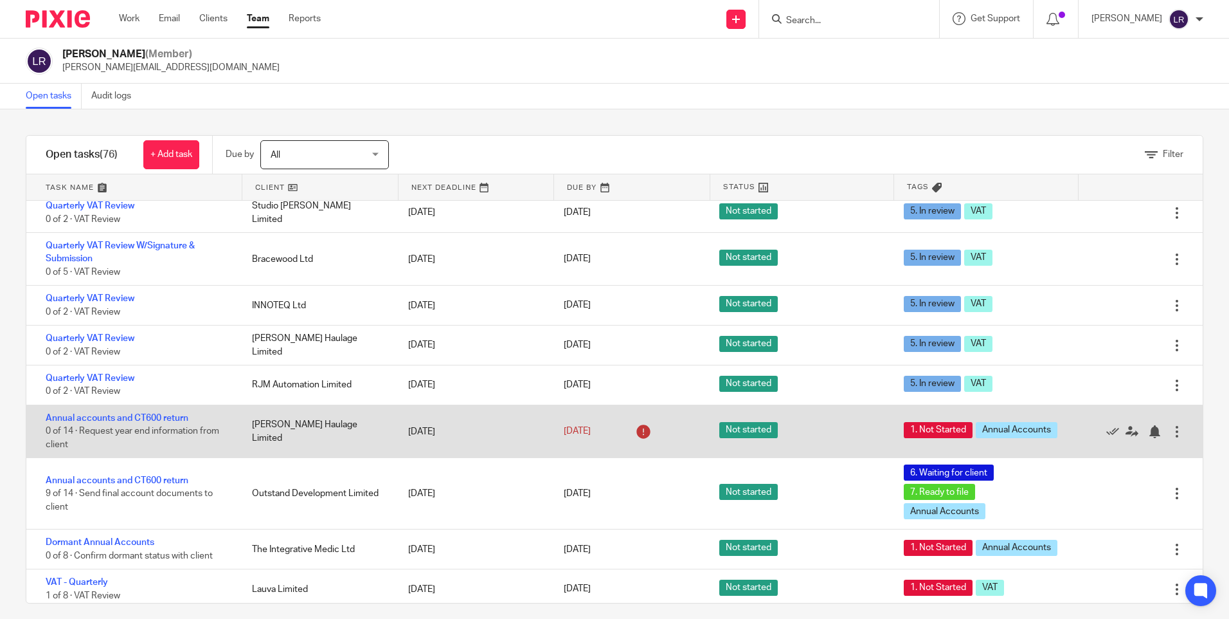
scroll to position [772, 0]
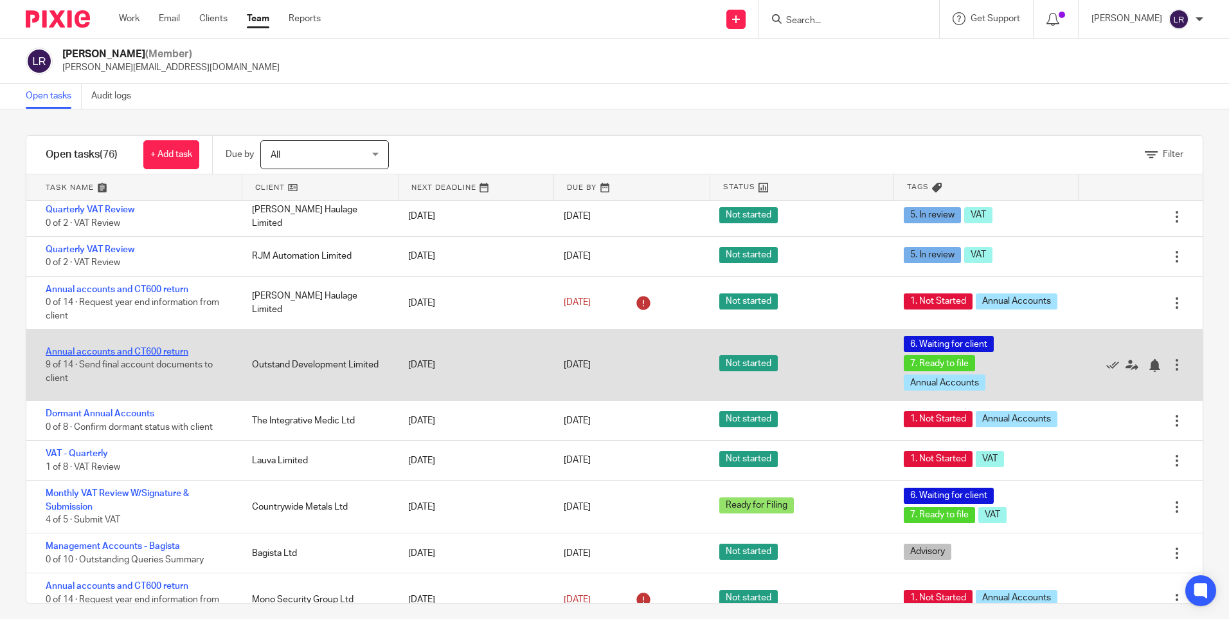
click at [150, 353] on link "Annual accounts and CT600 return" at bounding box center [117, 351] width 143 height 9
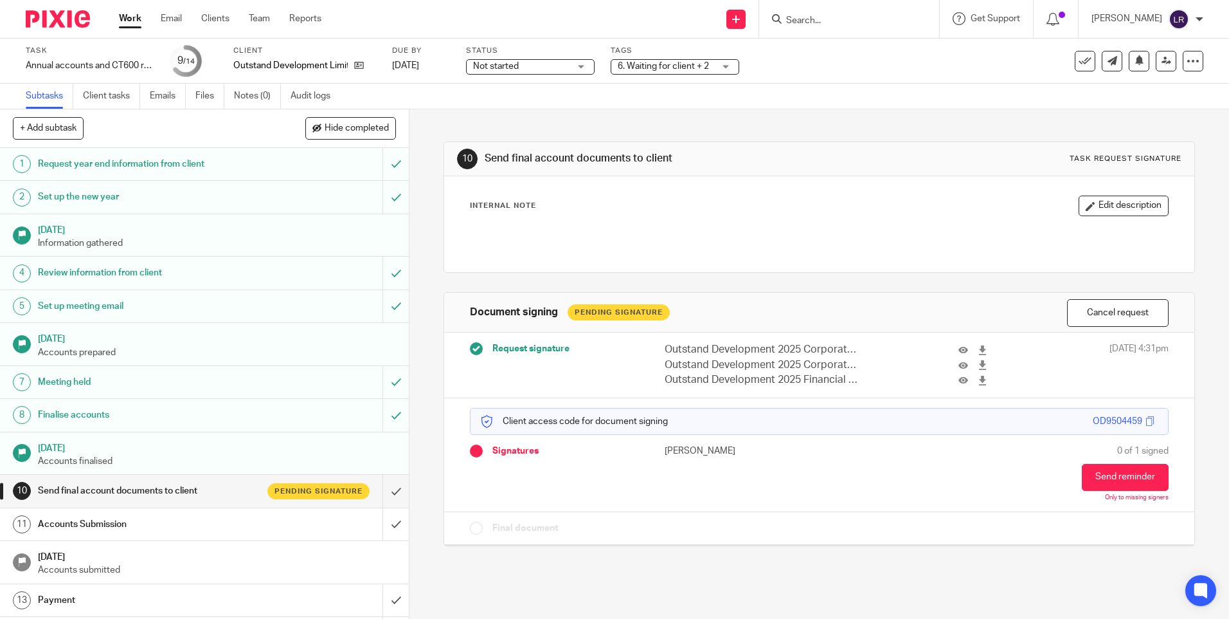
click at [513, 69] on span "Not started" at bounding box center [496, 66] width 46 height 9
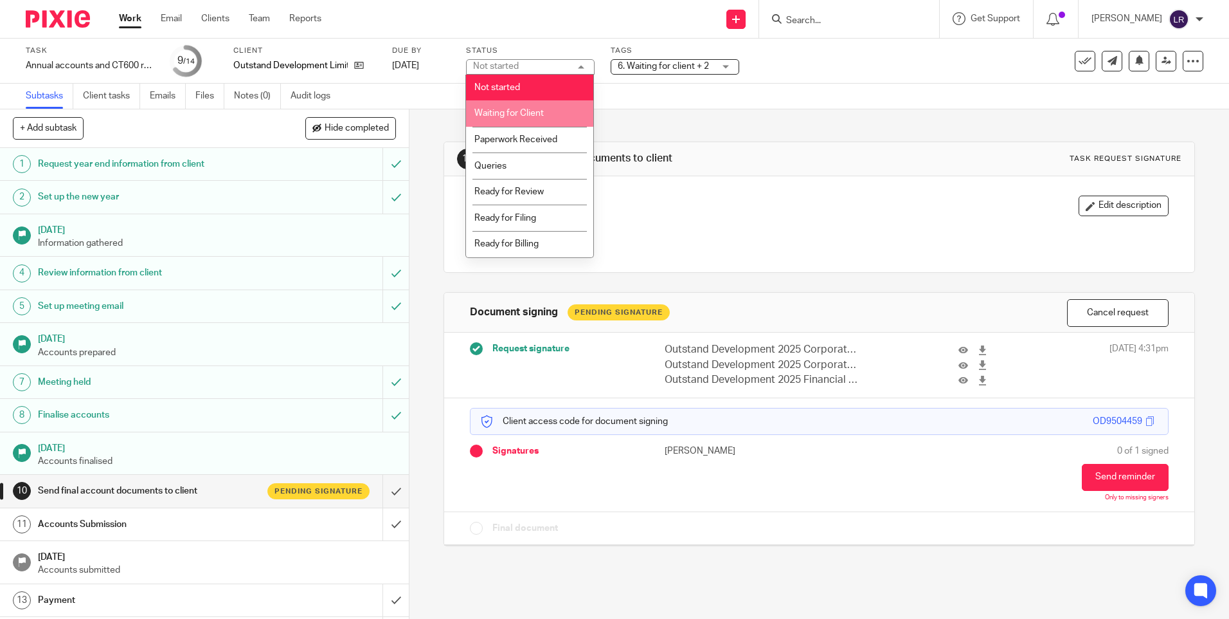
click at [527, 111] on span "Waiting for Client" at bounding box center [509, 113] width 69 height 9
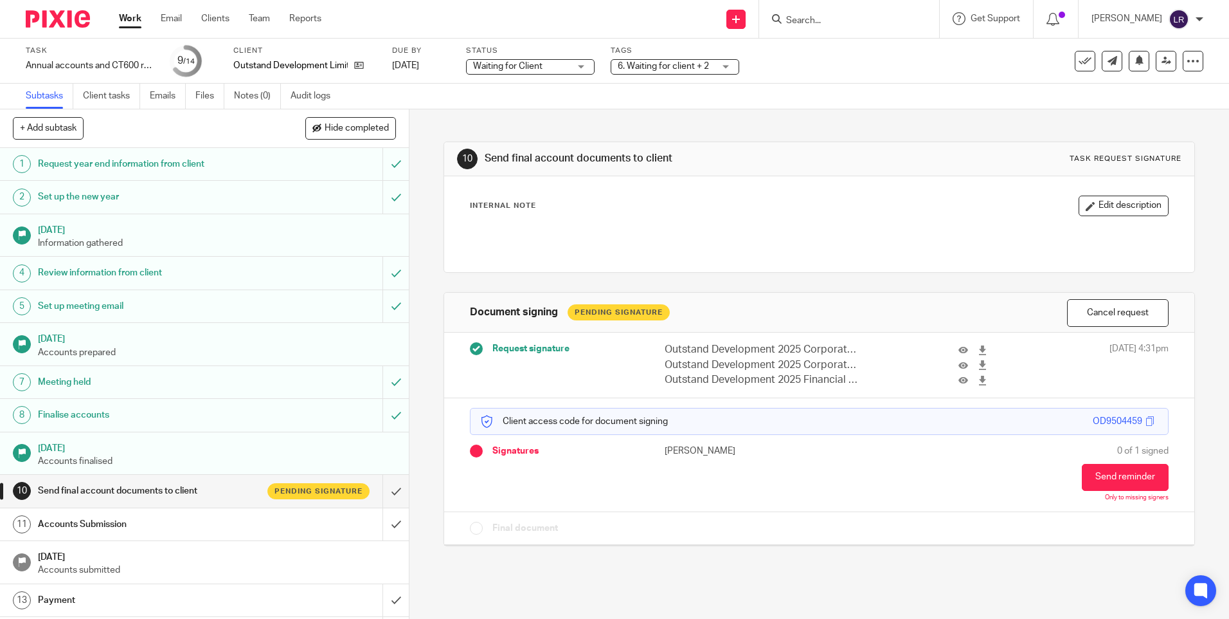
click at [651, 62] on span "6. Waiting for client + 2" at bounding box center [663, 66] width 91 height 9
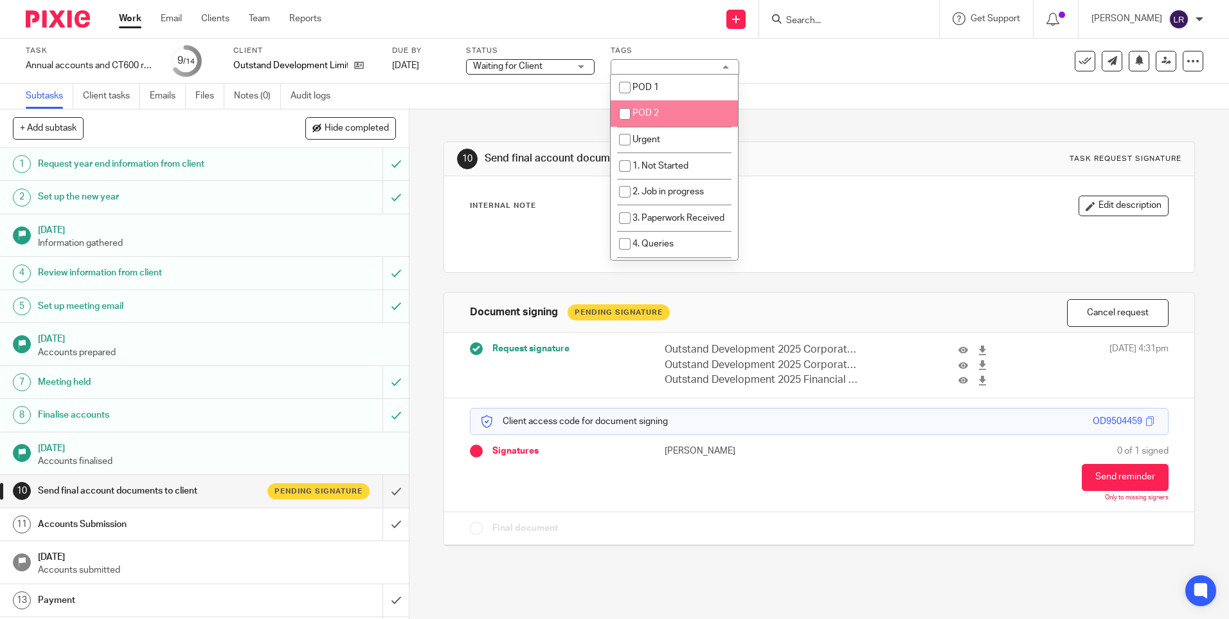
click at [799, 86] on div "Subtasks Client tasks Emails Files Notes (0) Audit logs" at bounding box center [614, 97] width 1229 height 26
